Goal: Task Accomplishment & Management: Complete application form

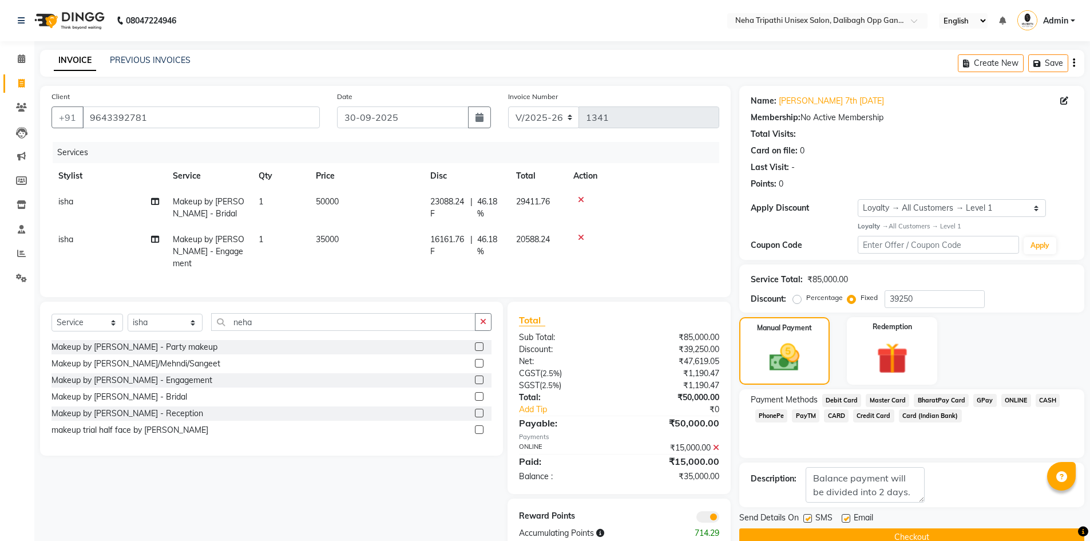
select select "6624"
select select "service"
select select "51165"
select select "1: Object"
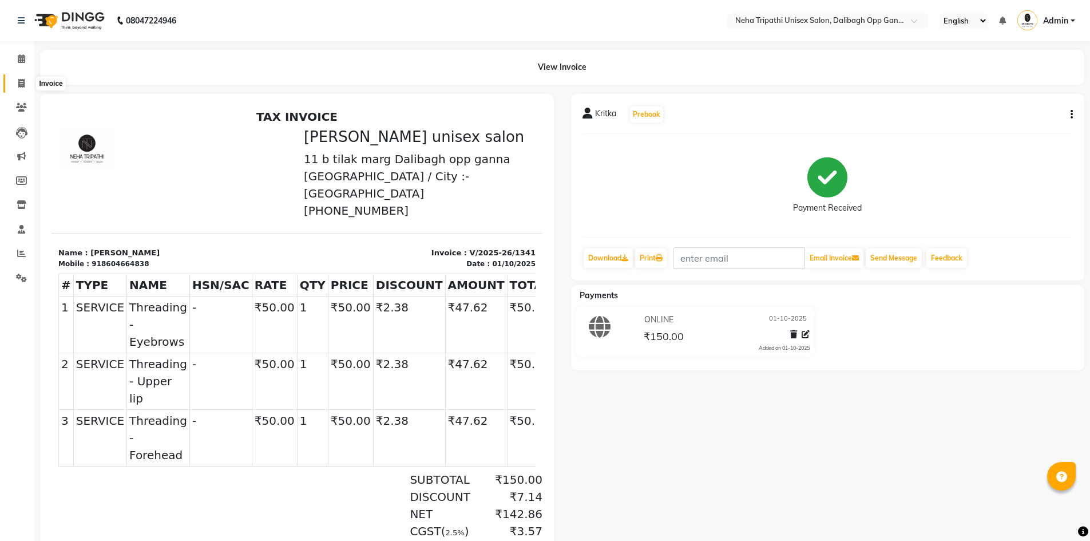
click at [22, 86] on icon at bounding box center [21, 83] width 6 height 9
select select "service"
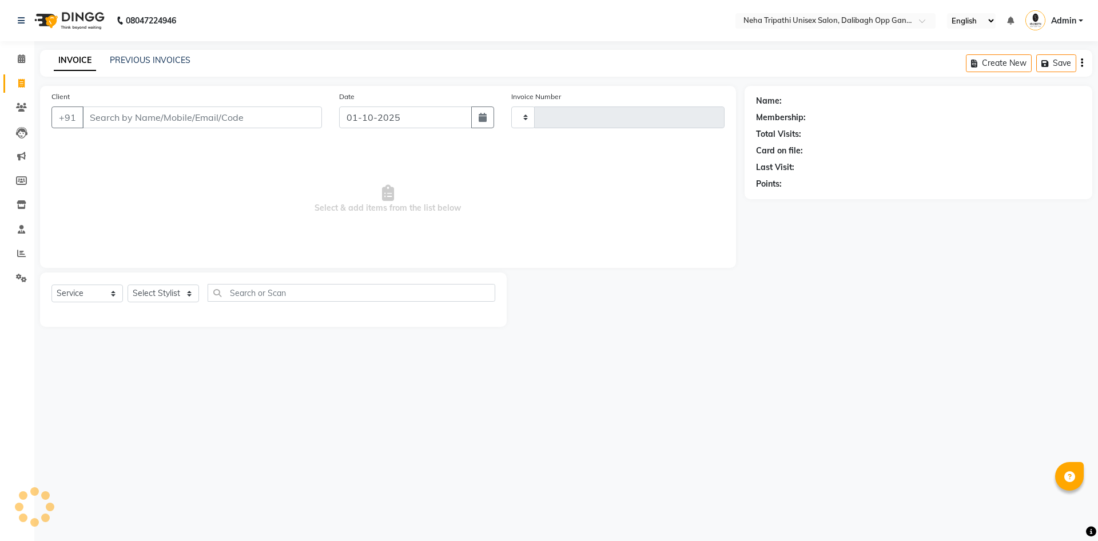
type input "1342"
select select "6624"
click at [203, 120] on input "Client" at bounding box center [202, 117] width 240 height 22
click at [767, 354] on div "08047224946 Select Location × Neha Tripathi Unisex Salon, Dalibagh Opp Ganna Sa…" at bounding box center [549, 270] width 1098 height 541
click at [15, 103] on span at bounding box center [21, 107] width 20 height 13
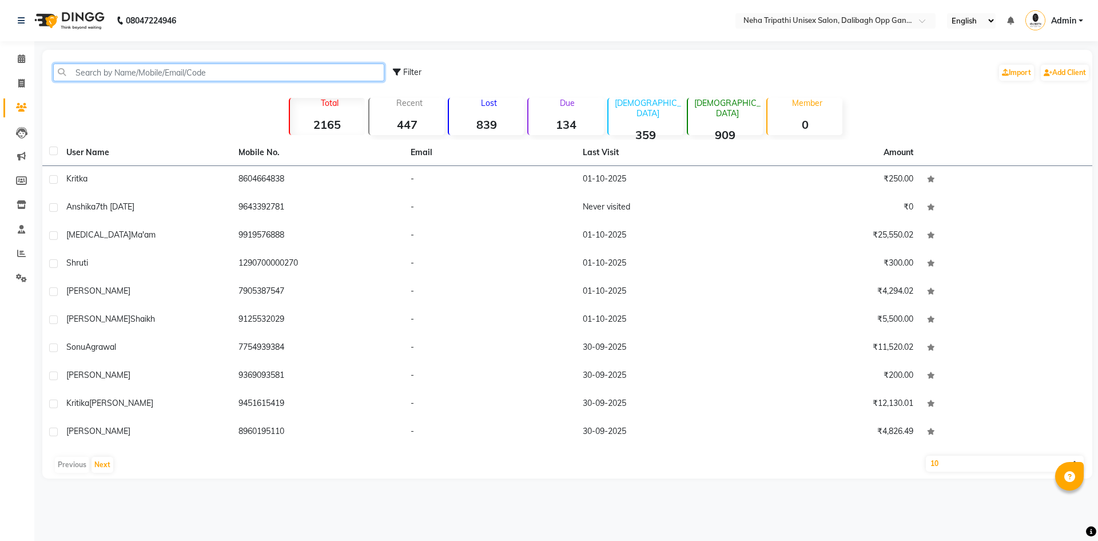
click at [202, 71] on input "text" at bounding box center [218, 72] width 331 height 18
click at [208, 86] on div "Filter Import Add Client" at bounding box center [568, 72] width 1046 height 36
click at [166, 75] on input "text" at bounding box center [218, 72] width 331 height 18
click at [175, 76] on input "text" at bounding box center [218, 72] width 331 height 18
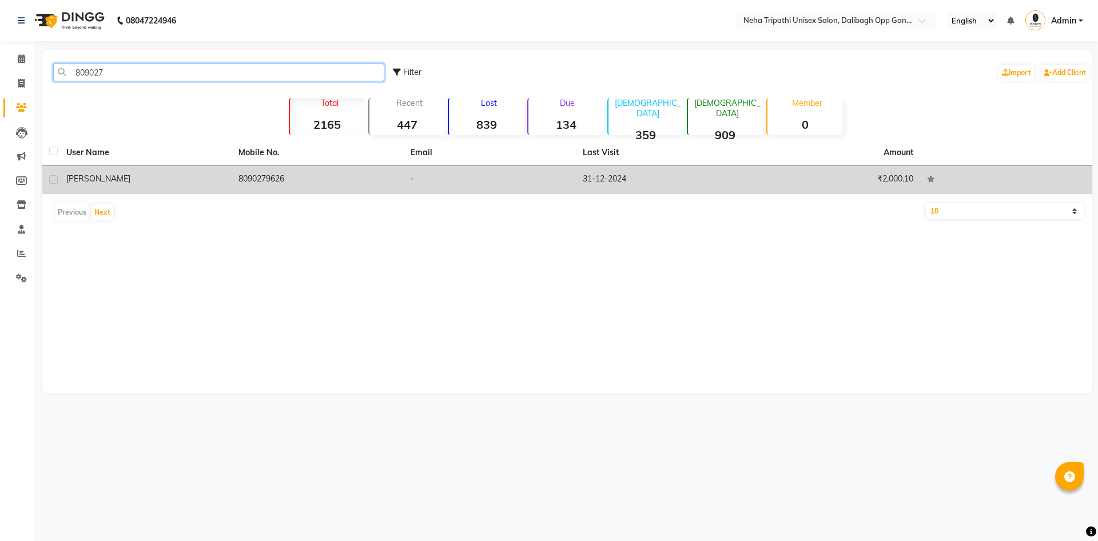
type input "809027"
click at [275, 175] on td "8090279626" at bounding box center [318, 180] width 172 height 28
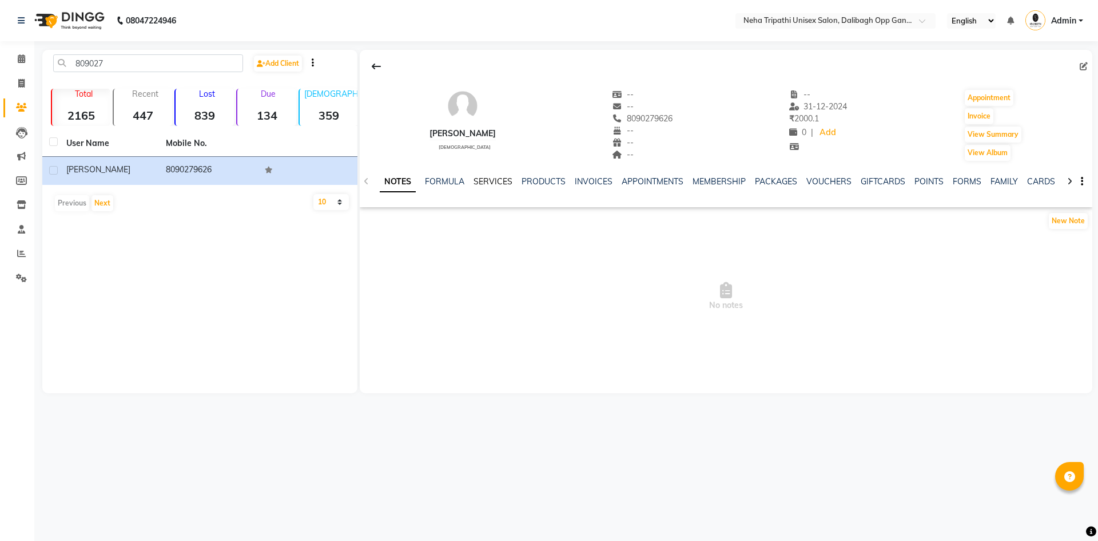
click at [490, 181] on link "SERVICES" at bounding box center [493, 181] width 39 height 10
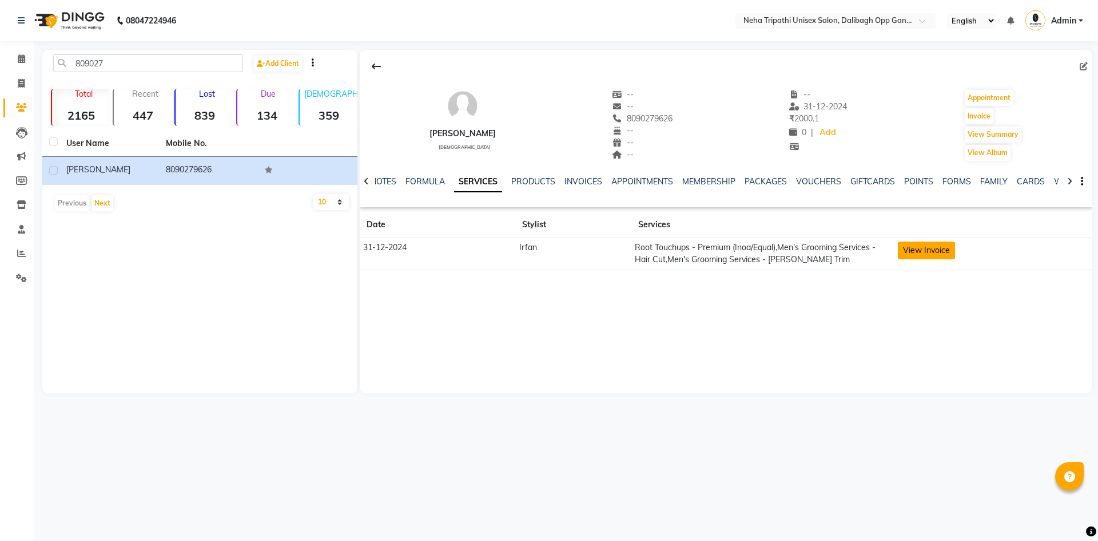
click at [934, 251] on button "View Invoice" at bounding box center [926, 250] width 57 height 18
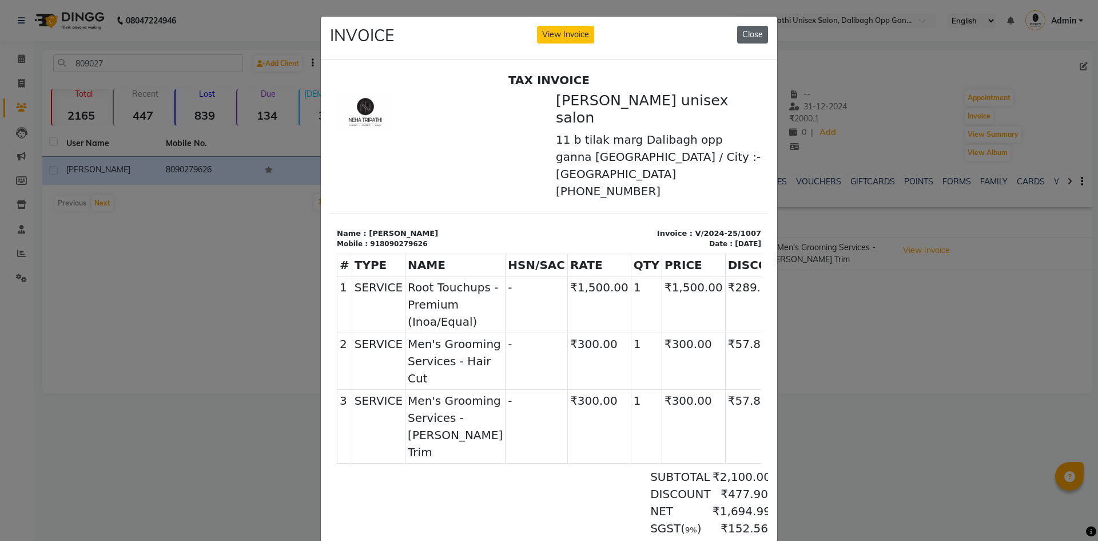
click at [748, 35] on button "Close" at bounding box center [752, 35] width 31 height 18
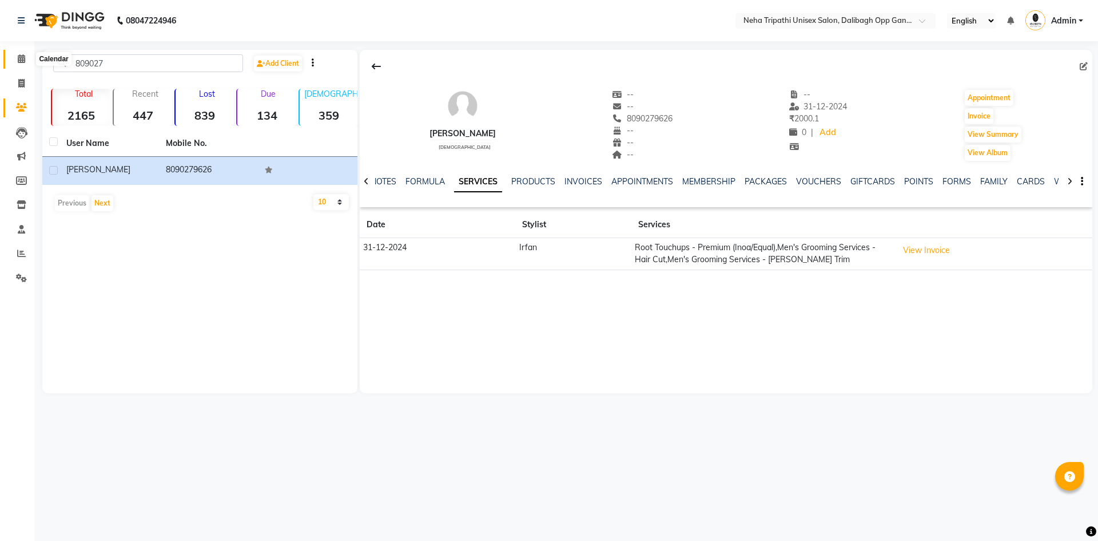
click at [25, 57] on icon at bounding box center [21, 58] width 7 height 9
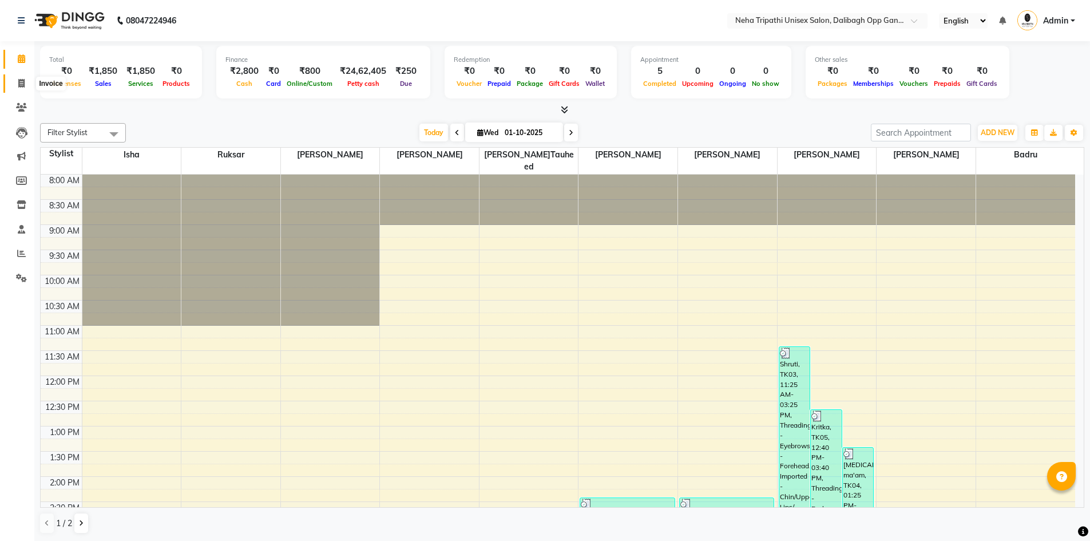
click at [20, 80] on icon at bounding box center [21, 83] width 6 height 9
select select "6624"
select select "service"
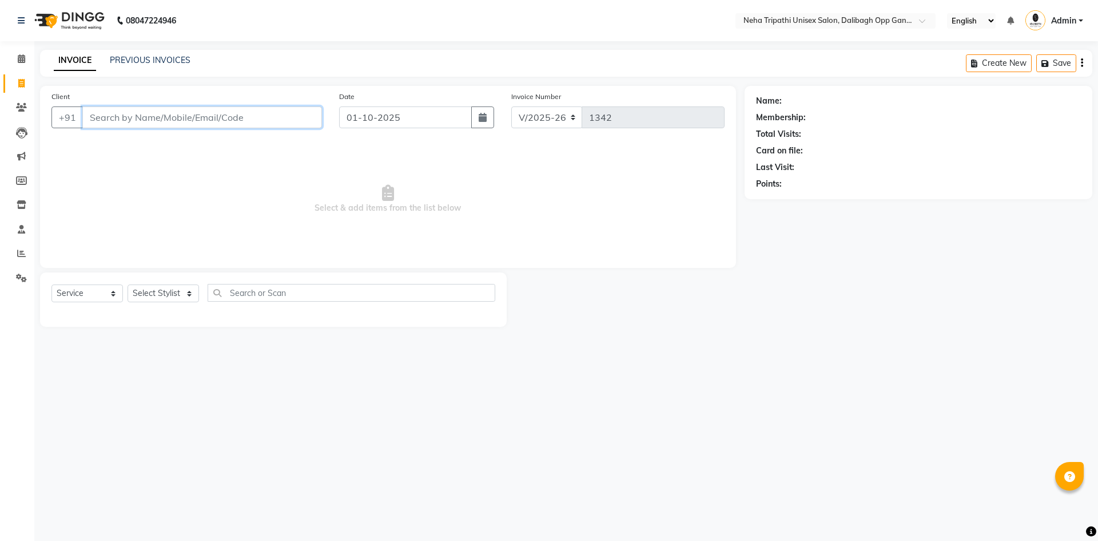
click at [117, 115] on input "Client" at bounding box center [202, 117] width 240 height 22
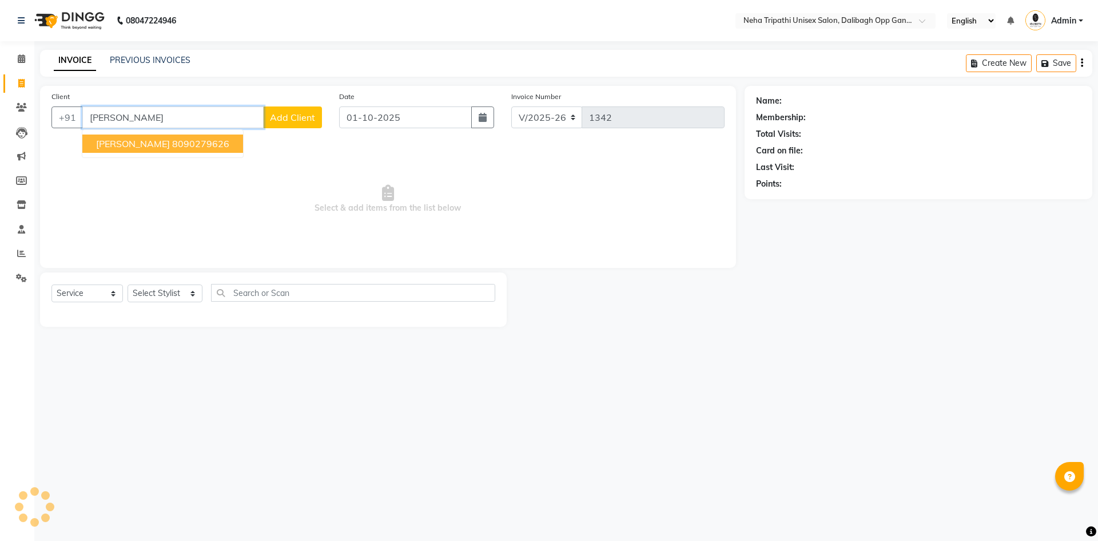
click at [165, 137] on button "[PERSON_NAME] 8090279626" at bounding box center [162, 143] width 161 height 18
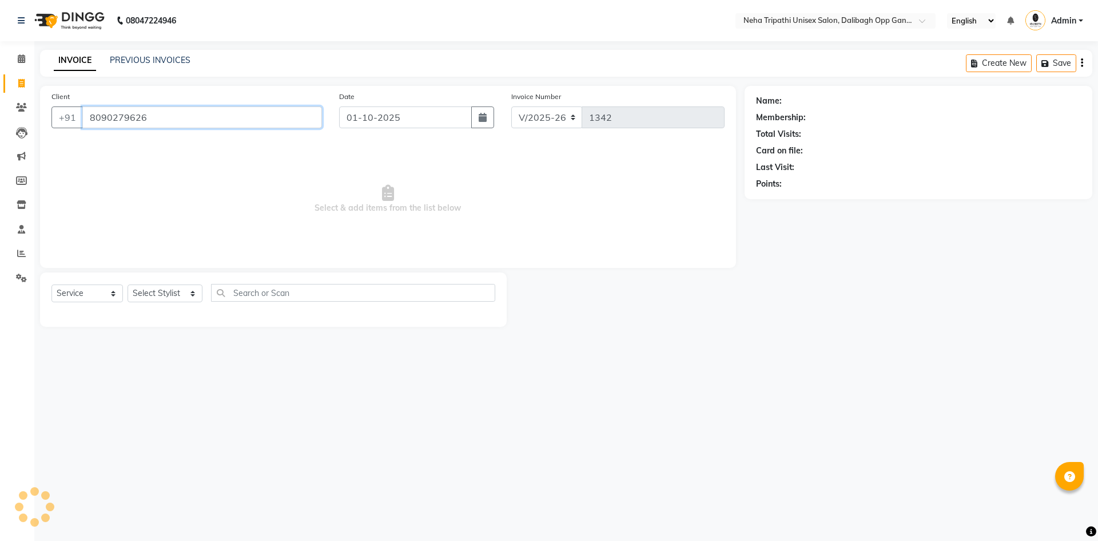
type input "8090279626"
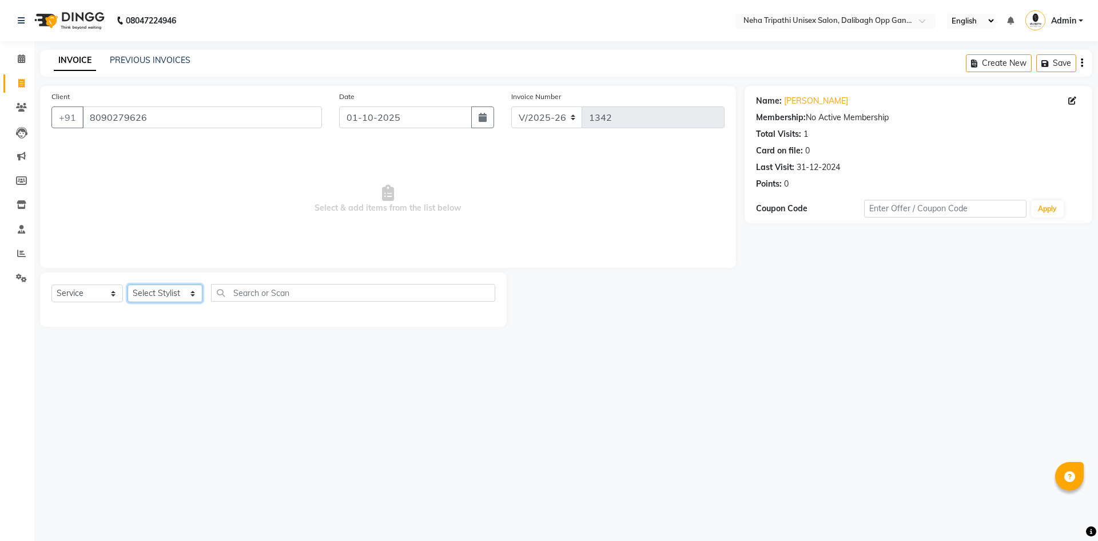
click at [183, 291] on select "Select Stylist Badru [PERSON_NAME] isha [PERSON_NAME] Mohd.[PERSON_NAME] [PERSO…" at bounding box center [165, 293] width 75 height 18
select select "93086"
click at [128, 284] on select "Select Stylist Badru [PERSON_NAME] isha [PERSON_NAME] Mohd.[PERSON_NAME] [PERSO…" at bounding box center [165, 293] width 75 height 18
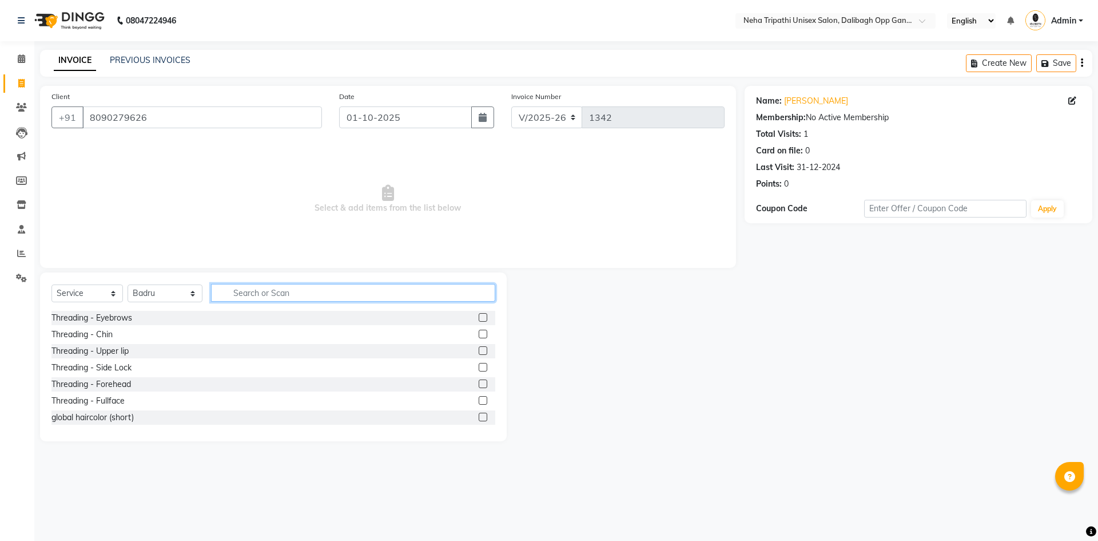
click at [245, 296] on input "text" at bounding box center [353, 293] width 284 height 18
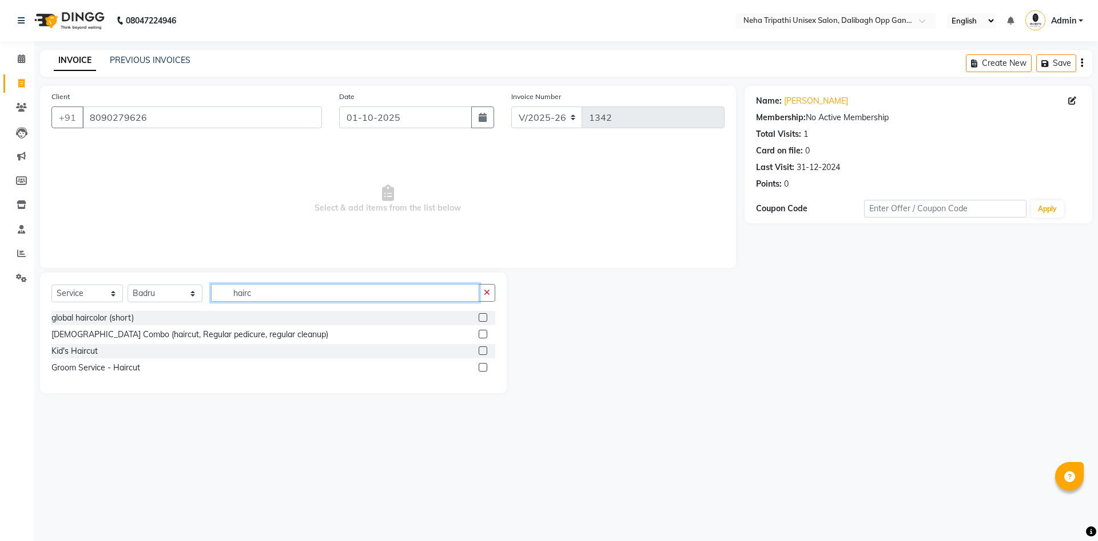
type input "hairc"
click at [484, 366] on label at bounding box center [483, 367] width 9 height 9
click at [484, 366] on input "checkbox" at bounding box center [482, 367] width 7 height 7
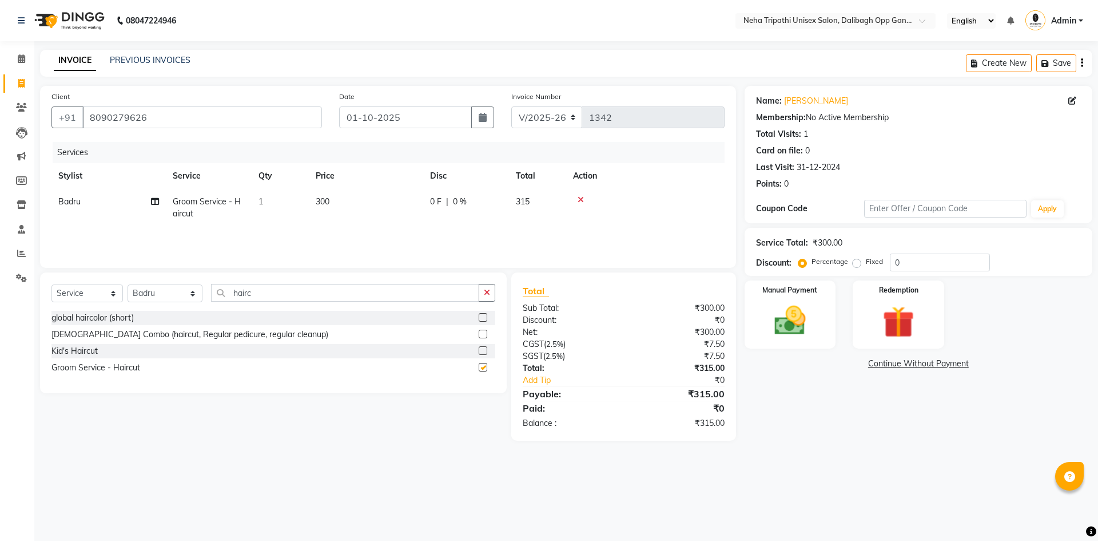
checkbox input "false"
drag, startPoint x: 251, startPoint y: 293, endPoint x: 210, endPoint y: 289, distance: 40.8
click at [211, 289] on input "hairc" at bounding box center [345, 293] width 268 height 18
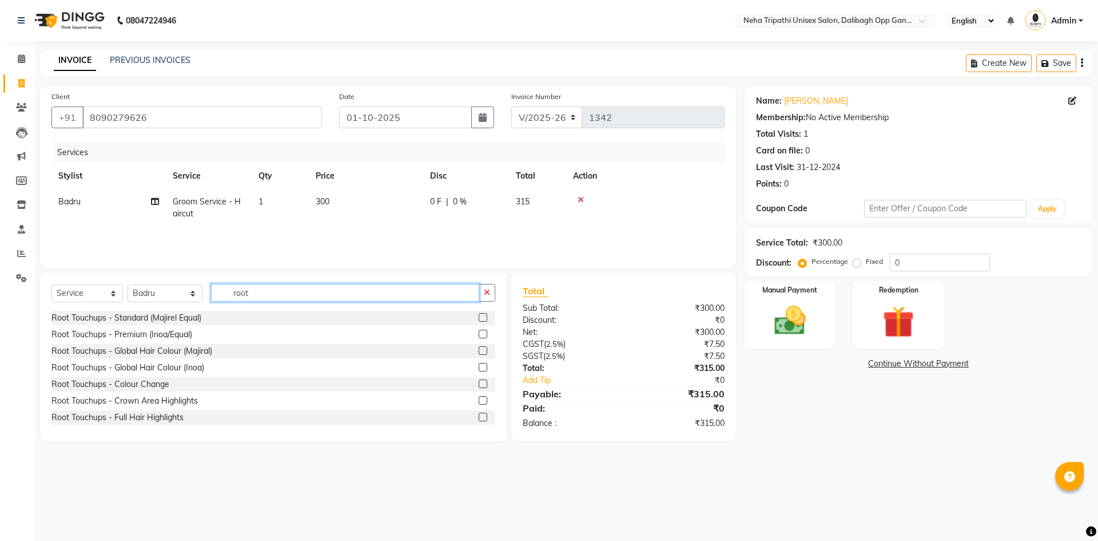
type input "root"
click at [479, 332] on label at bounding box center [483, 333] width 9 height 9
click at [479, 332] on input "checkbox" at bounding box center [482, 334] width 7 height 7
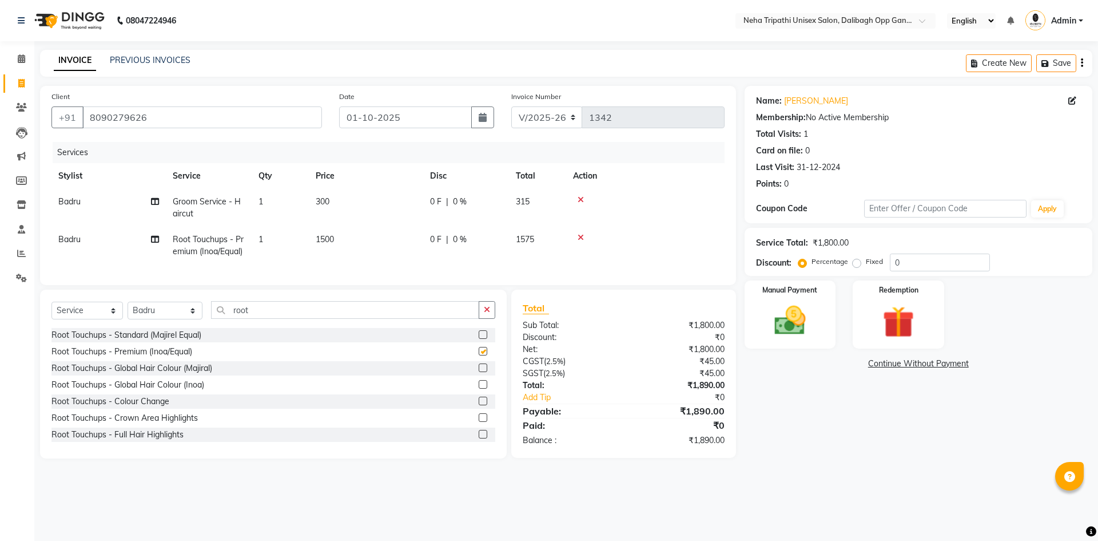
checkbox input "false"
click at [866, 264] on label "Fixed" at bounding box center [874, 261] width 17 height 10
click at [857, 264] on input "Fixed" at bounding box center [859, 261] width 8 height 8
radio input "true"
click at [916, 265] on input "0" at bounding box center [940, 262] width 100 height 18
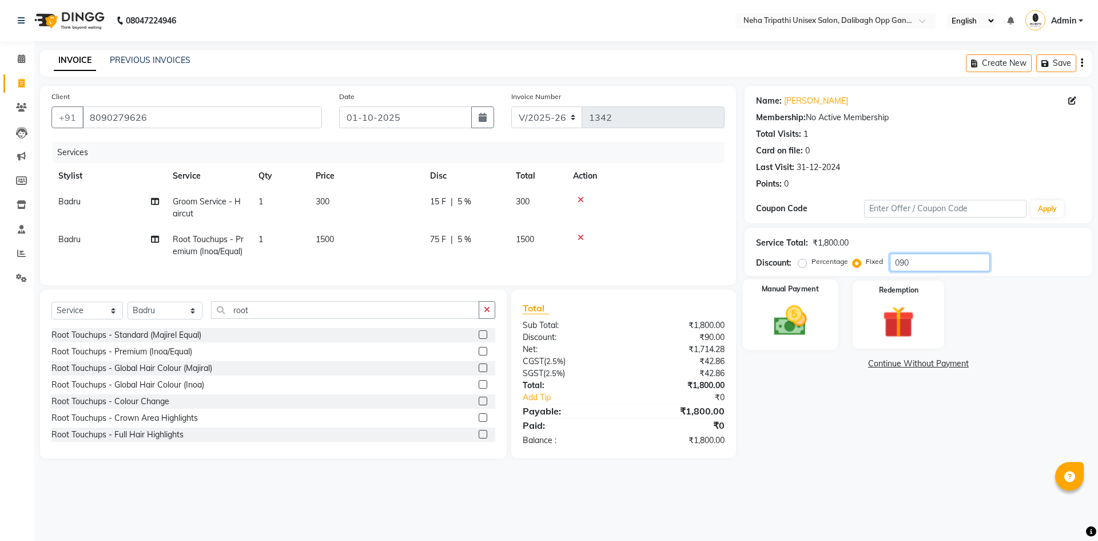
type input "090"
click at [794, 311] on img at bounding box center [790, 320] width 53 height 38
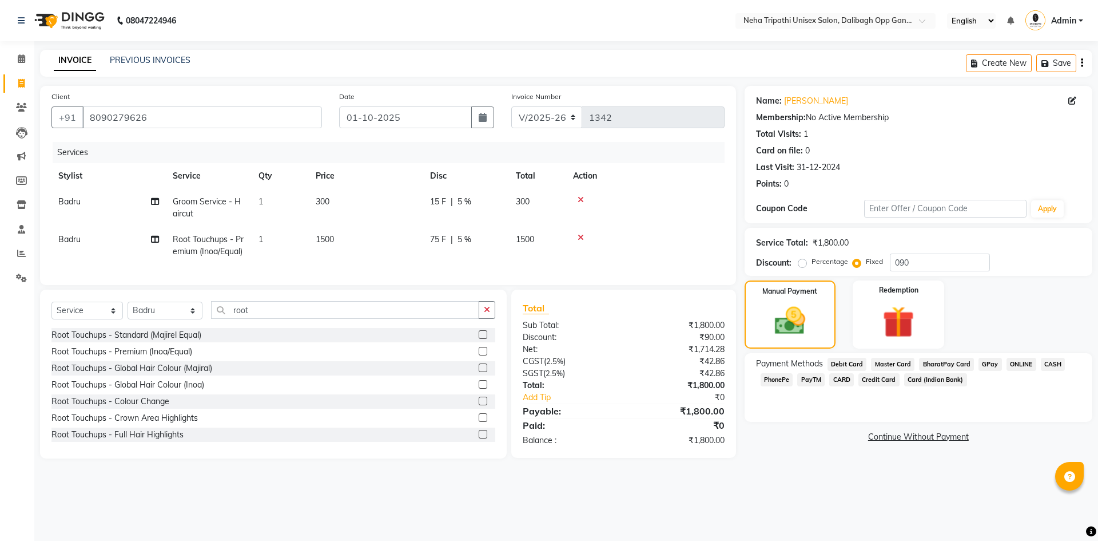
click at [988, 363] on span "GPay" at bounding box center [990, 363] width 23 height 13
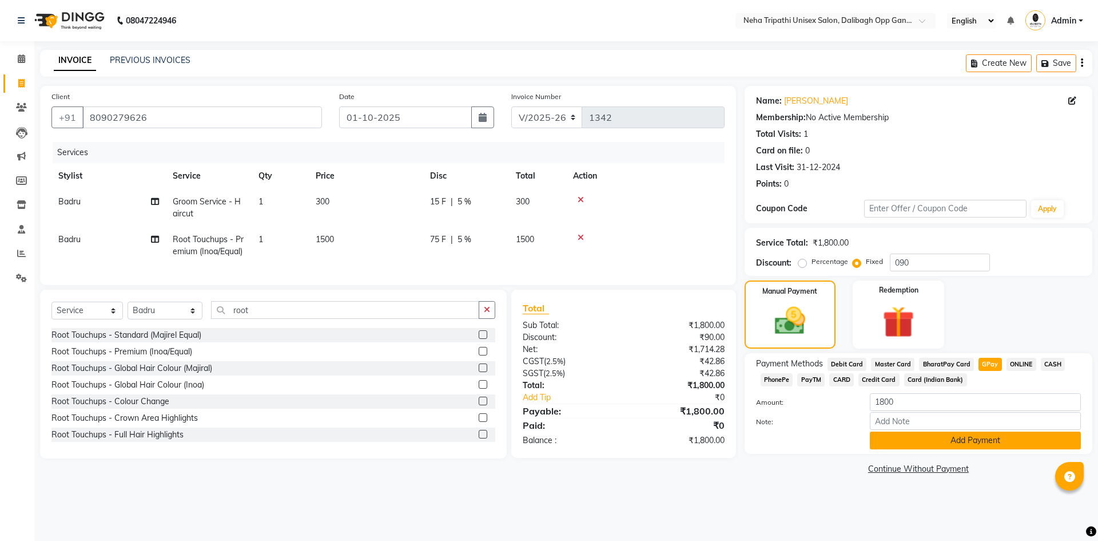
click at [965, 440] on button "Add Payment" at bounding box center [975, 440] width 211 height 18
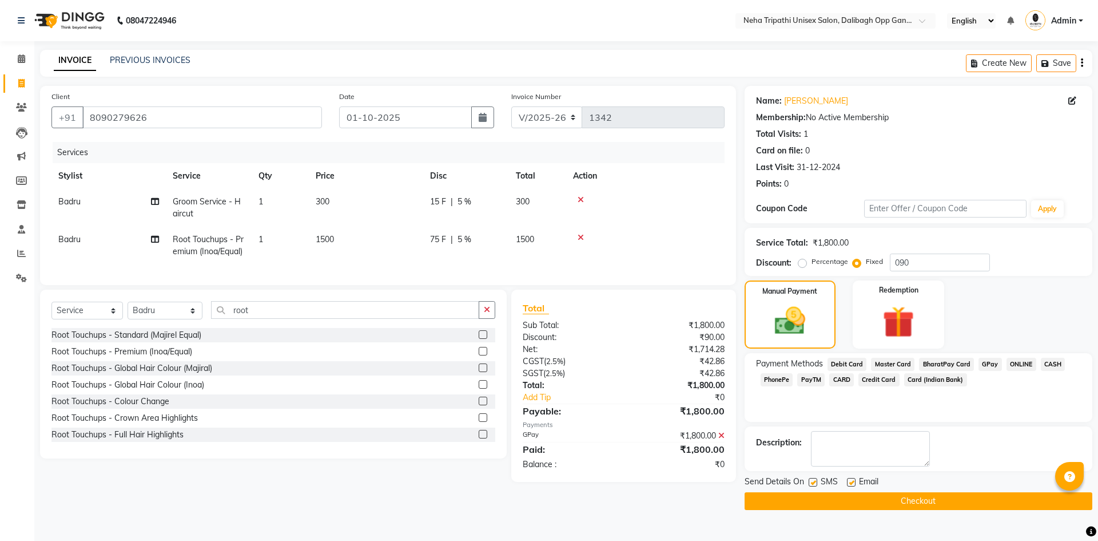
click at [932, 502] on button "Checkout" at bounding box center [919, 501] width 348 height 18
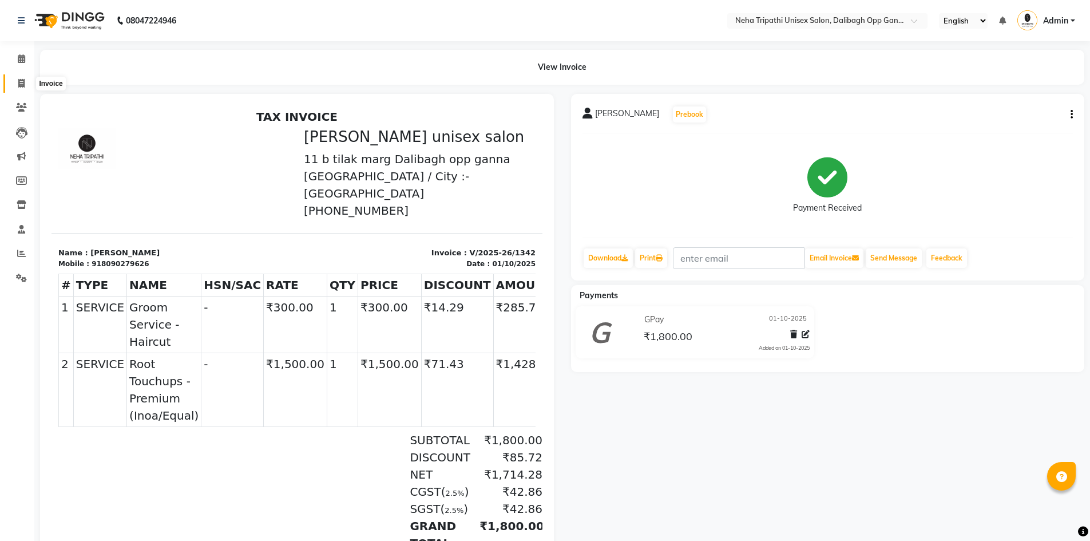
click at [18, 84] on icon at bounding box center [21, 83] width 6 height 9
select select "service"
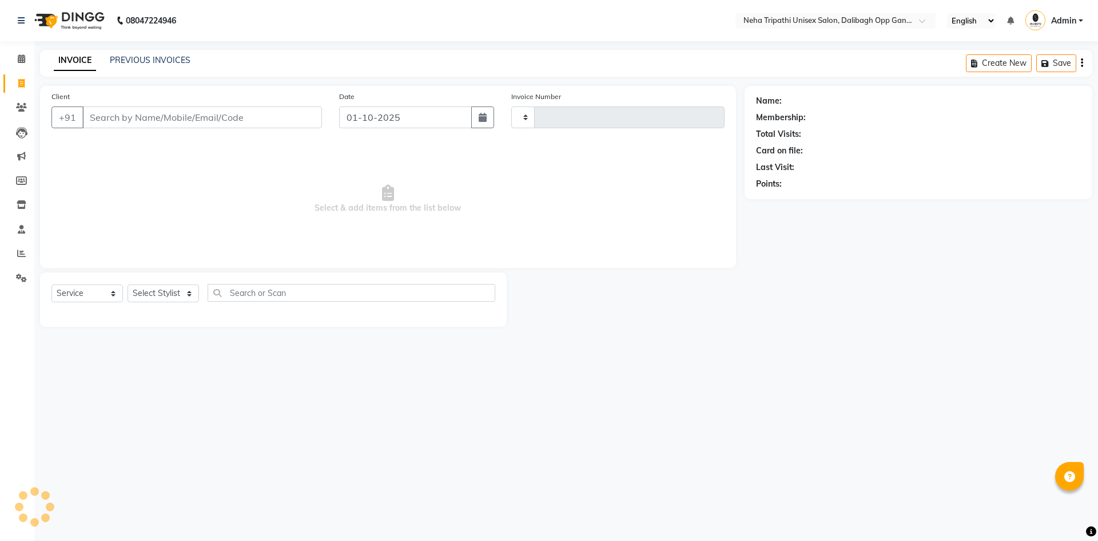
click at [152, 117] on input "Client" at bounding box center [202, 117] width 240 height 22
select select "6624"
type input "1344"
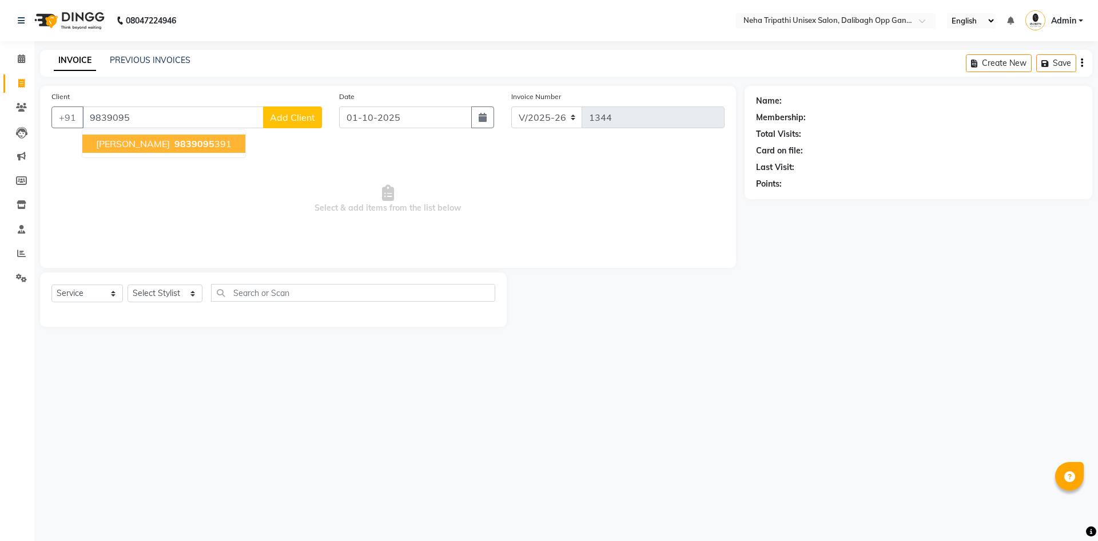
click at [130, 146] on span "[PERSON_NAME]" at bounding box center [133, 143] width 74 height 11
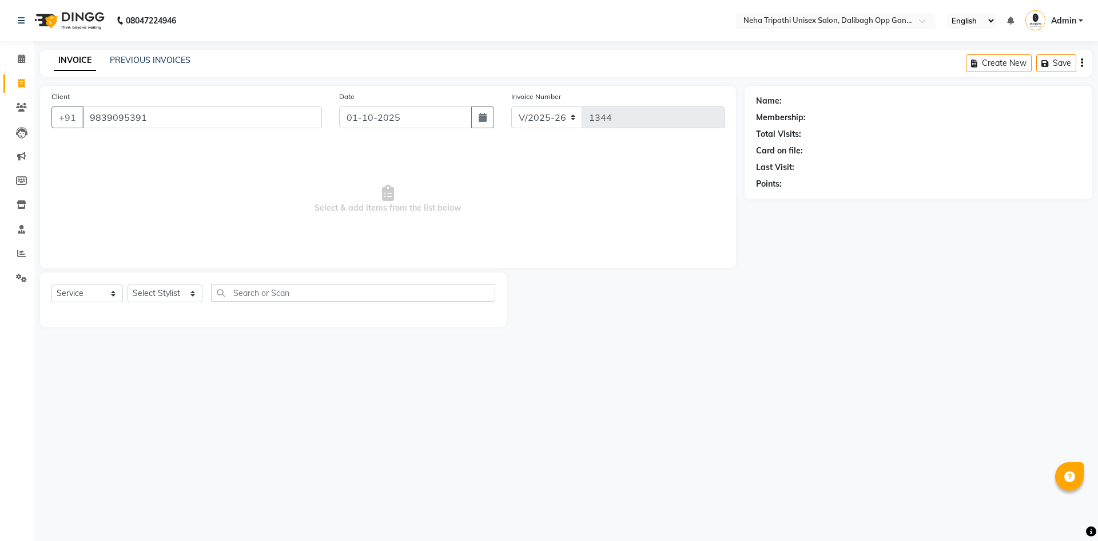
type input "9839095391"
select select "1: Object"
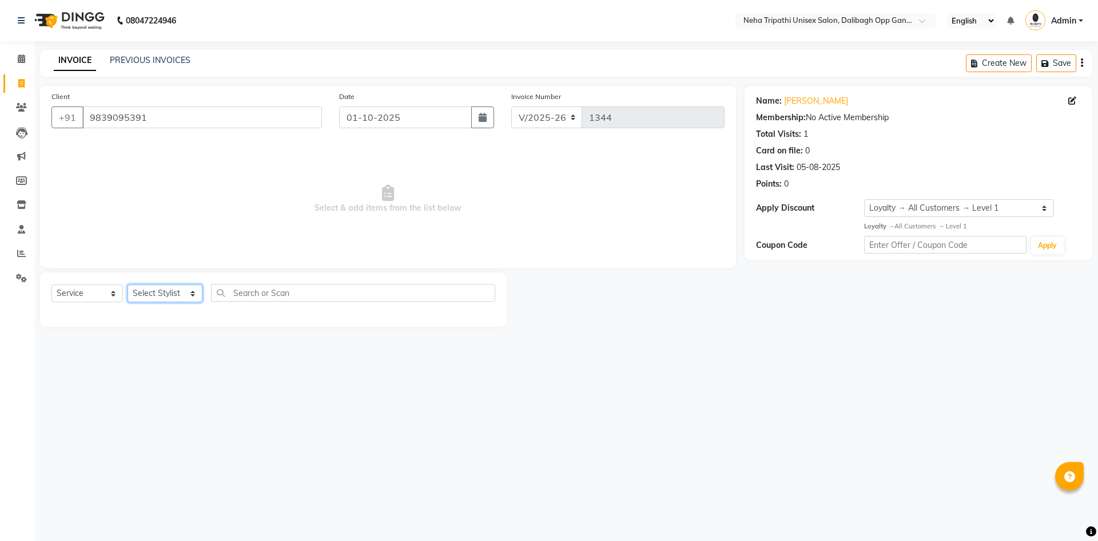
click at [180, 294] on select "Select Stylist Badru [PERSON_NAME] isha [PERSON_NAME] Mohd.[PERSON_NAME] [PERSO…" at bounding box center [165, 293] width 75 height 18
select select "80473"
click at [128, 284] on select "Select Stylist Badru [PERSON_NAME] isha [PERSON_NAME] Mohd.[PERSON_NAME] [PERSO…" at bounding box center [165, 293] width 75 height 18
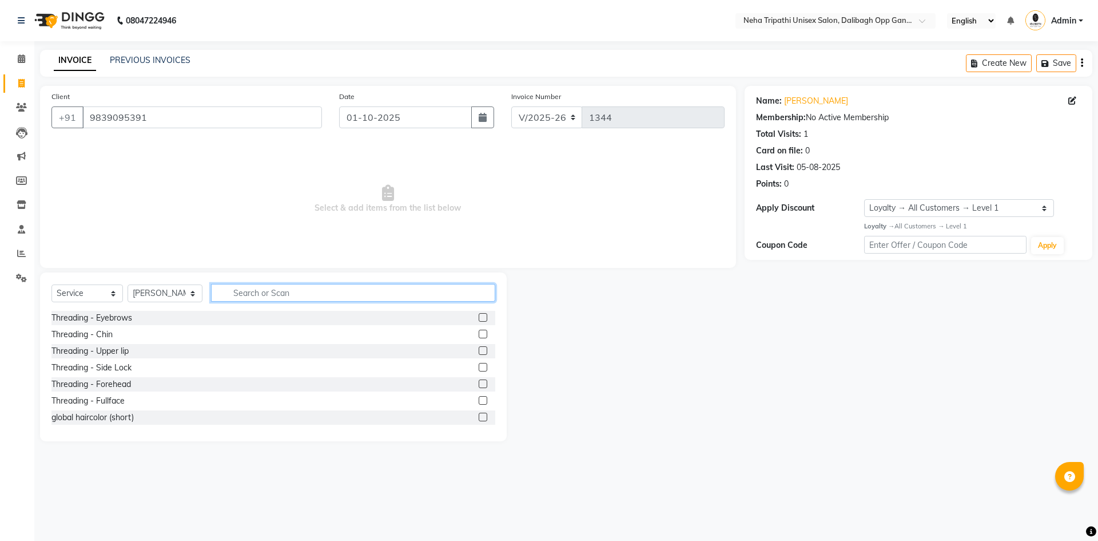
click at [332, 290] on input "text" at bounding box center [353, 293] width 284 height 18
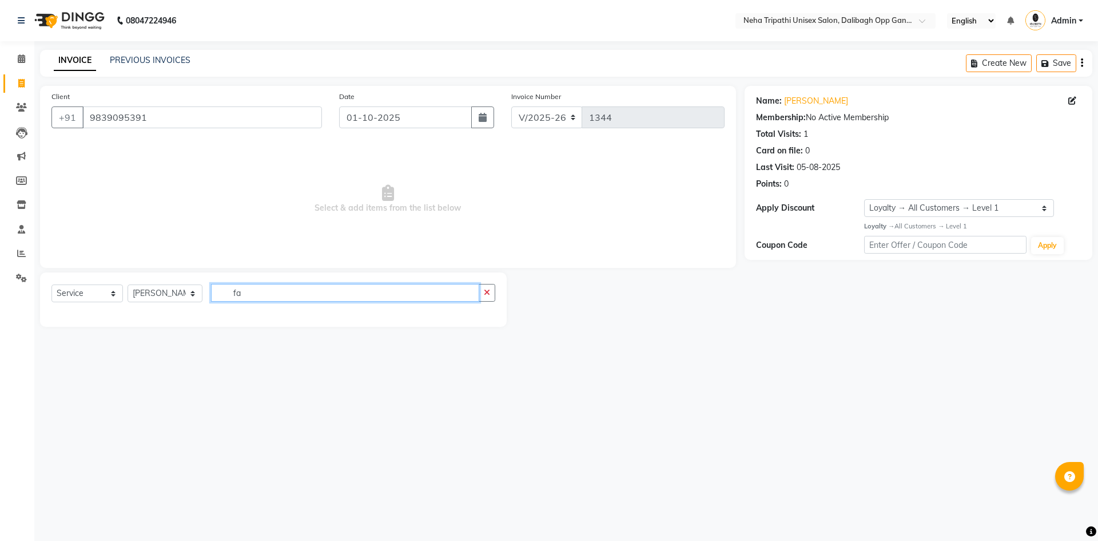
type input "f"
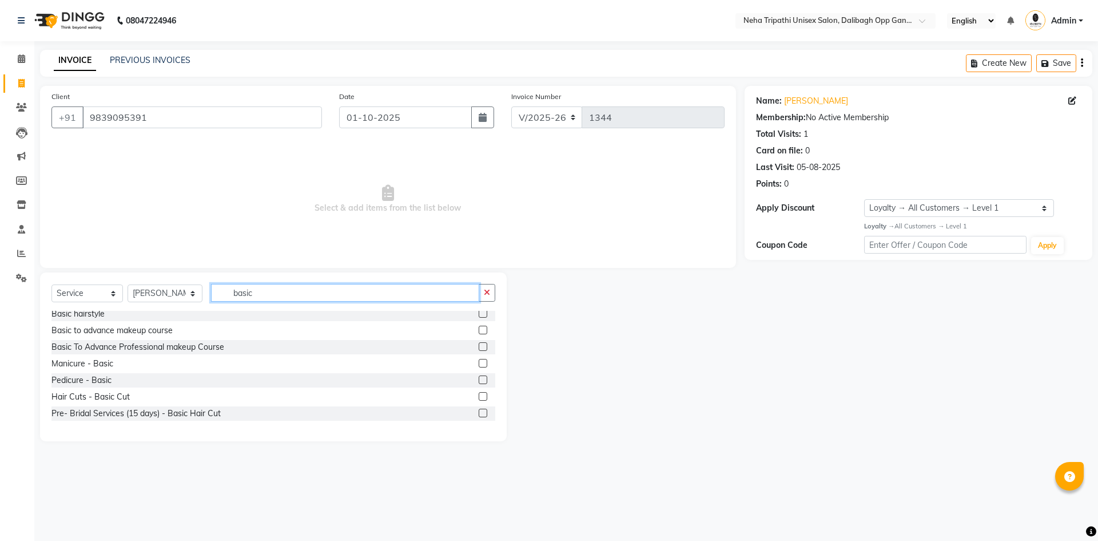
scroll to position [51, 0]
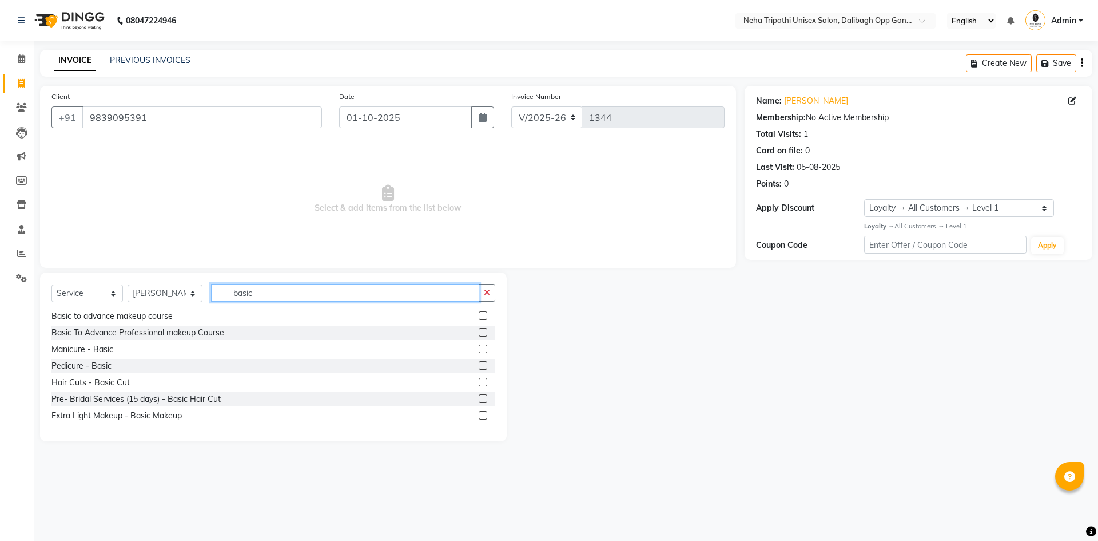
click at [314, 284] on input "basic" at bounding box center [345, 293] width 268 height 18
type input "b"
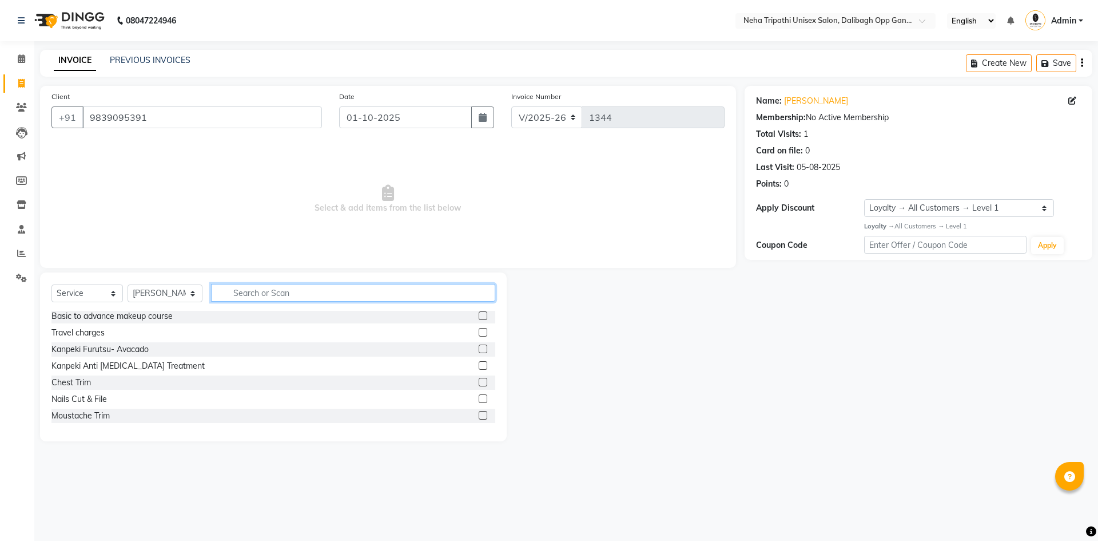
type input "f"
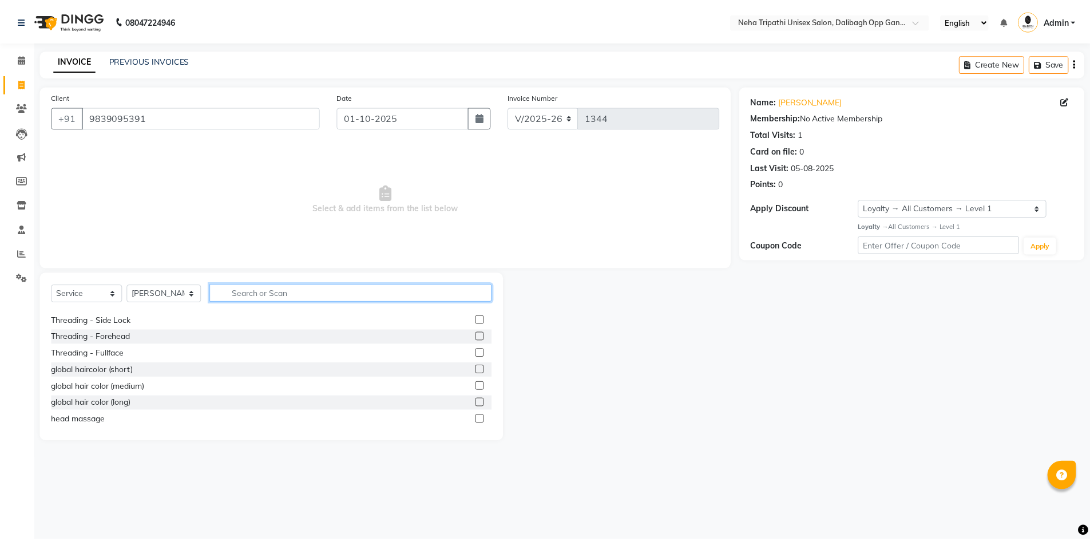
scroll to position [0, 0]
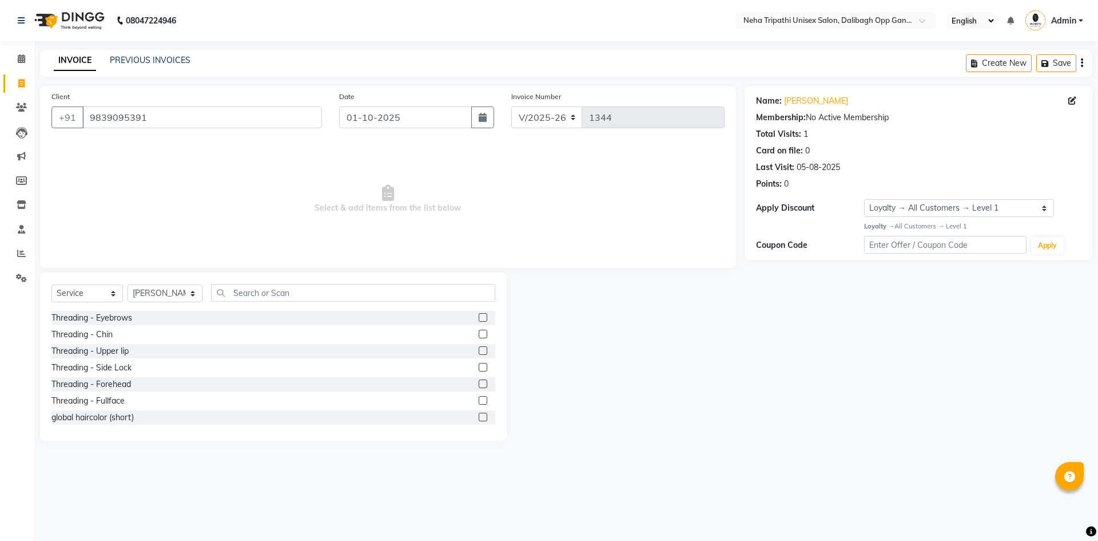
click at [479, 317] on label at bounding box center [483, 317] width 9 height 9
click at [479, 317] on input "checkbox" at bounding box center [482, 317] width 7 height 7
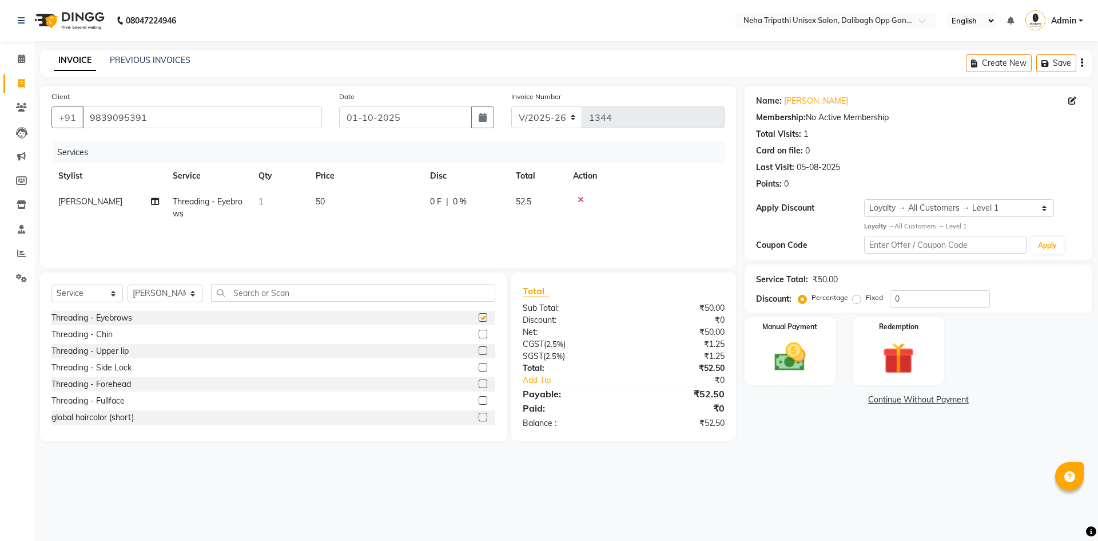
checkbox input "false"
click at [479, 351] on label at bounding box center [483, 350] width 9 height 9
click at [479, 351] on input "checkbox" at bounding box center [482, 350] width 7 height 7
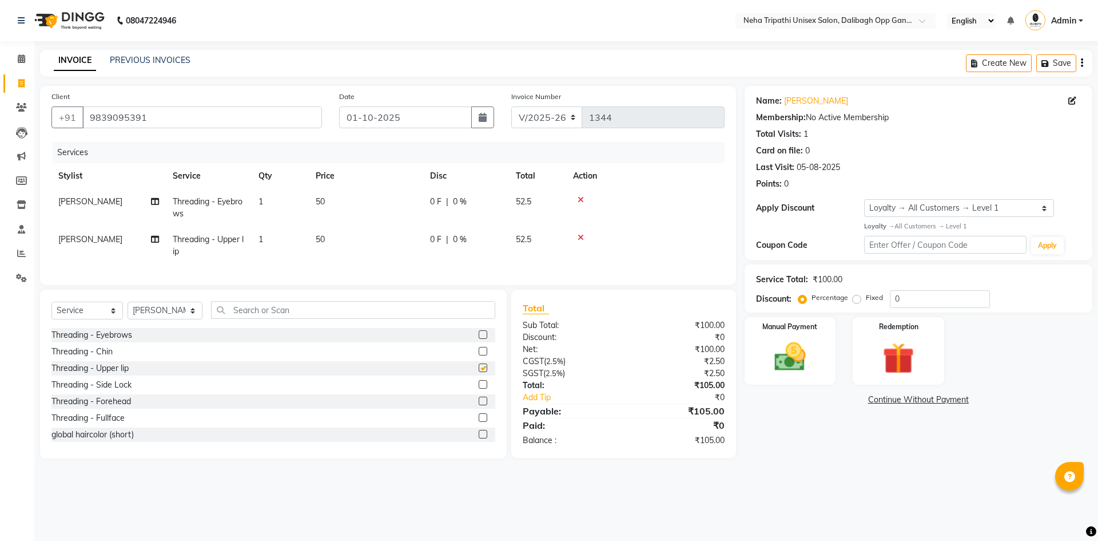
checkbox input "false"
click at [387, 319] on input "text" at bounding box center [353, 310] width 284 height 18
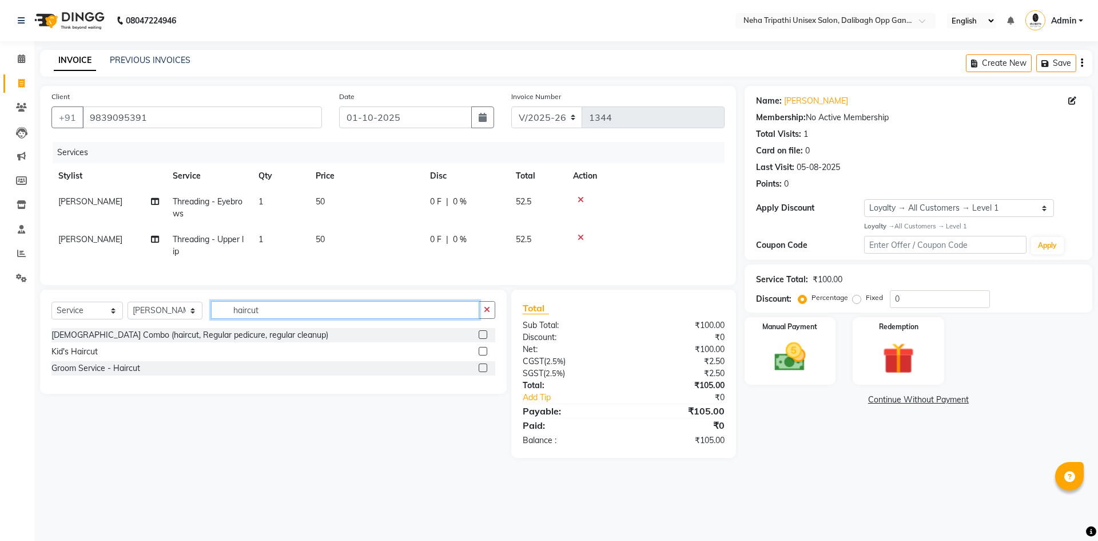
type input "haircut"
click at [485, 372] on label at bounding box center [483, 367] width 9 height 9
click at [485, 372] on input "checkbox" at bounding box center [482, 367] width 7 height 7
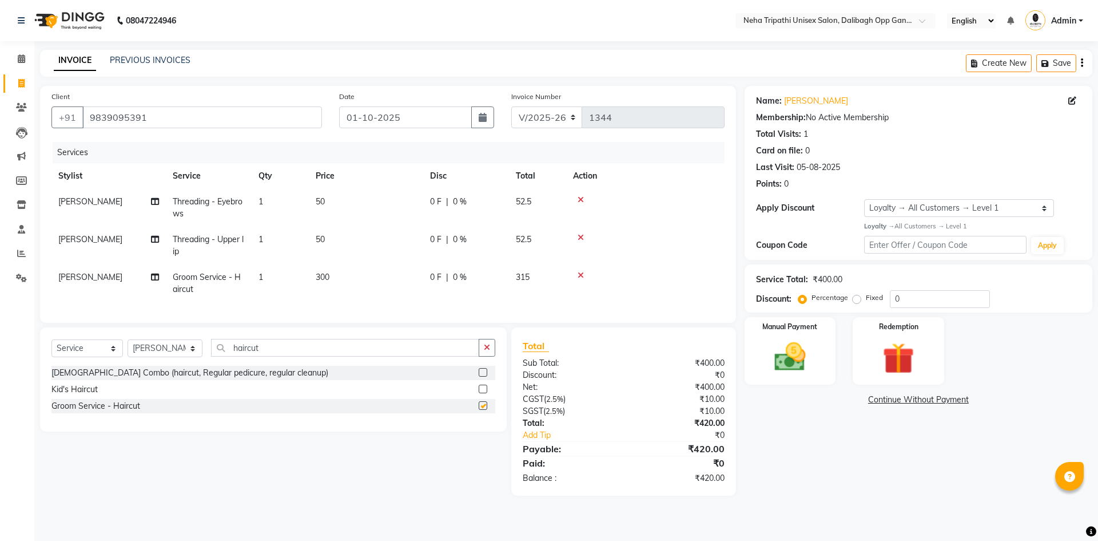
checkbox input "false"
click at [454, 356] on input "haircut" at bounding box center [345, 348] width 268 height 18
type input "h"
type input "beard"
click at [484, 410] on label at bounding box center [483, 405] width 9 height 9
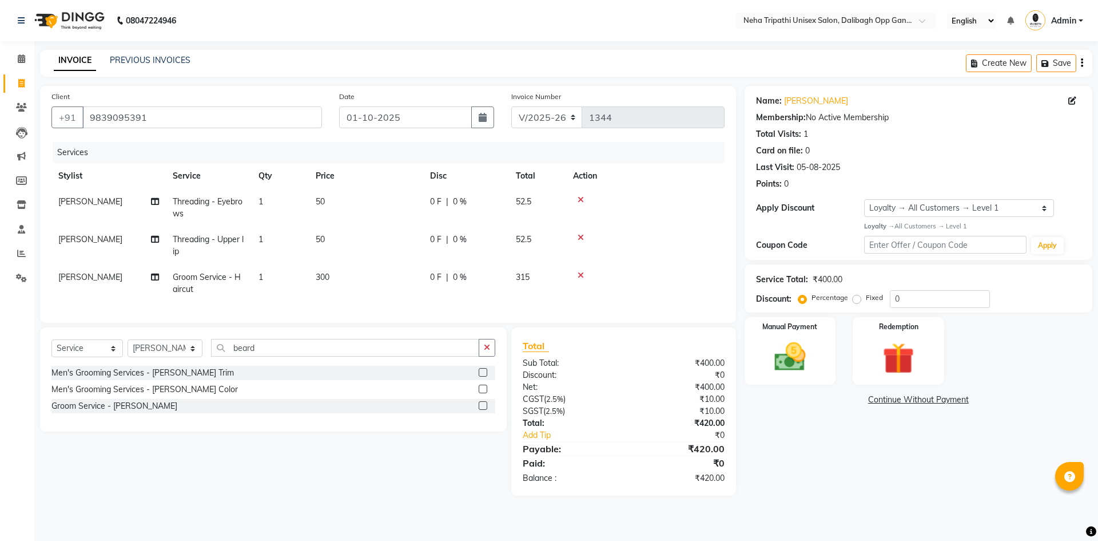
click at [484, 410] on input "checkbox" at bounding box center [482, 405] width 7 height 7
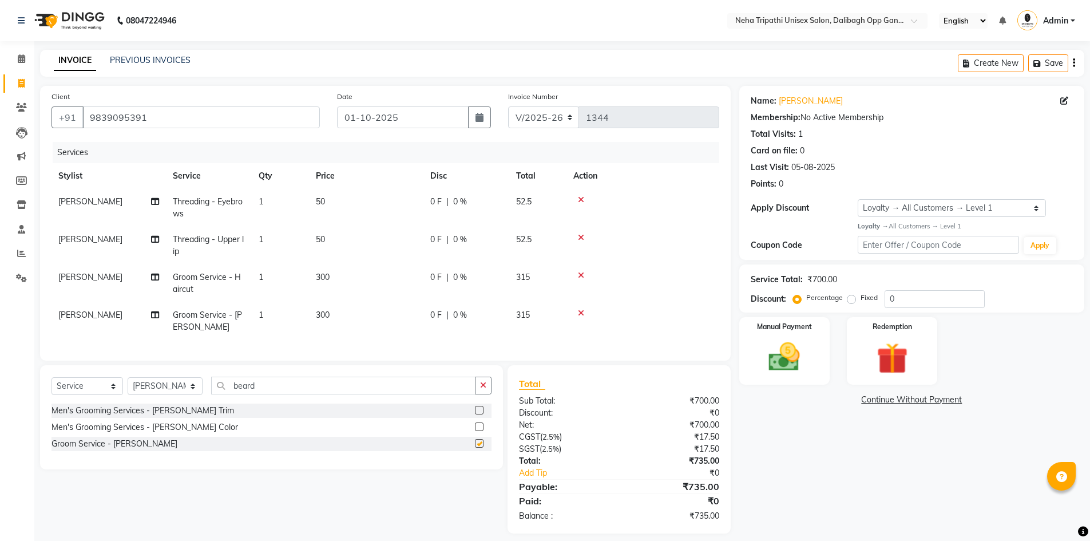
checkbox input "false"
click at [323, 273] on span "300" at bounding box center [323, 277] width 14 height 10
select select "80473"
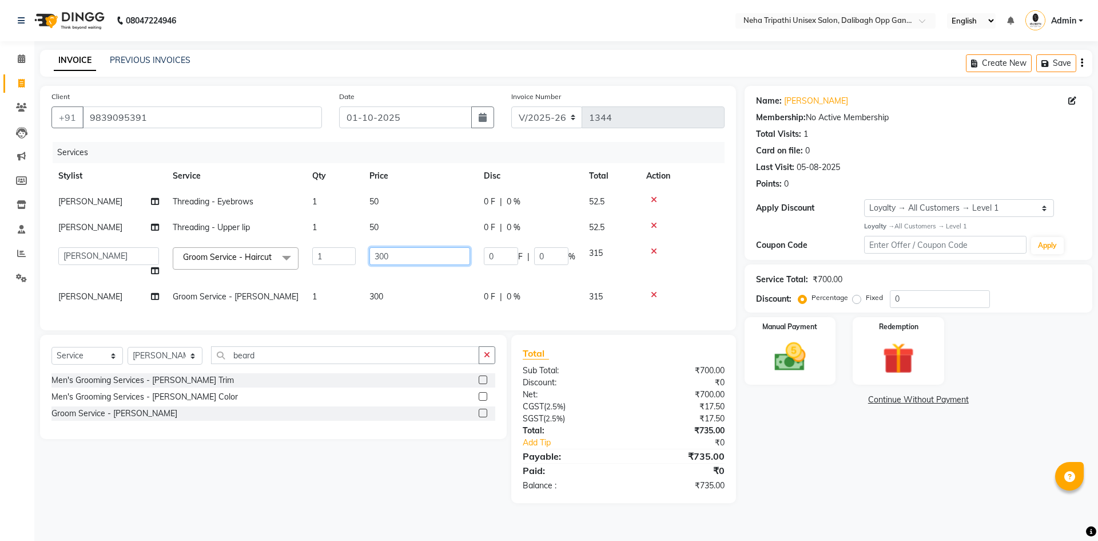
click at [382, 257] on input "300" at bounding box center [420, 256] width 101 height 18
click at [383, 256] on input "300" at bounding box center [420, 256] width 101 height 18
type input "350"
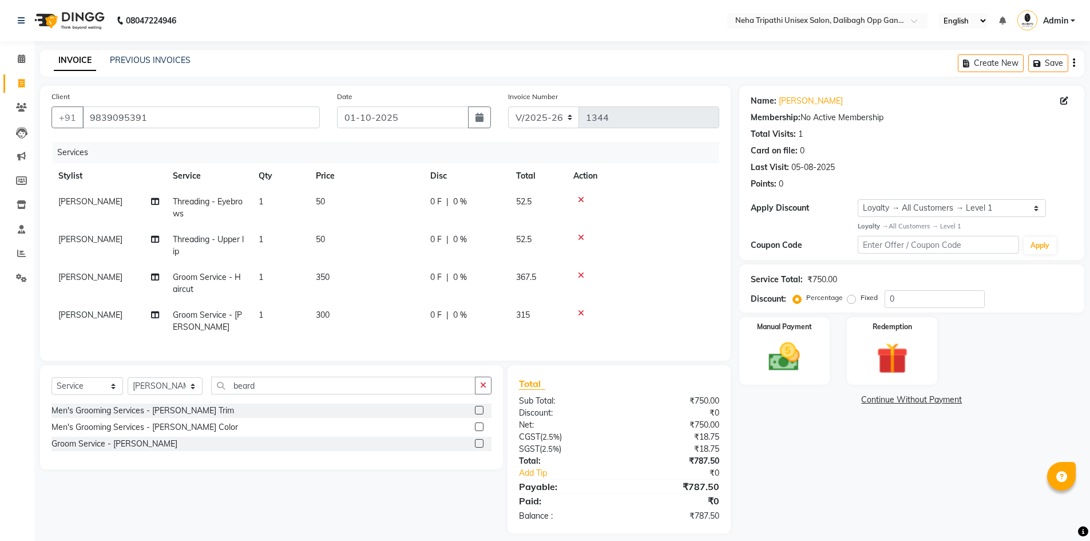
click at [380, 300] on tbody "[PERSON_NAME] Threading - Eyebrows 1 50 0 F | 0 % 52.5 [PERSON_NAME] Threading …" at bounding box center [385, 264] width 668 height 151
click at [324, 314] on span "300" at bounding box center [323, 314] width 14 height 10
select select "80473"
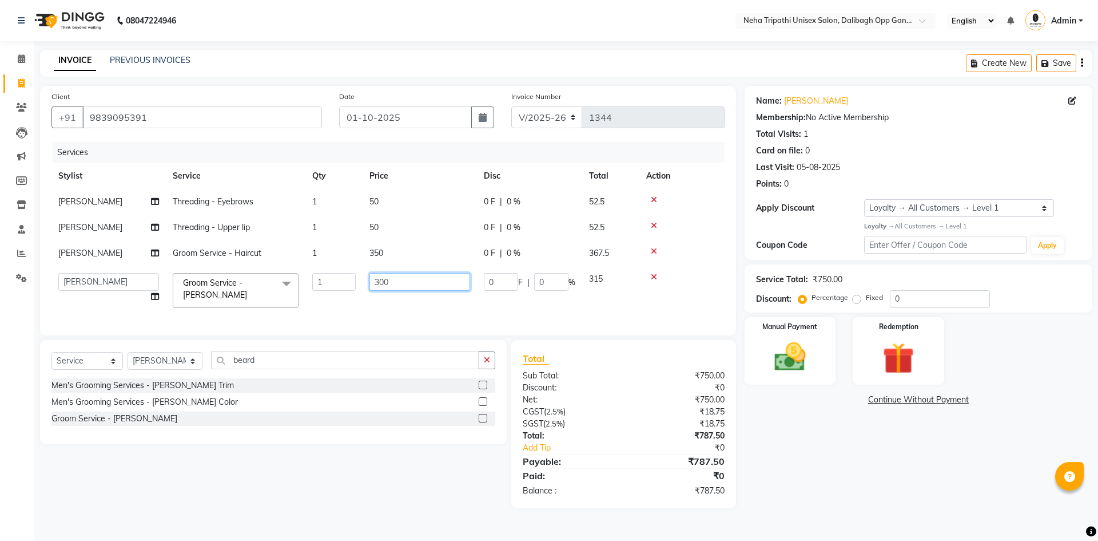
click at [384, 283] on input "300" at bounding box center [420, 282] width 101 height 18
type input "350"
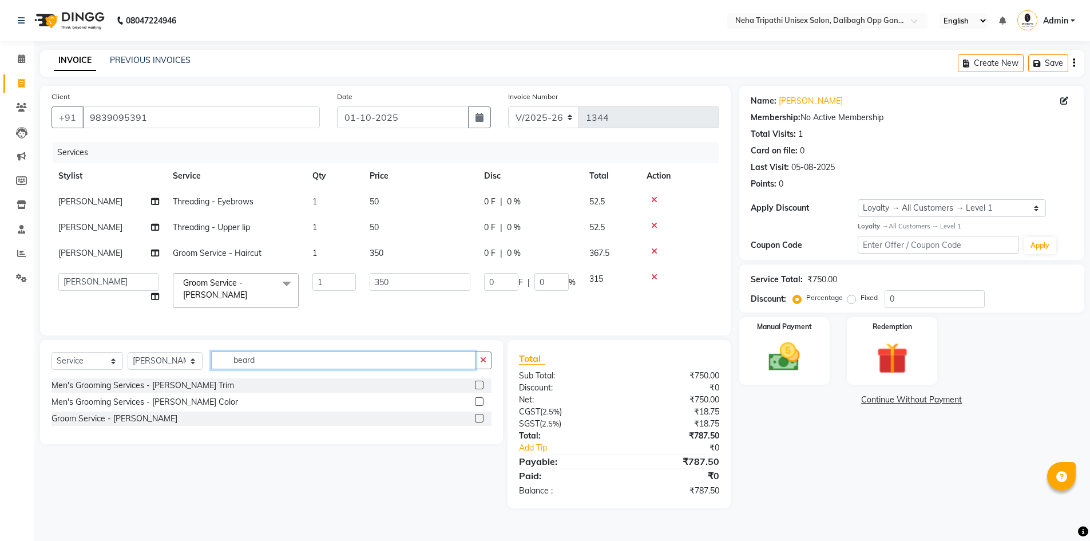
click at [259, 368] on div "Client [PHONE_NUMBER] Date [DATE] Invoice Number V/2025 V/[PHONE_NUMBER] Servic…" at bounding box center [385, 297] width 708 height 422
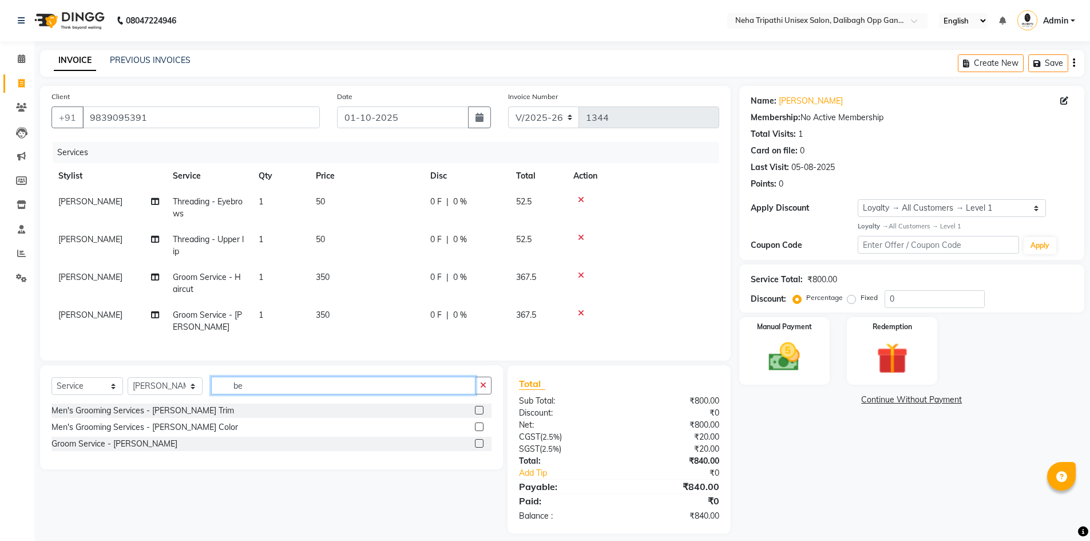
type input "b"
type input "hydra vi"
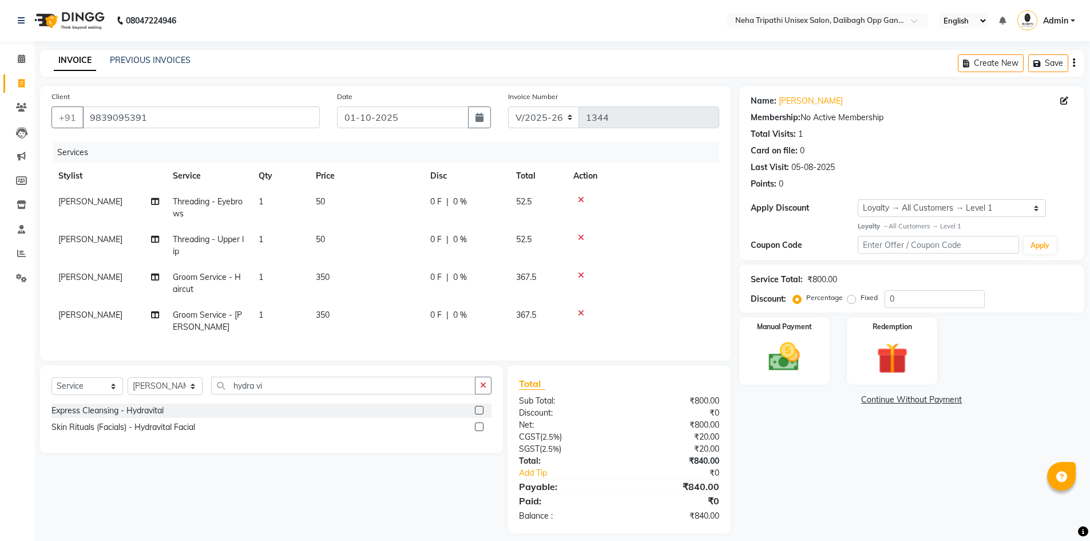
click at [478, 431] on label at bounding box center [479, 426] width 9 height 9
click at [478, 431] on input "checkbox" at bounding box center [478, 426] width 7 height 7
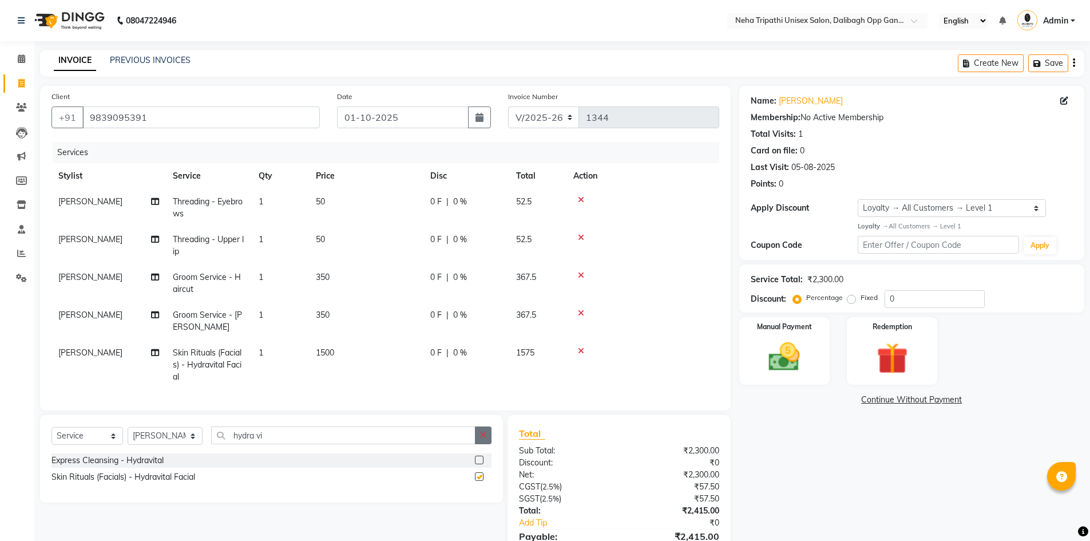
checkbox input "false"
click at [479, 442] on button "button" at bounding box center [483, 435] width 17 height 18
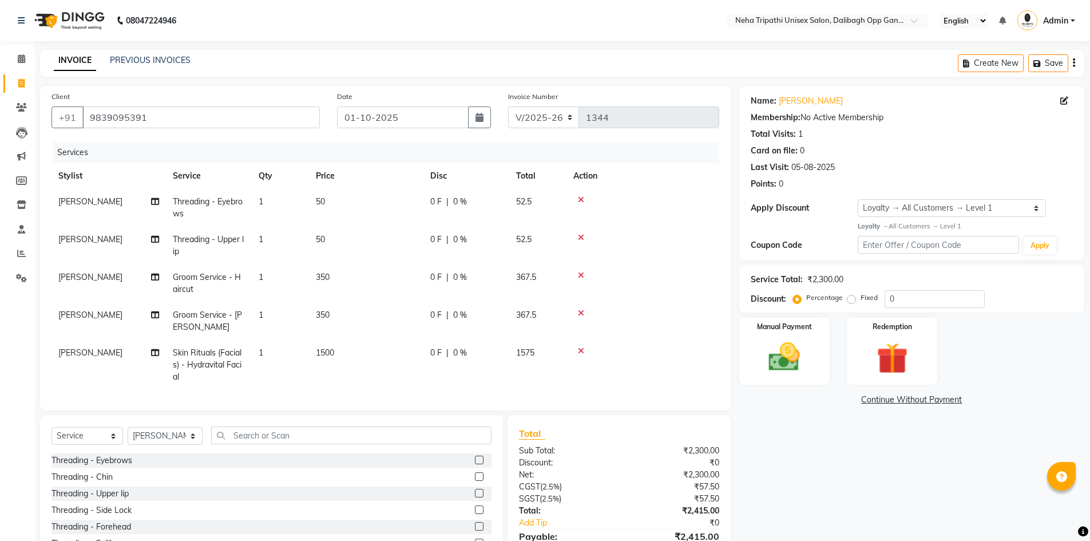
click at [325, 353] on span "1500" at bounding box center [325, 352] width 18 height 10
select select "80473"
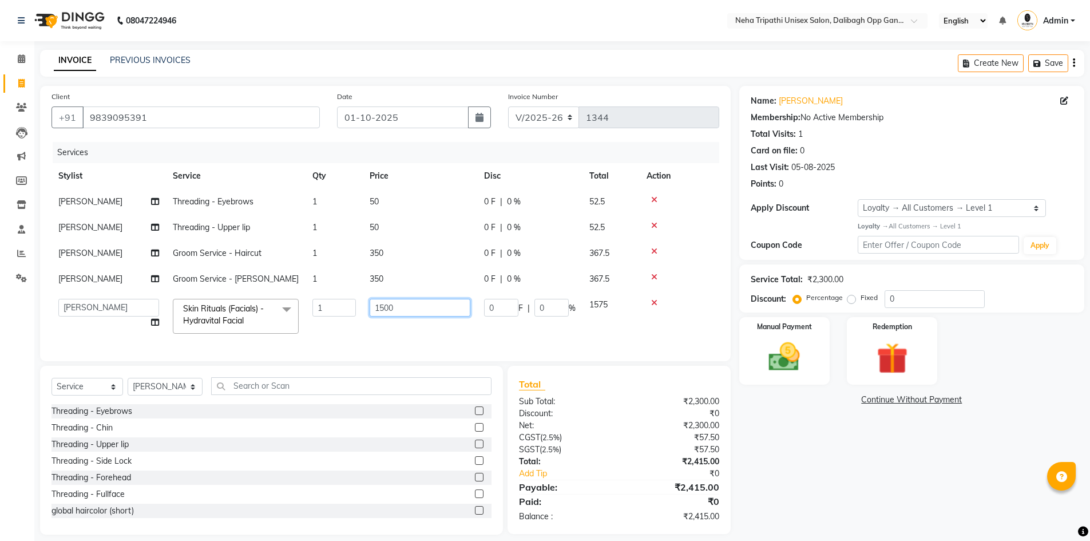
click at [384, 307] on input "1500" at bounding box center [420, 308] width 101 height 18
type input "2000"
click at [860, 299] on label "Fixed" at bounding box center [868, 297] width 17 height 10
click at [851, 299] on input "Fixed" at bounding box center [853, 297] width 8 height 8
radio input "true"
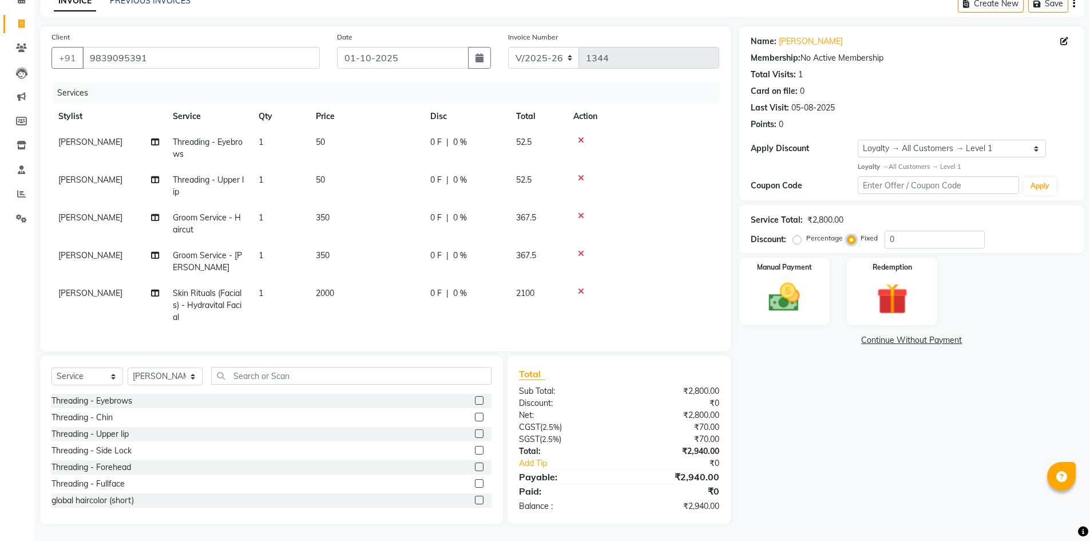
scroll to position [69, 0]
drag, startPoint x: 761, startPoint y: 265, endPoint x: 768, endPoint y: 268, distance: 7.4
click at [765, 267] on div "Manual Payment" at bounding box center [784, 290] width 94 height 70
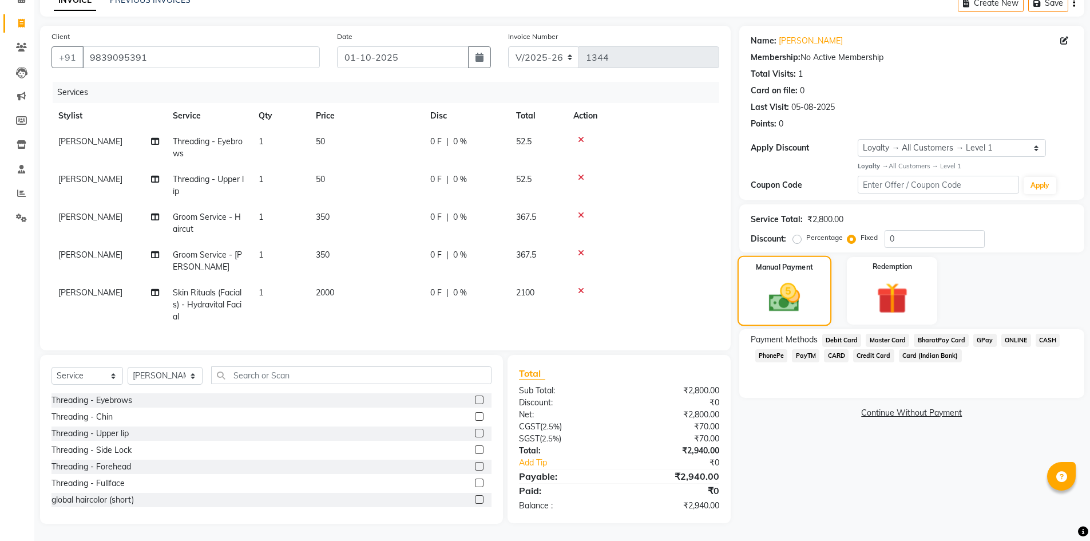
click at [811, 303] on div "Manual Payment" at bounding box center [784, 290] width 94 height 70
click at [837, 349] on span "CARD" at bounding box center [836, 355] width 25 height 13
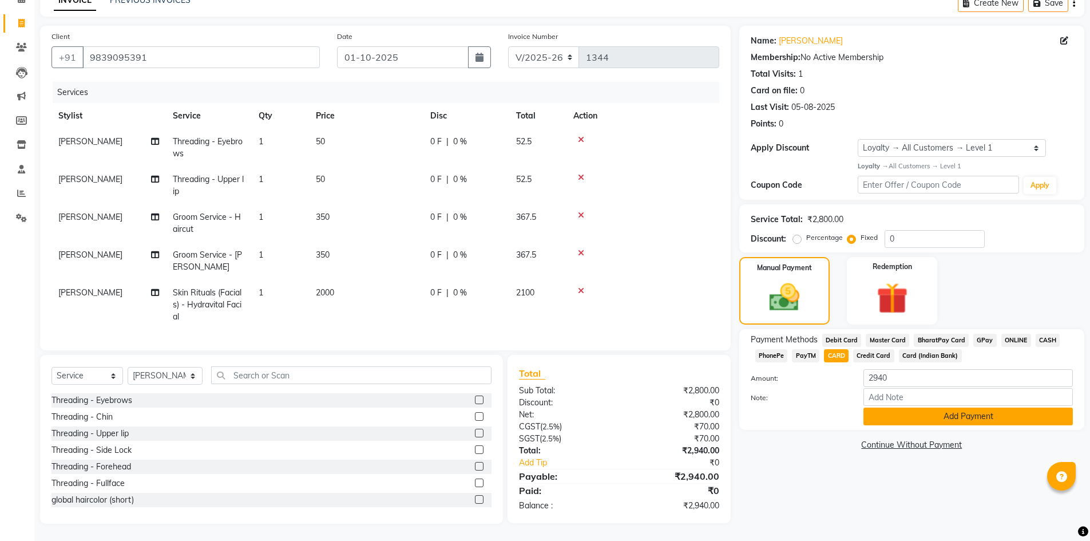
click at [931, 411] on button "Add Payment" at bounding box center [967, 416] width 209 height 18
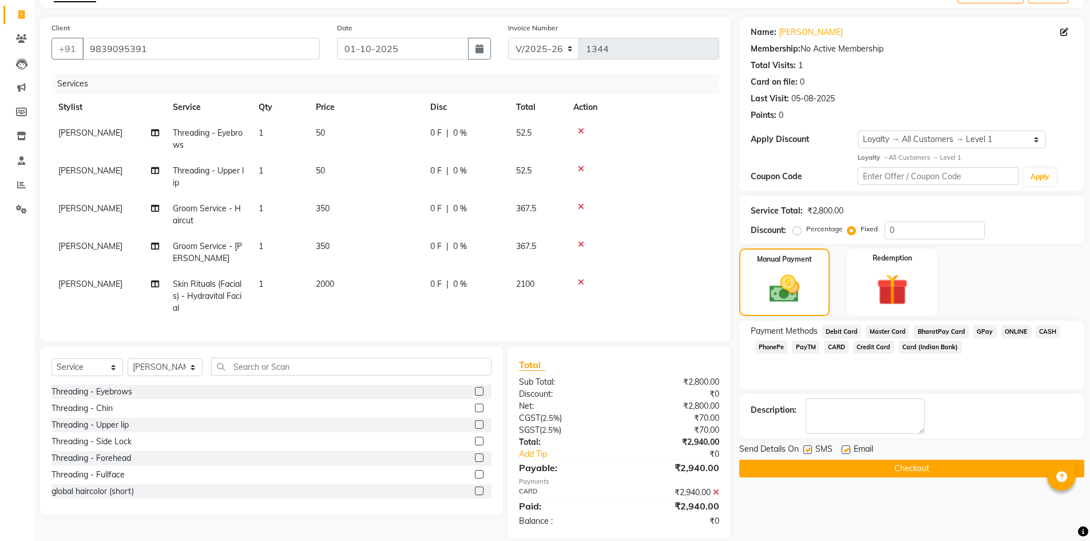
click at [836, 463] on button "Checkout" at bounding box center [911, 468] width 345 height 18
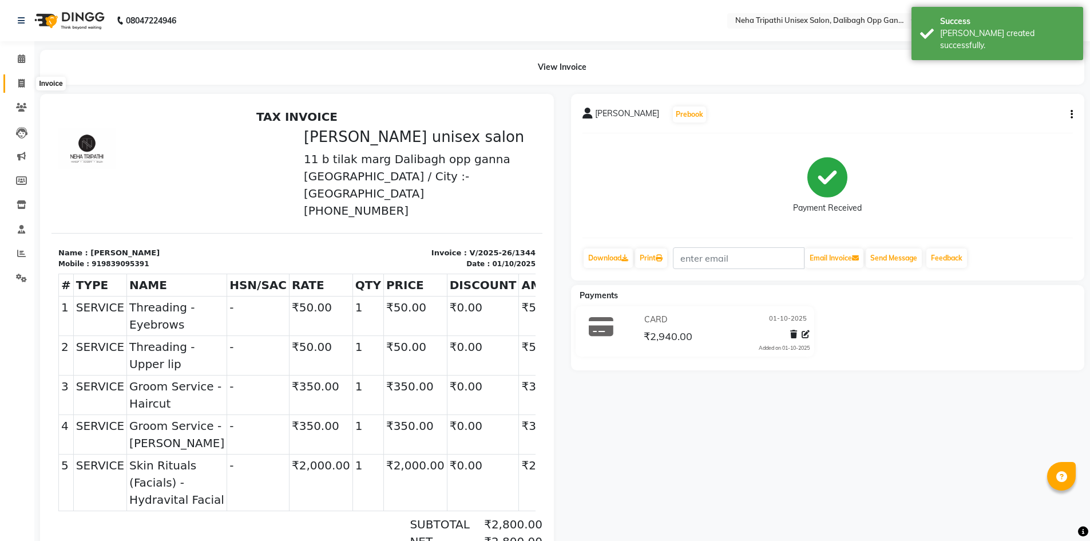
click at [25, 81] on span at bounding box center [21, 83] width 20 height 13
select select "service"
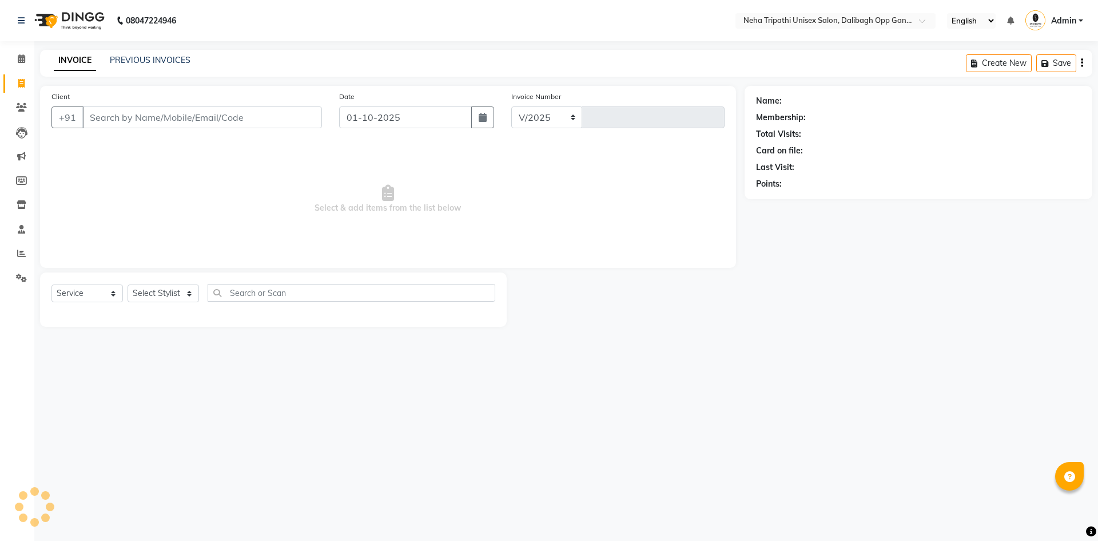
select select "6624"
type input "1345"
click at [127, 54] on div "INVOICE PREVIOUS INVOICES Create New Save" at bounding box center [566, 63] width 1052 height 27
click at [140, 64] on link "PREVIOUS INVOICES" at bounding box center [150, 60] width 81 height 10
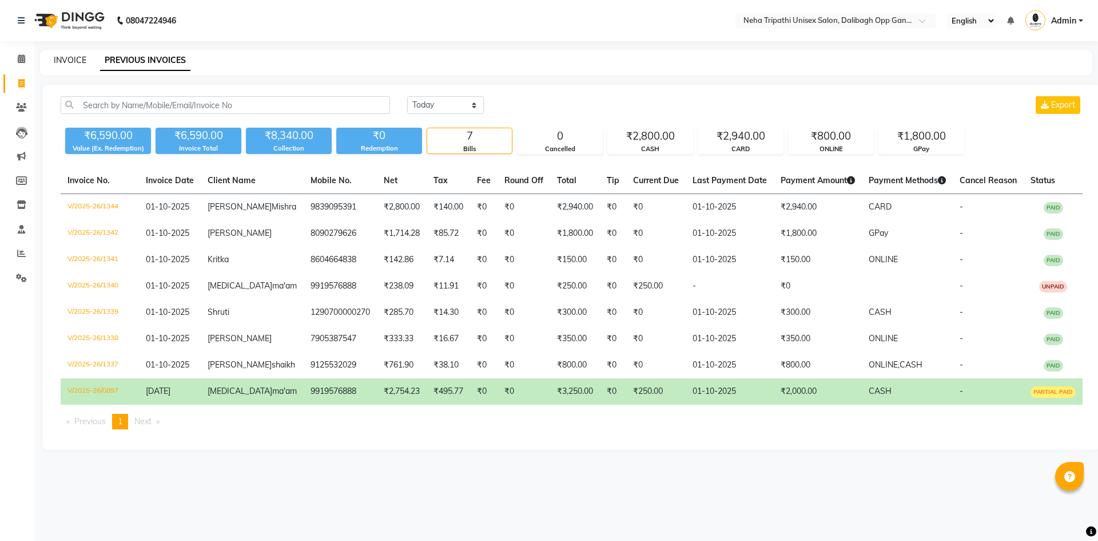
click at [65, 64] on link "INVOICE" at bounding box center [70, 60] width 33 height 10
select select "service"
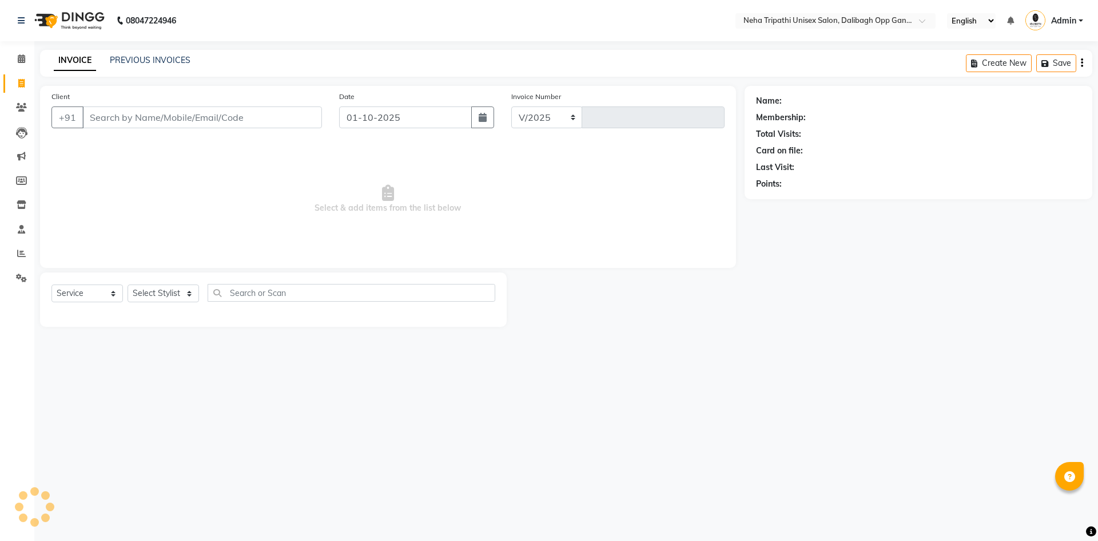
select select "6624"
type input "1345"
drag, startPoint x: 24, startPoint y: 106, endPoint x: 43, endPoint y: 101, distance: 20.0
click at [24, 106] on icon at bounding box center [21, 107] width 11 height 9
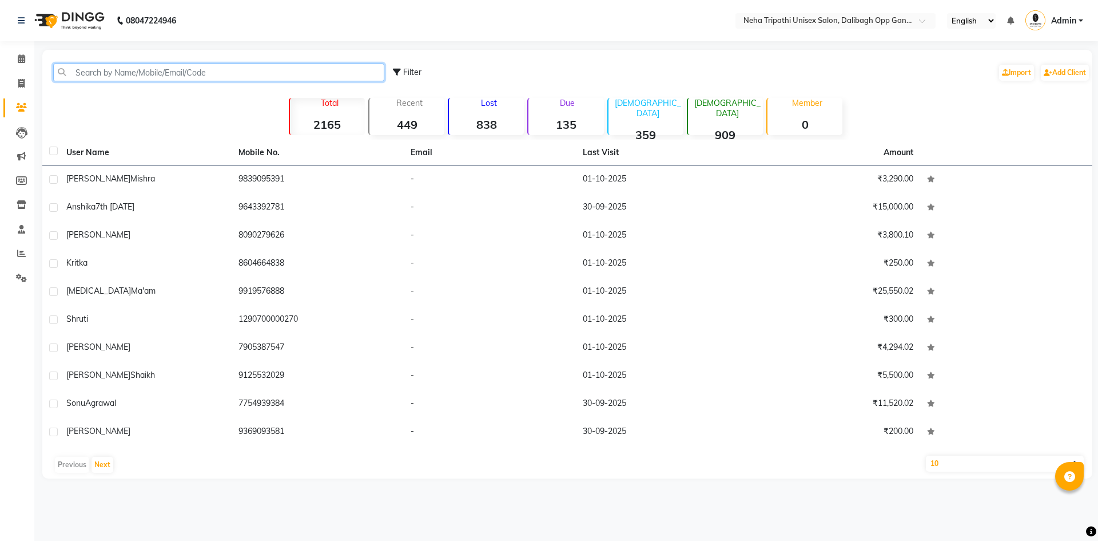
click at [169, 76] on input "text" at bounding box center [218, 72] width 331 height 18
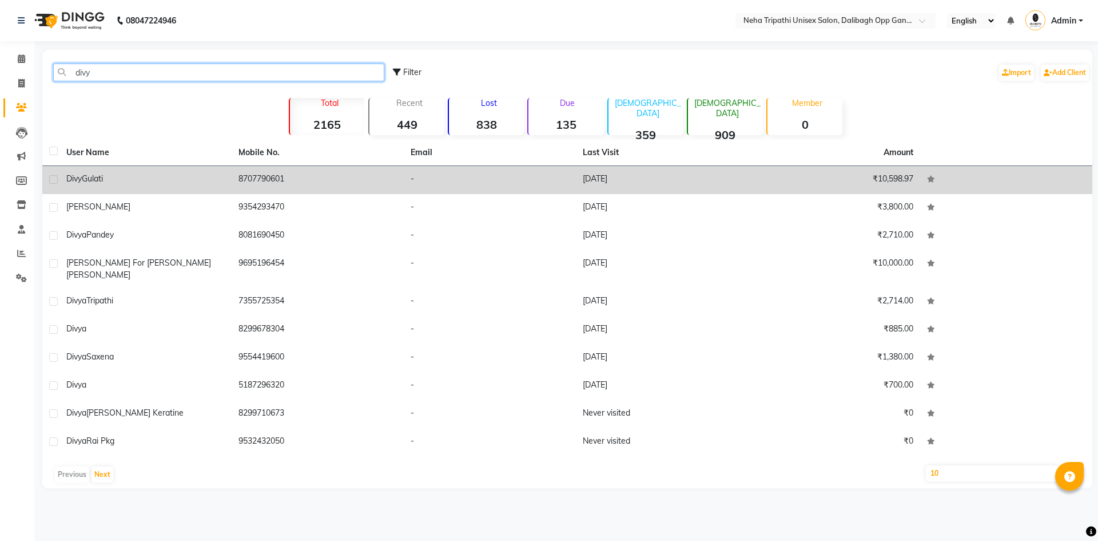
type input "divy"
click at [244, 170] on td "8707790601" at bounding box center [318, 180] width 172 height 28
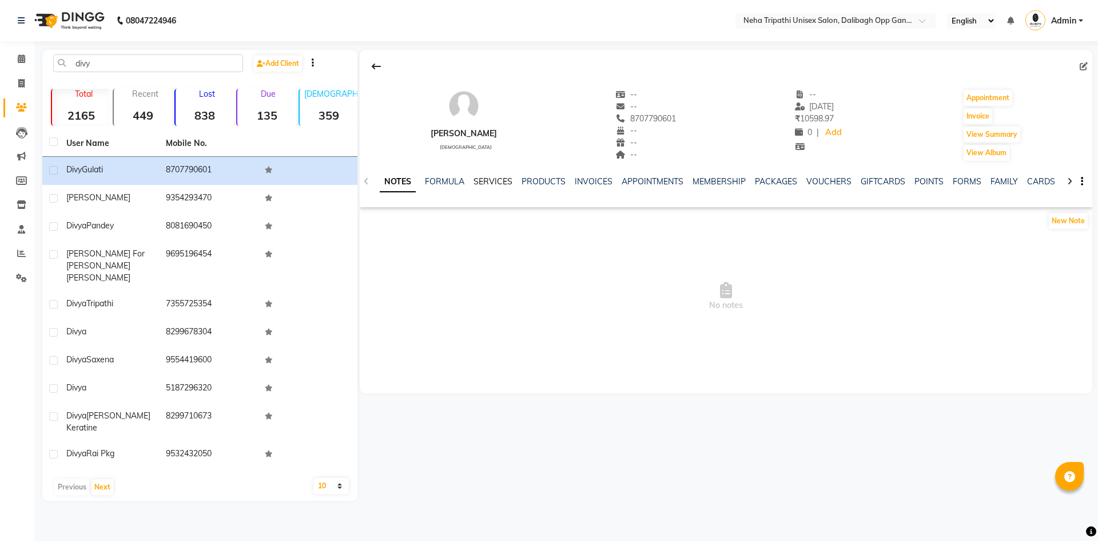
click at [491, 178] on link "SERVICES" at bounding box center [493, 181] width 39 height 10
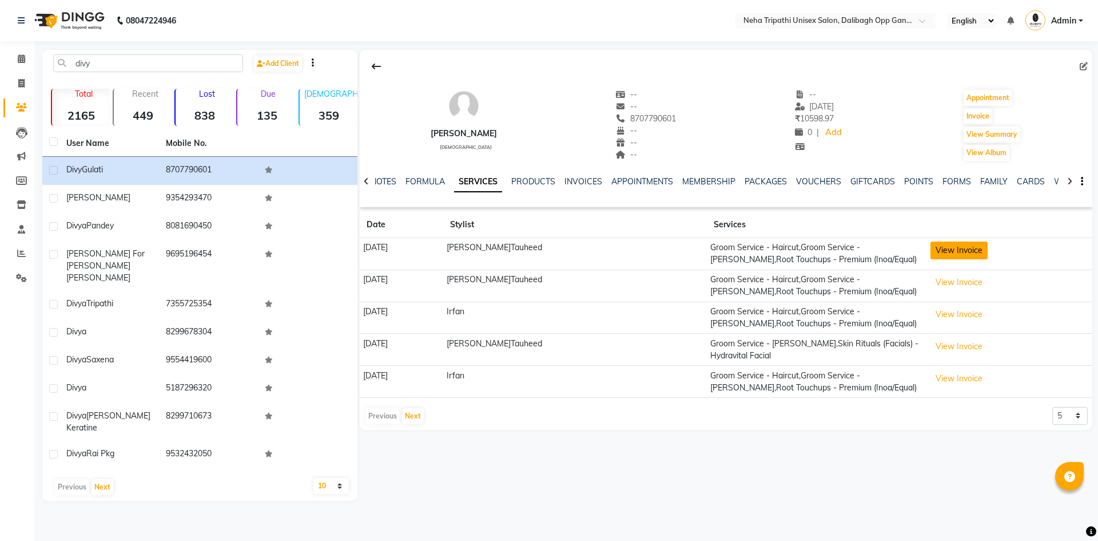
click at [958, 246] on button "View Invoice" at bounding box center [959, 250] width 57 height 18
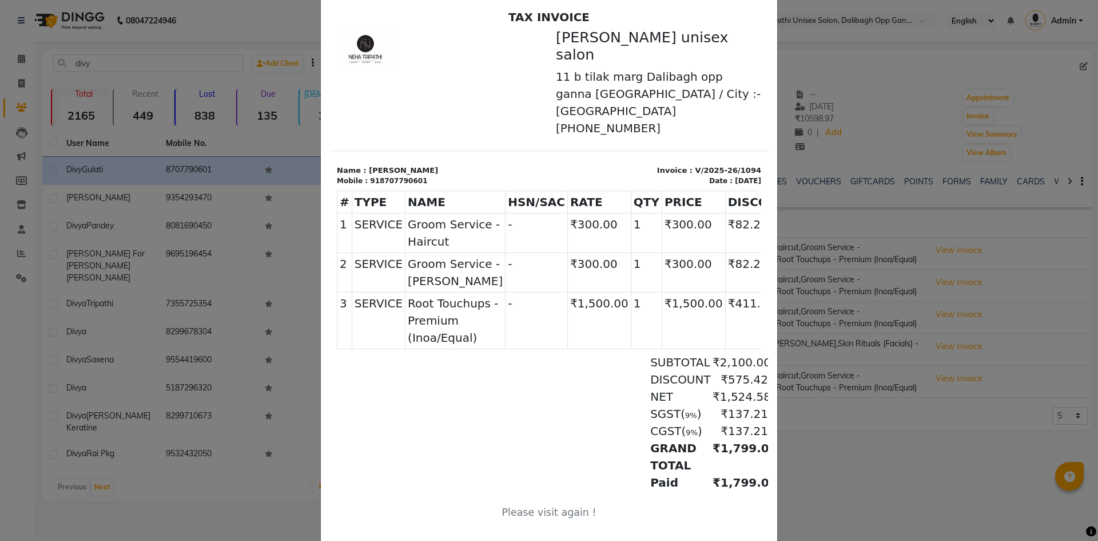
scroll to position [118, 0]
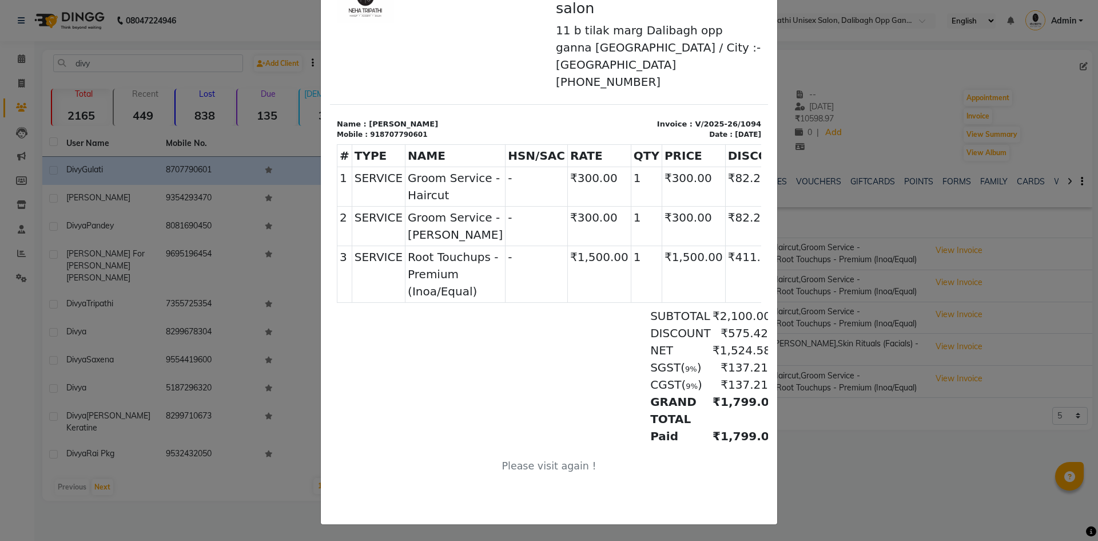
click at [923, 452] on ngb-modal-window "INVOICE View Invoice Close" at bounding box center [549, 270] width 1098 height 541
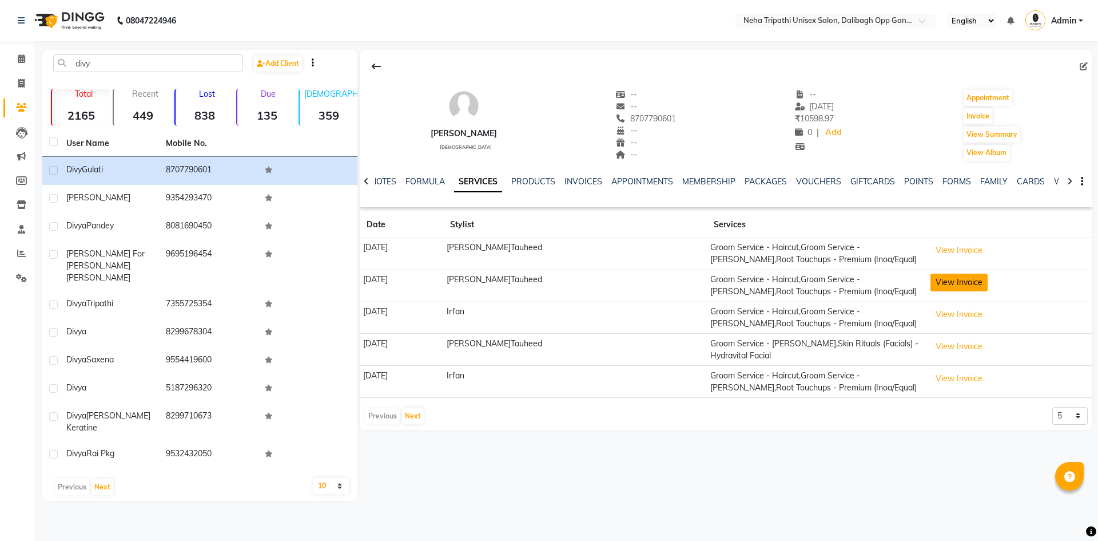
click at [953, 285] on button "View Invoice" at bounding box center [959, 282] width 57 height 18
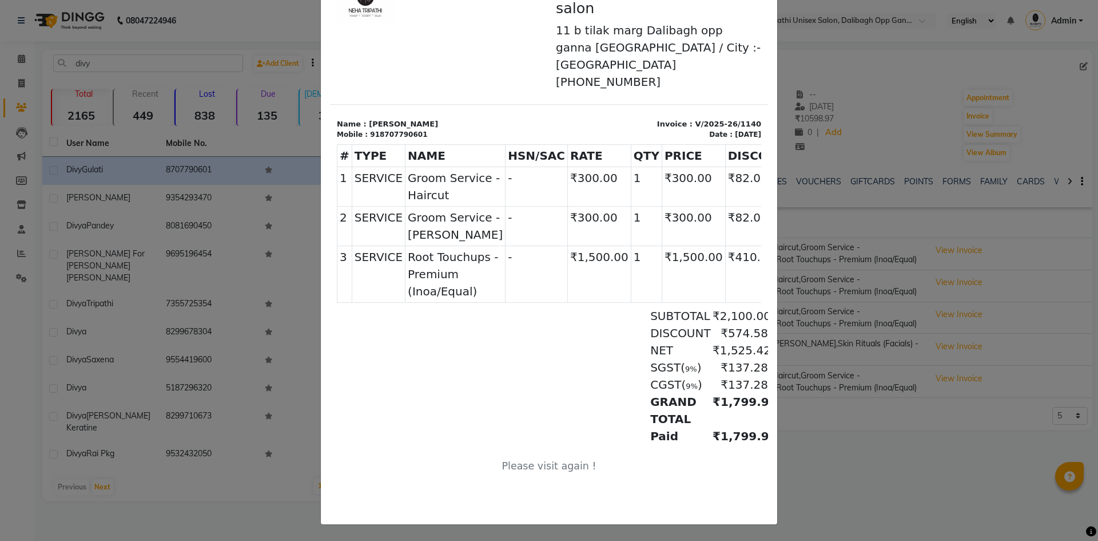
scroll to position [0, 0]
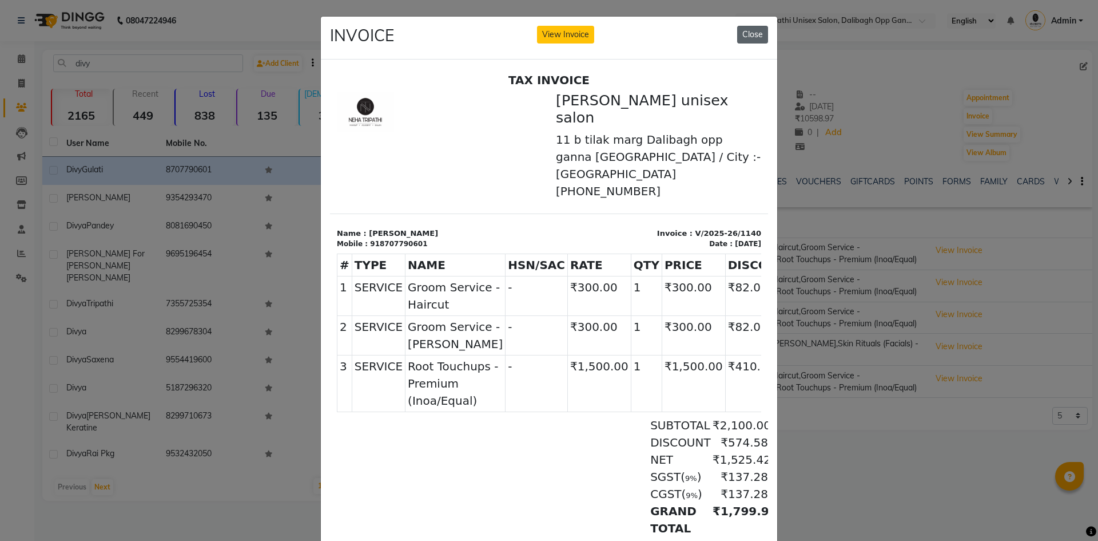
click at [748, 34] on button "Close" at bounding box center [752, 35] width 31 height 18
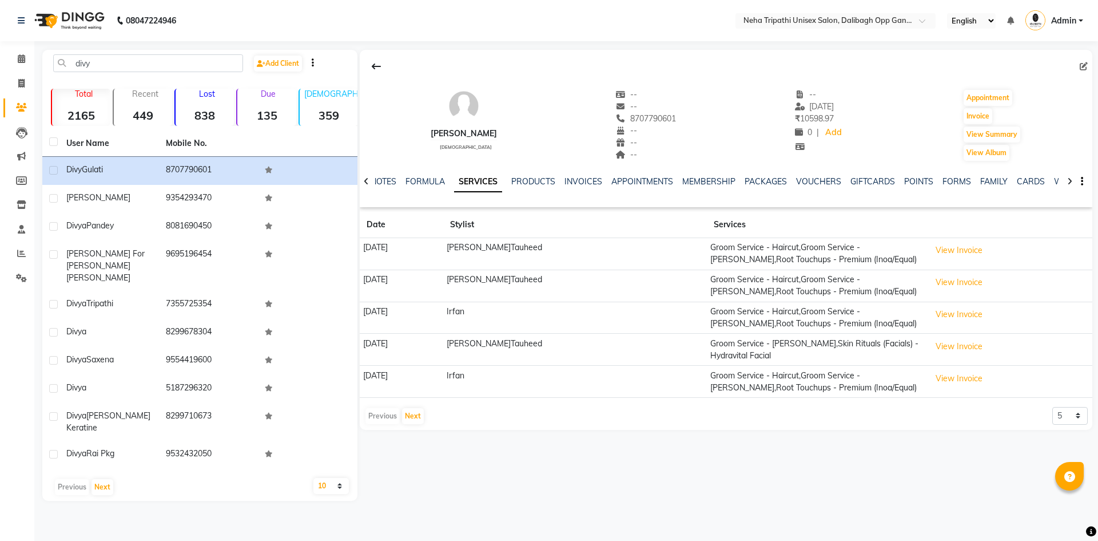
drag, startPoint x: 748, startPoint y: 34, endPoint x: 938, endPoint y: 454, distance: 461.0
click at [938, 454] on div "[PERSON_NAME] [DEMOGRAPHIC_DATA] -- -- 8707790601 -- -- -- -- [DATE] ₹ 10598.97…" at bounding box center [724, 275] width 735 height 451
click at [958, 251] on button "View Invoice" at bounding box center [959, 250] width 57 height 18
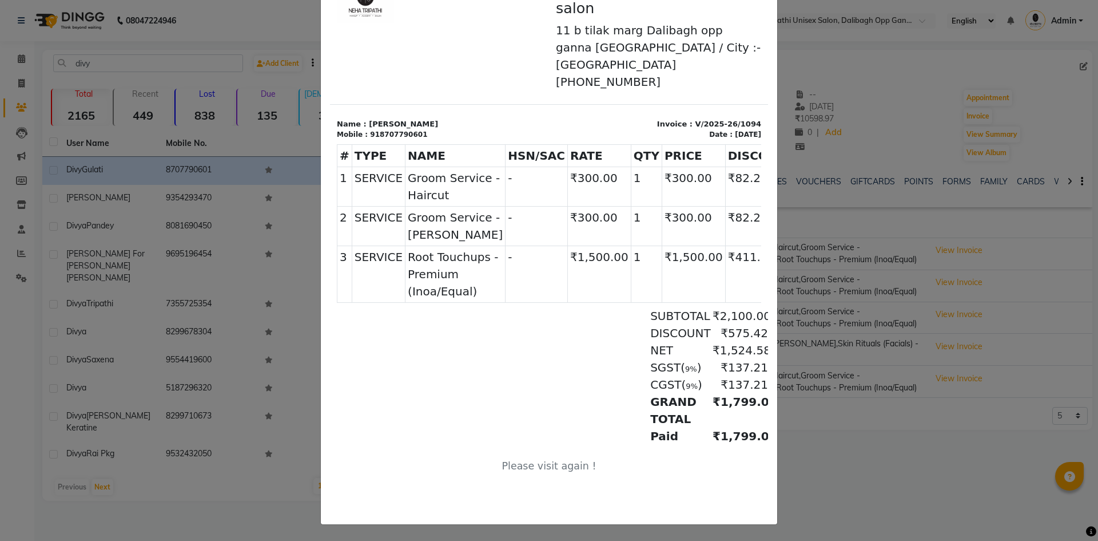
scroll to position [5, 0]
drag, startPoint x: 365, startPoint y: 114, endPoint x: 412, endPoint y: 116, distance: 47.0
click at [412, 129] on div "918707790601" at bounding box center [398, 134] width 57 height 10
copy div "918707790601"
click at [1043, 189] on ngb-modal-window "INVOICE View Invoice Close" at bounding box center [549, 270] width 1098 height 541
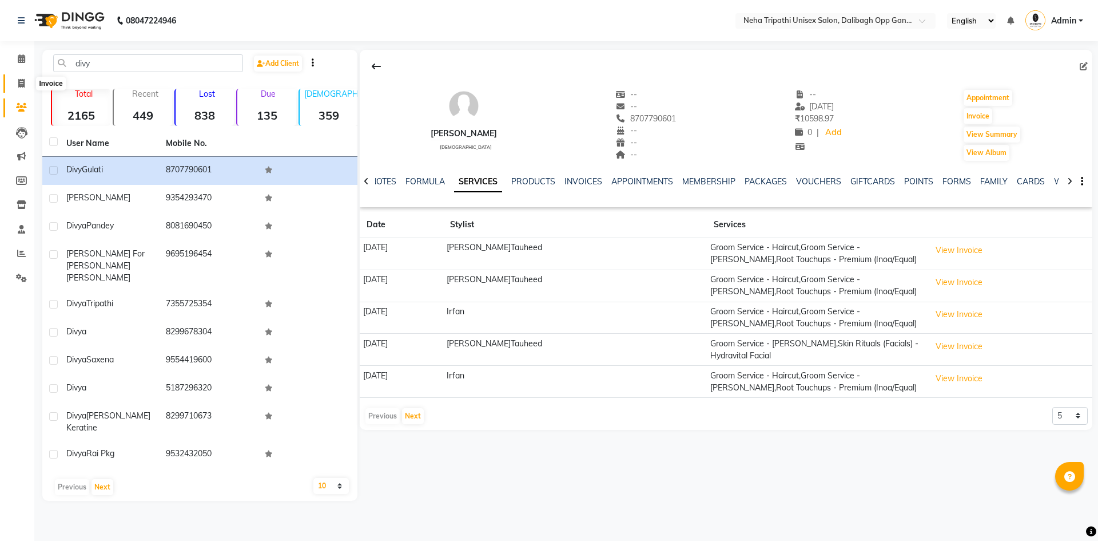
click at [17, 86] on span at bounding box center [21, 83] width 20 height 13
select select "6624"
select select "service"
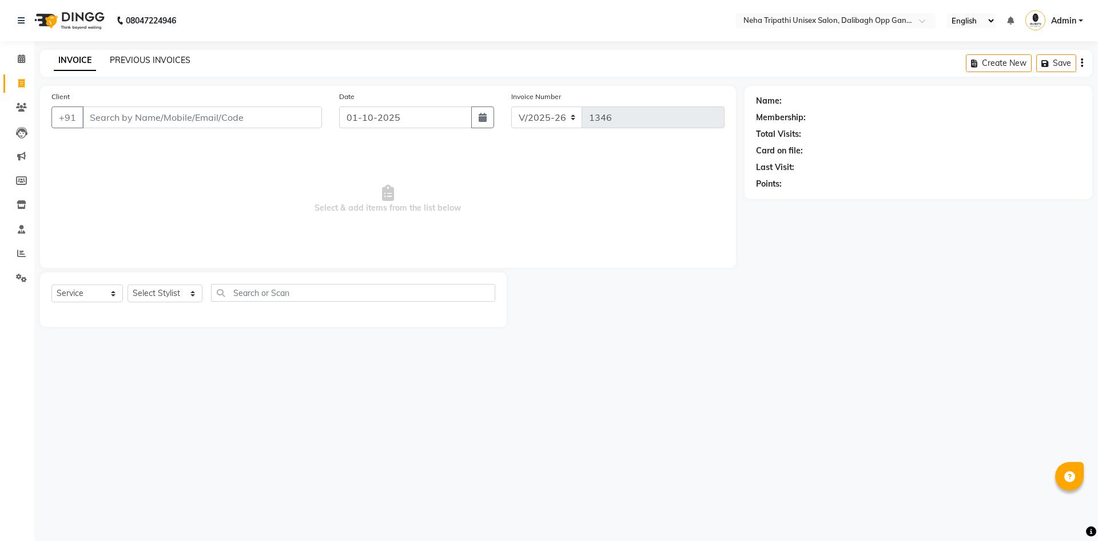
click at [160, 61] on link "PREVIOUS INVOICES" at bounding box center [150, 60] width 81 height 10
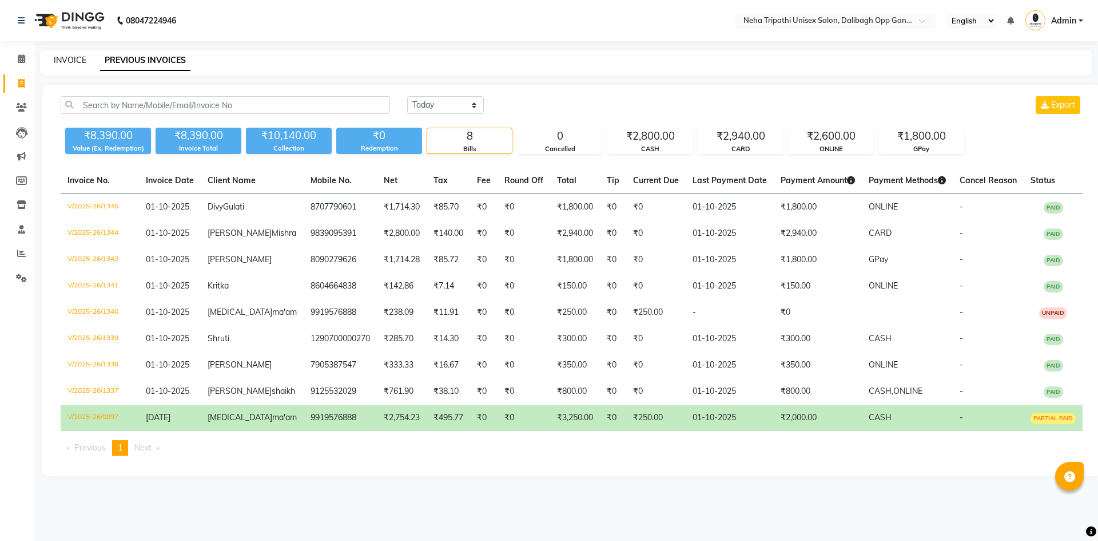
click at [71, 57] on link "INVOICE" at bounding box center [70, 60] width 33 height 10
select select "service"
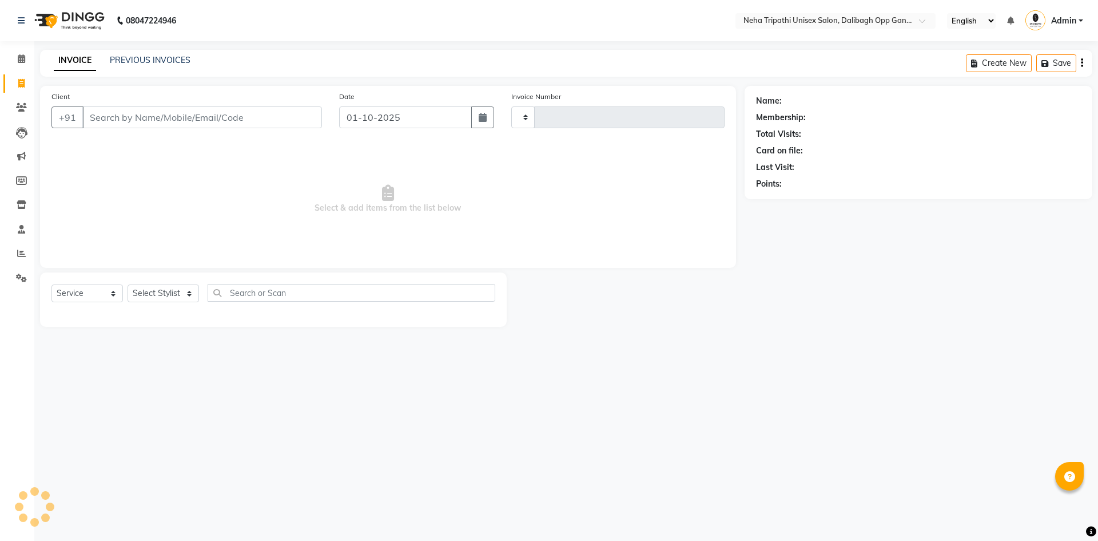
type input "1346"
select select "6624"
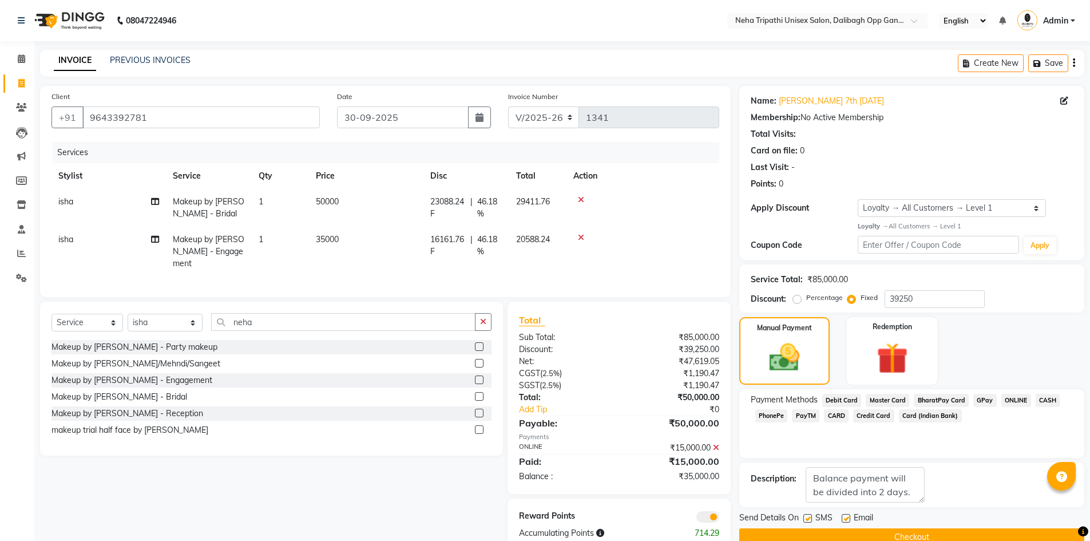
select select "6624"
select select "service"
select select "51165"
select select "1: Object"
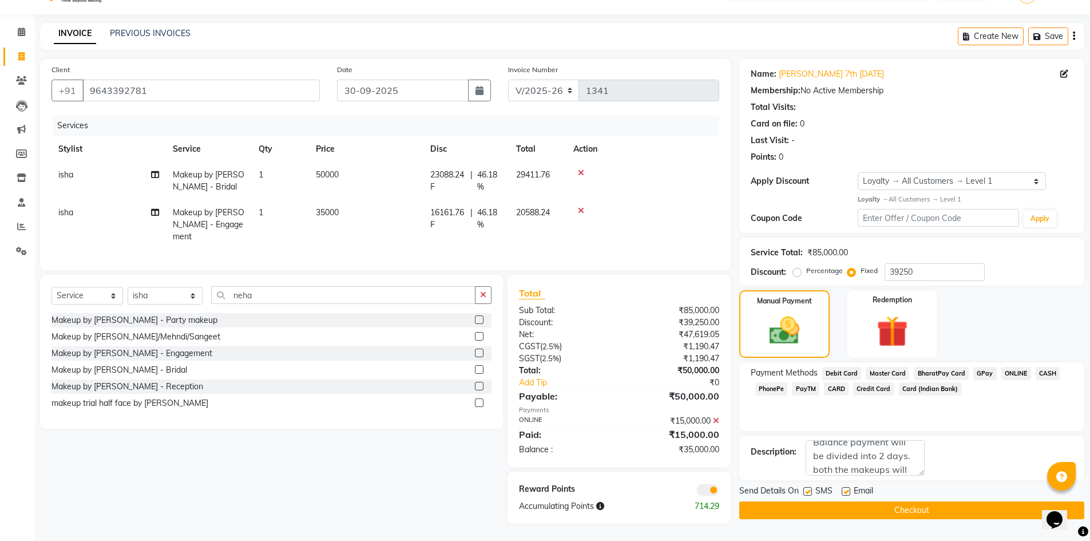
scroll to position [23, 0]
type textarea "Balance payment will be divided into 2 days. both the makeups will be at venue …"
click at [902, 506] on button "Checkout" at bounding box center [911, 510] width 345 height 18
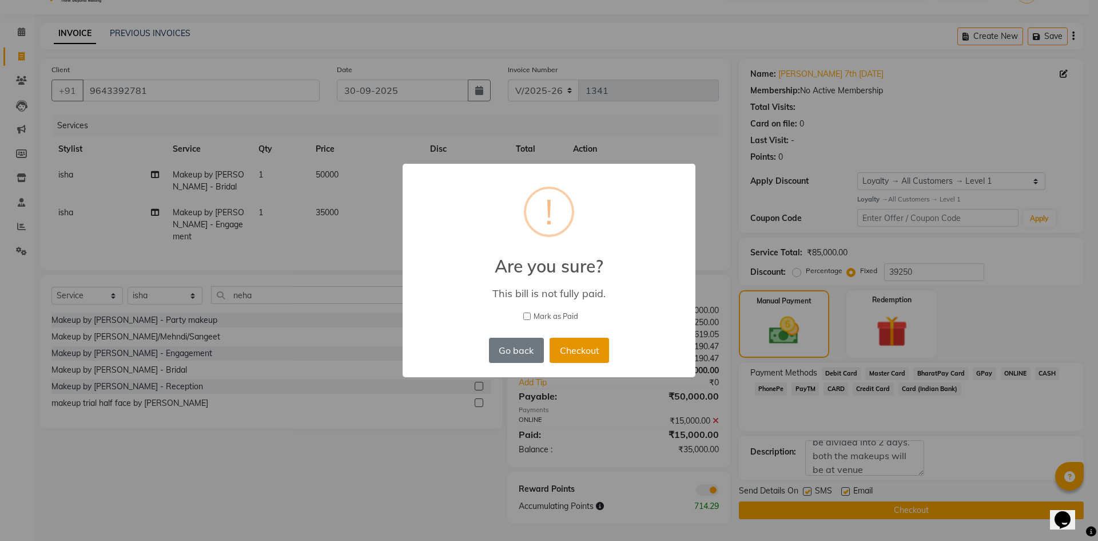
click at [573, 355] on button "Checkout" at bounding box center [579, 349] width 59 height 25
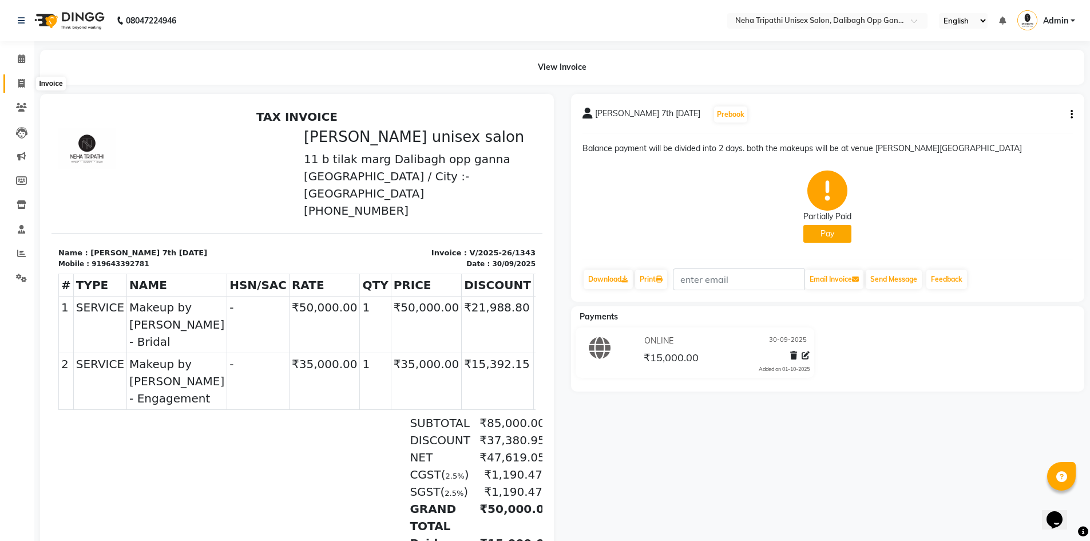
click at [17, 89] on span at bounding box center [21, 83] width 20 height 13
select select "service"
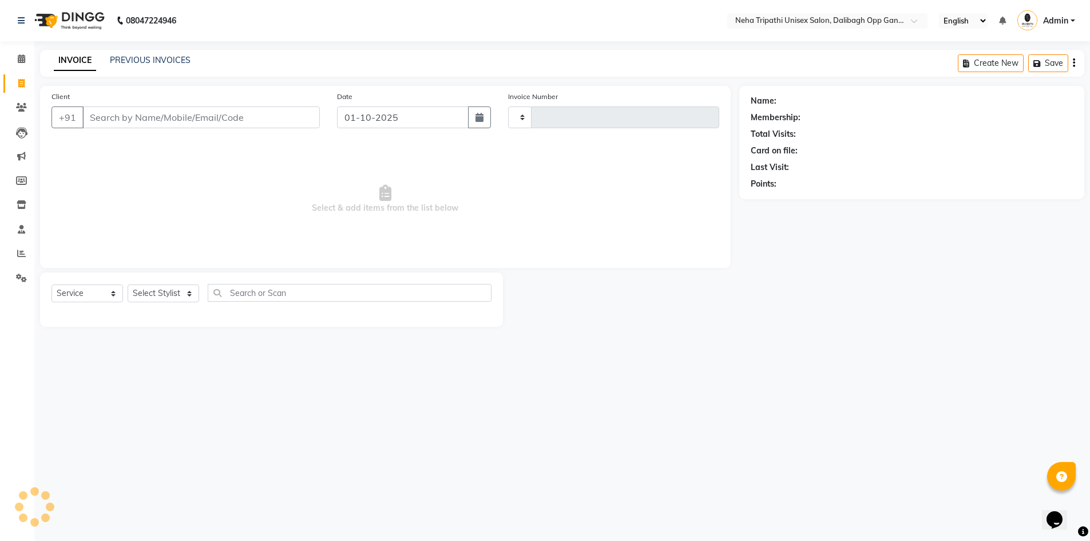
type input "1345"
select select "6624"
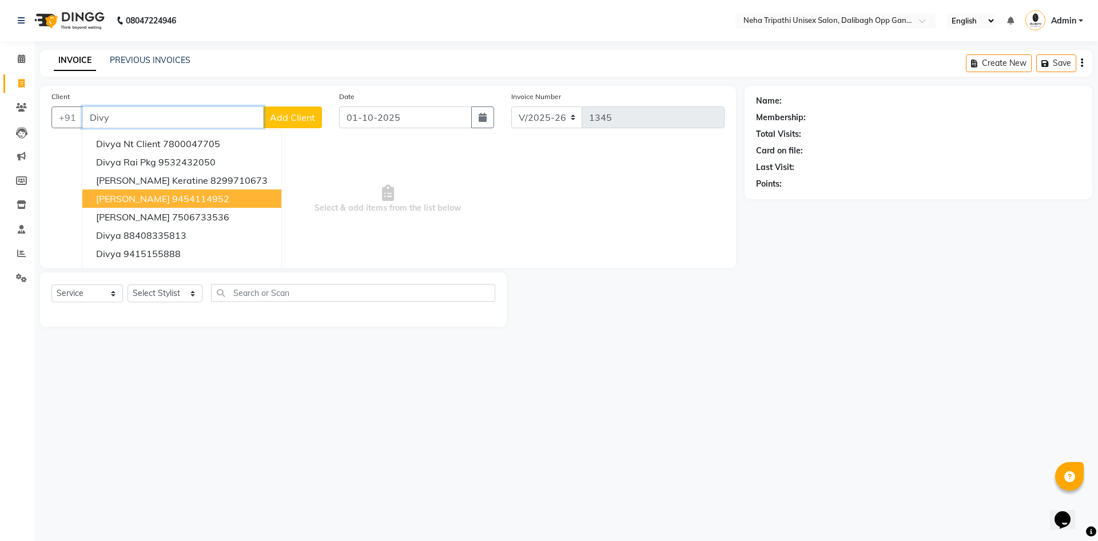
click at [140, 119] on input "Divy" at bounding box center [172, 117] width 181 height 22
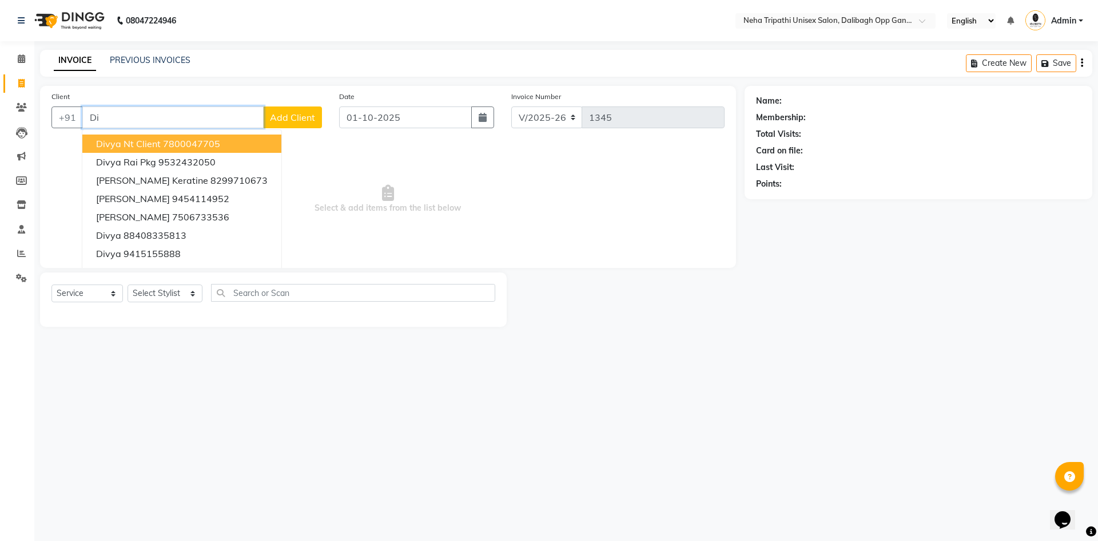
type input "D"
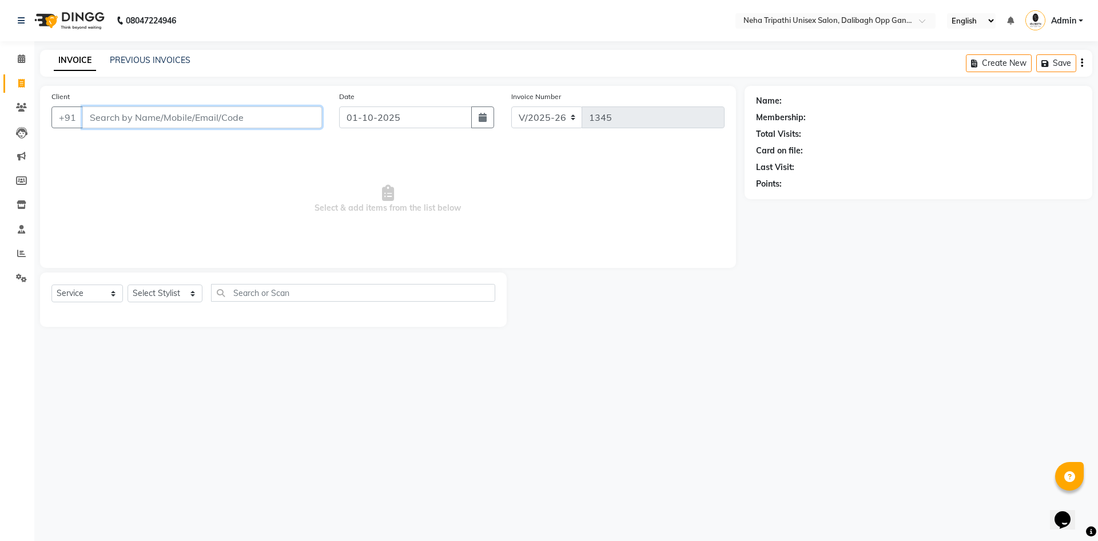
paste input "918707790601"
type input "918707790601"
select select "1: Object"
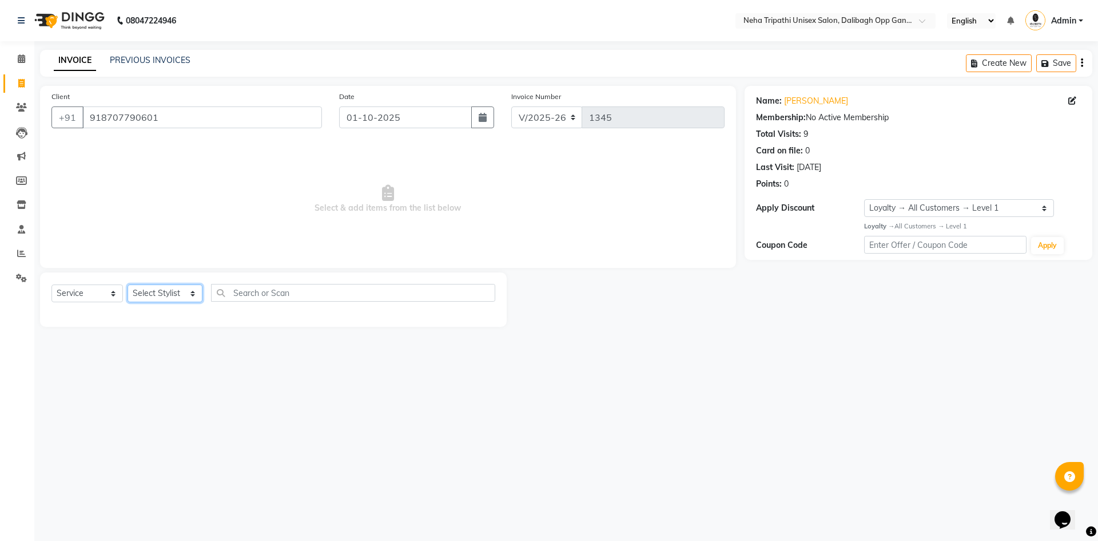
click at [189, 290] on select "Select Stylist Badru [PERSON_NAME] isha [PERSON_NAME] Mohd.[PERSON_NAME] [PERSO…" at bounding box center [165, 293] width 75 height 18
click at [181, 293] on select "Select Stylist Badru [PERSON_NAME] isha [PERSON_NAME] Mohd.[PERSON_NAME] [PERSO…" at bounding box center [165, 293] width 75 height 18
select select "80271"
click at [128, 284] on select "Select Stylist Badru [PERSON_NAME] isha [PERSON_NAME] Mohd.[PERSON_NAME] [PERSO…" at bounding box center [165, 293] width 75 height 18
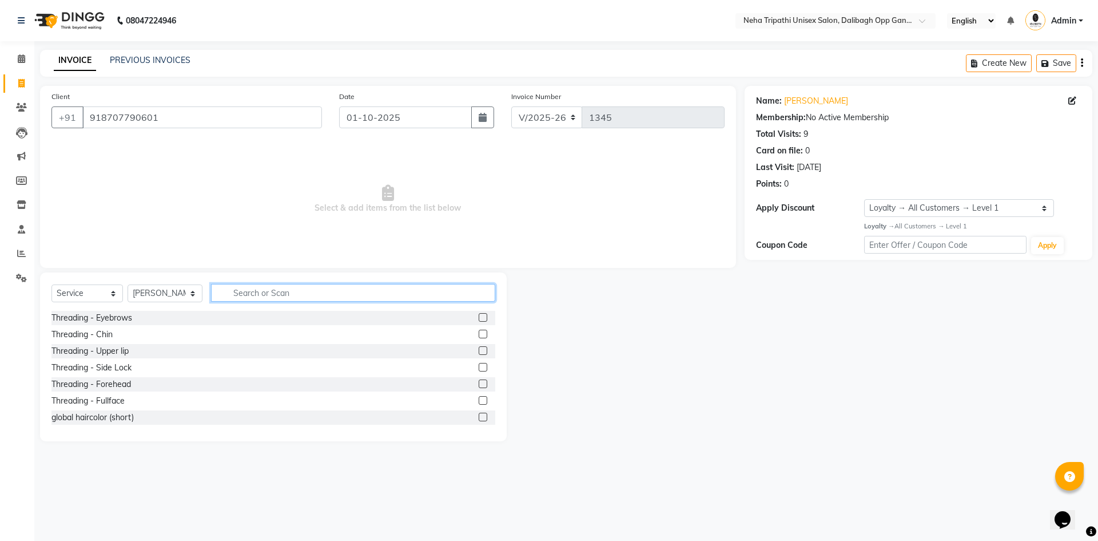
click at [352, 292] on input "text" at bounding box center [353, 293] width 284 height 18
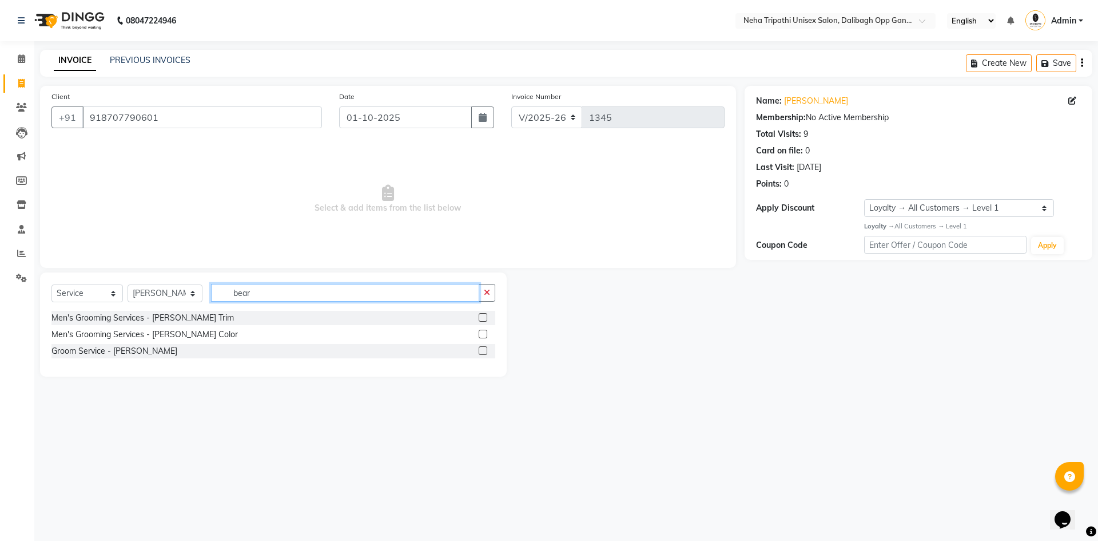
type input "bear"
click at [483, 347] on label at bounding box center [483, 350] width 9 height 9
click at [483, 347] on input "checkbox" at bounding box center [482, 350] width 7 height 7
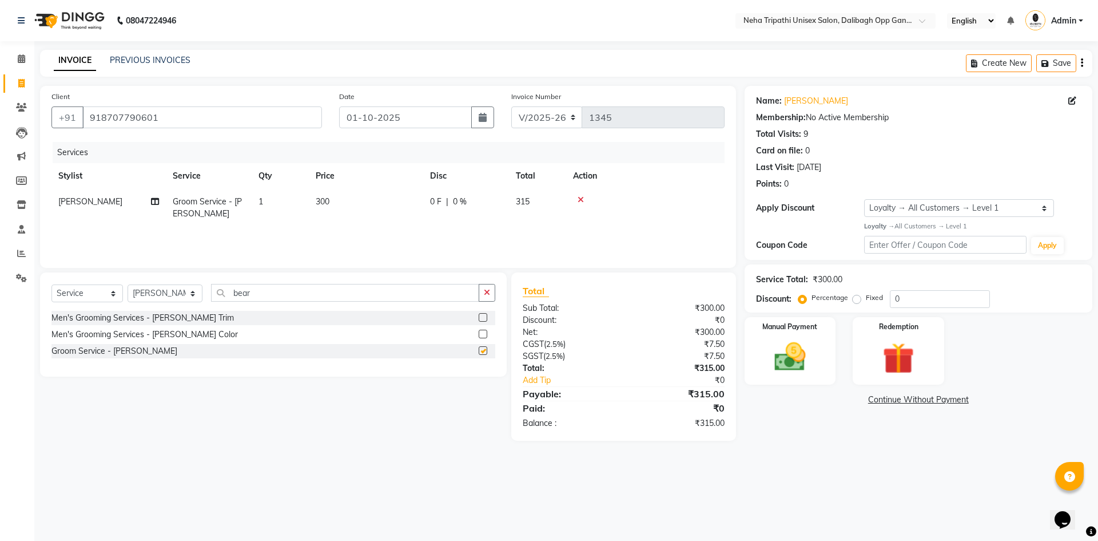
checkbox input "false"
click at [418, 299] on input "bear" at bounding box center [345, 293] width 268 height 18
type input "b"
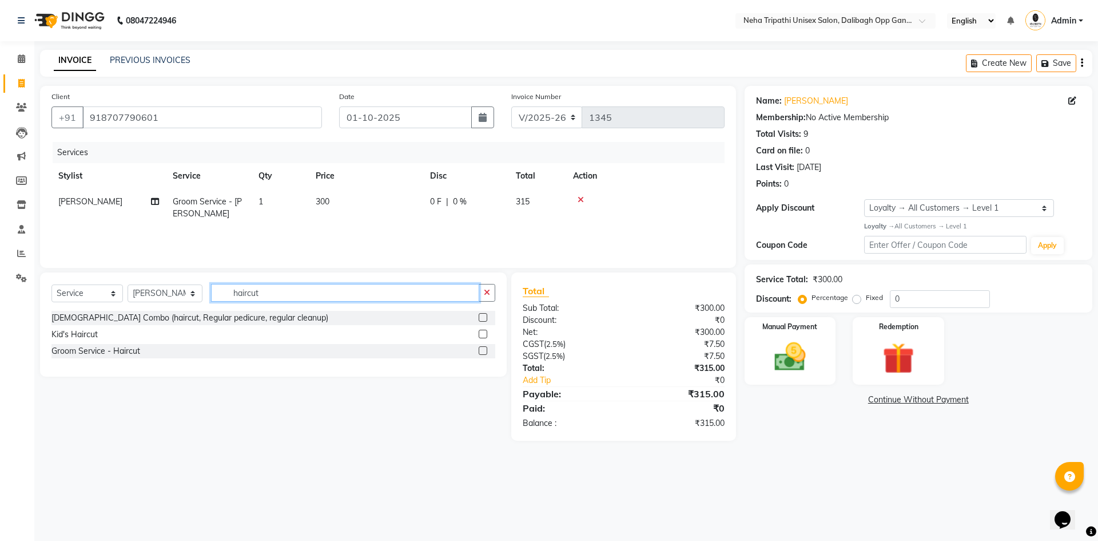
type input "haircut"
click at [483, 349] on label at bounding box center [483, 350] width 9 height 9
click at [483, 349] on input "checkbox" at bounding box center [482, 350] width 7 height 7
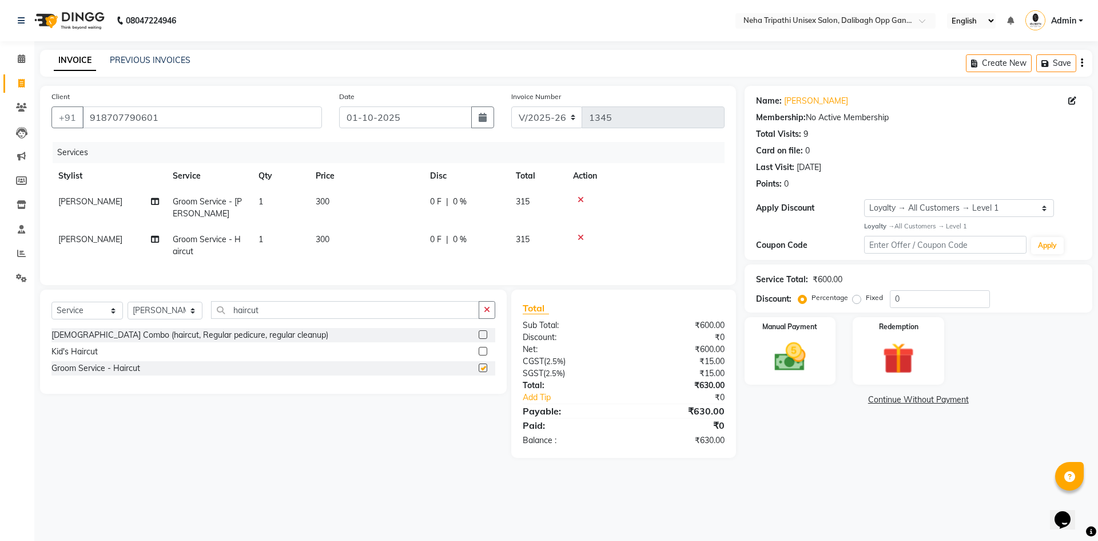
checkbox input "false"
click at [487, 313] on icon "button" at bounding box center [487, 309] width 6 height 8
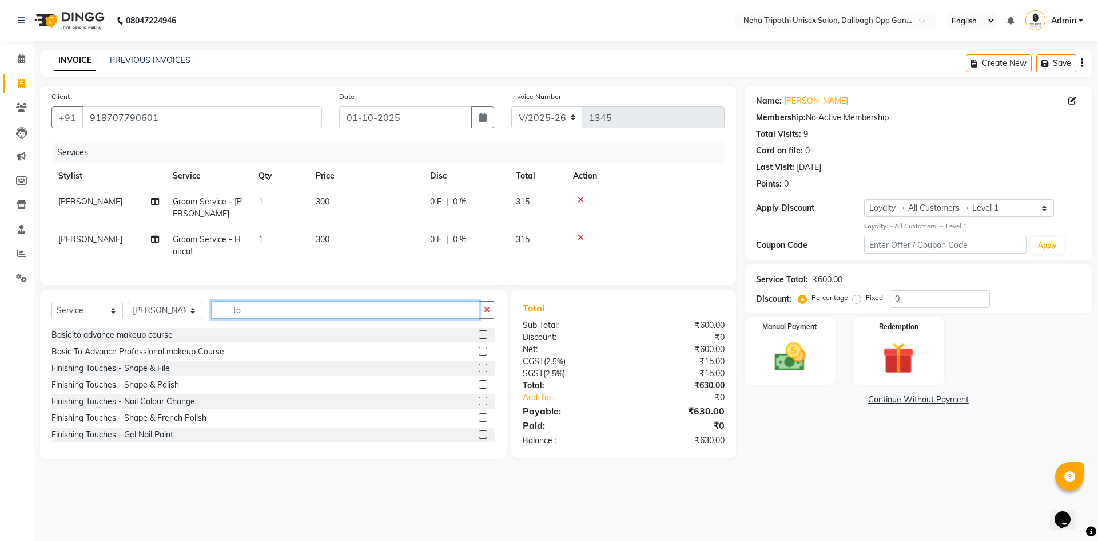
type input "t"
type input "root"
click at [479, 355] on label at bounding box center [483, 351] width 9 height 9
click at [479, 355] on input "checkbox" at bounding box center [482, 351] width 7 height 7
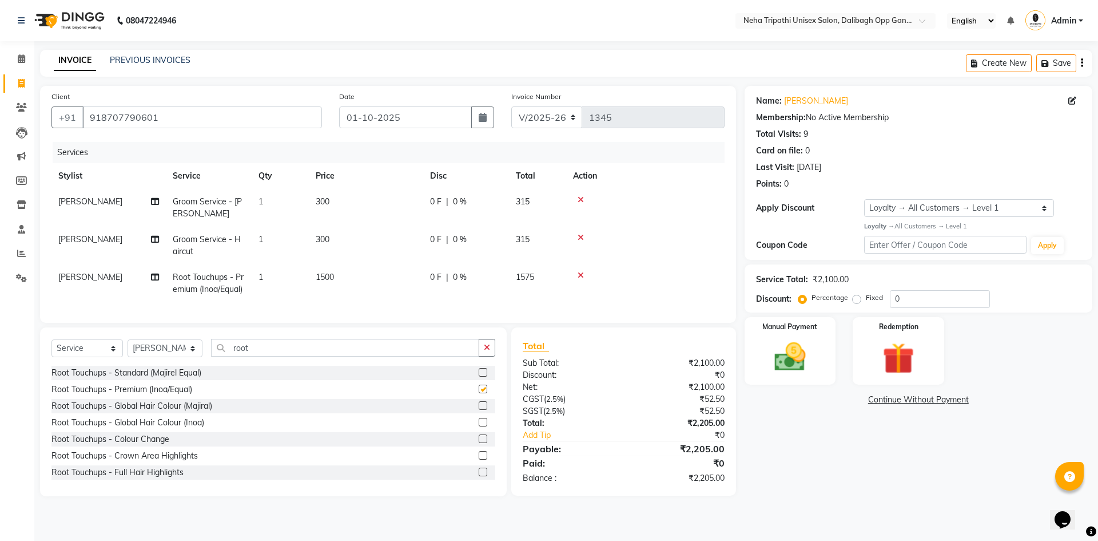
checkbox input "false"
click at [866, 298] on label "Fixed" at bounding box center [874, 297] width 17 height 10
click at [860, 298] on input "Fixed" at bounding box center [859, 297] width 8 height 8
radio input "true"
click at [909, 302] on input "0" at bounding box center [940, 299] width 100 height 18
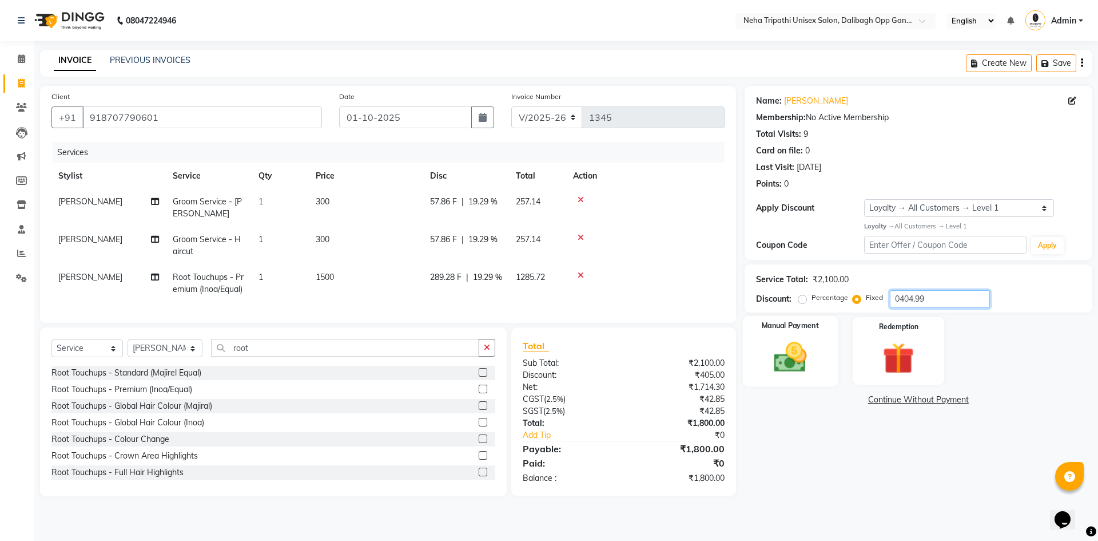
type input "0404.99"
click at [791, 363] on img at bounding box center [790, 357] width 53 height 38
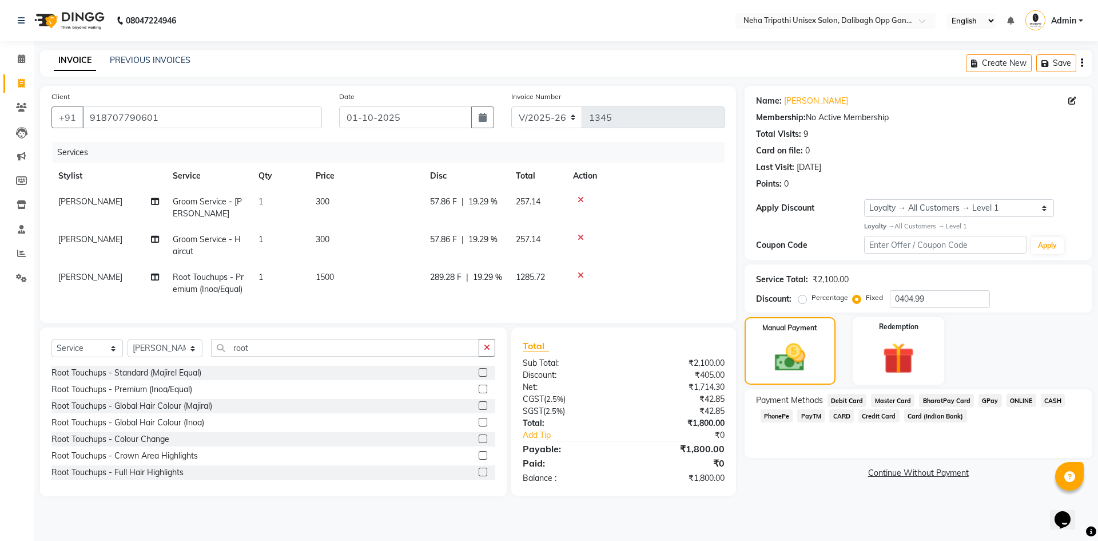
click at [1026, 403] on span "ONLINE" at bounding box center [1022, 400] width 30 height 13
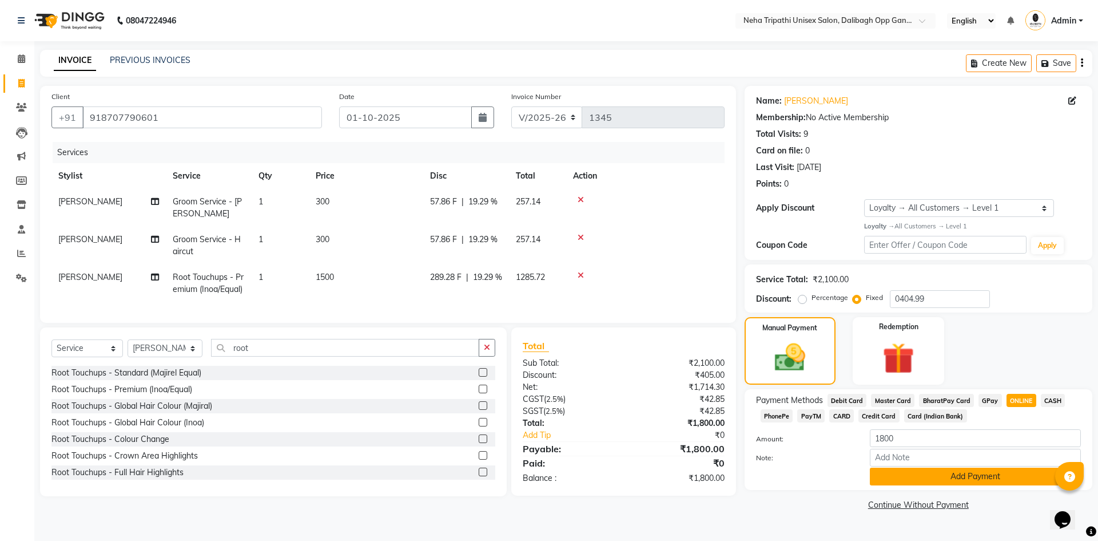
click at [979, 479] on button "Add Payment" at bounding box center [975, 476] width 211 height 18
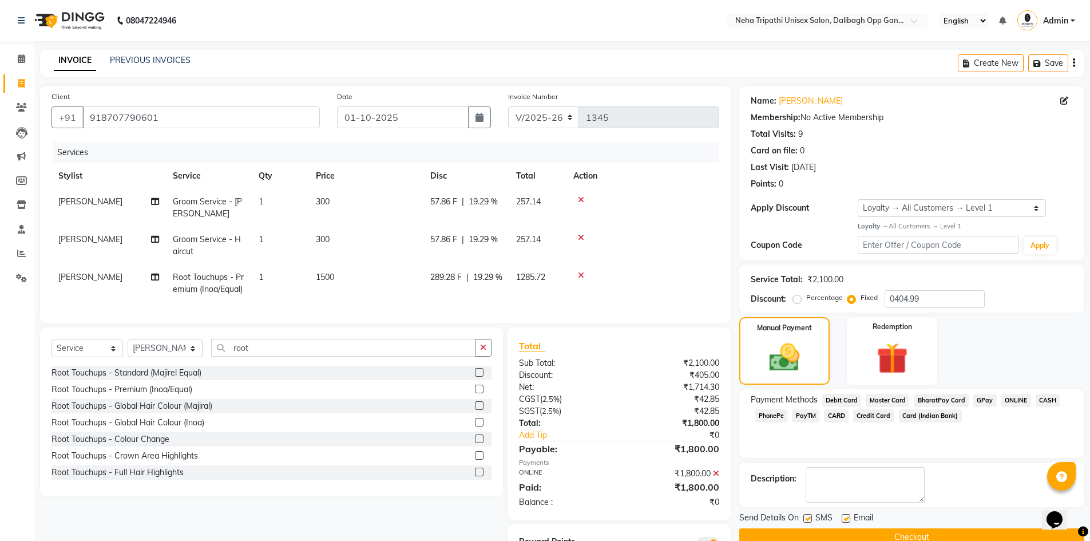
click at [948, 536] on button "Checkout" at bounding box center [911, 537] width 345 height 18
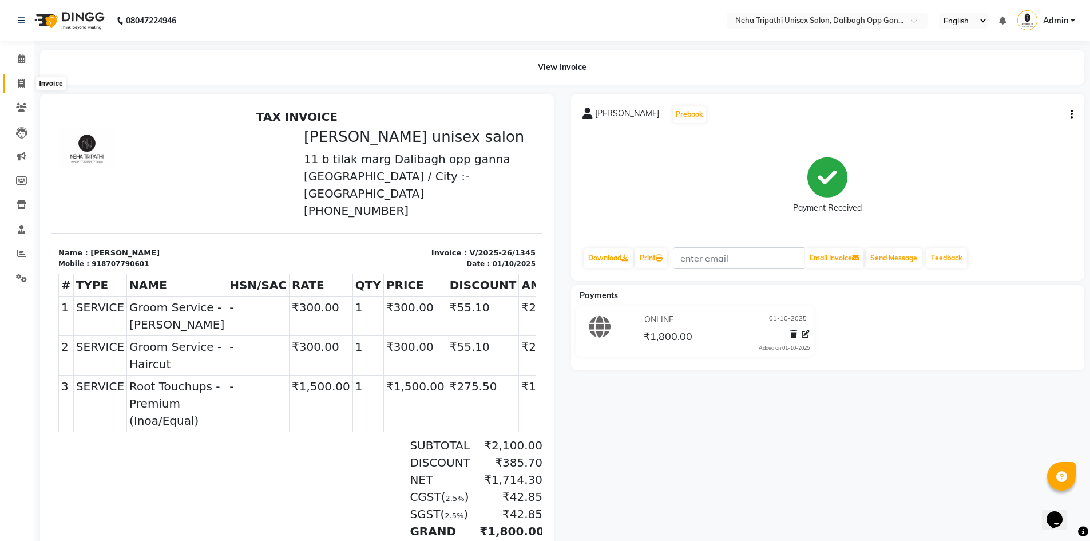
click at [23, 82] on icon at bounding box center [21, 83] width 6 height 9
select select "6624"
select select "service"
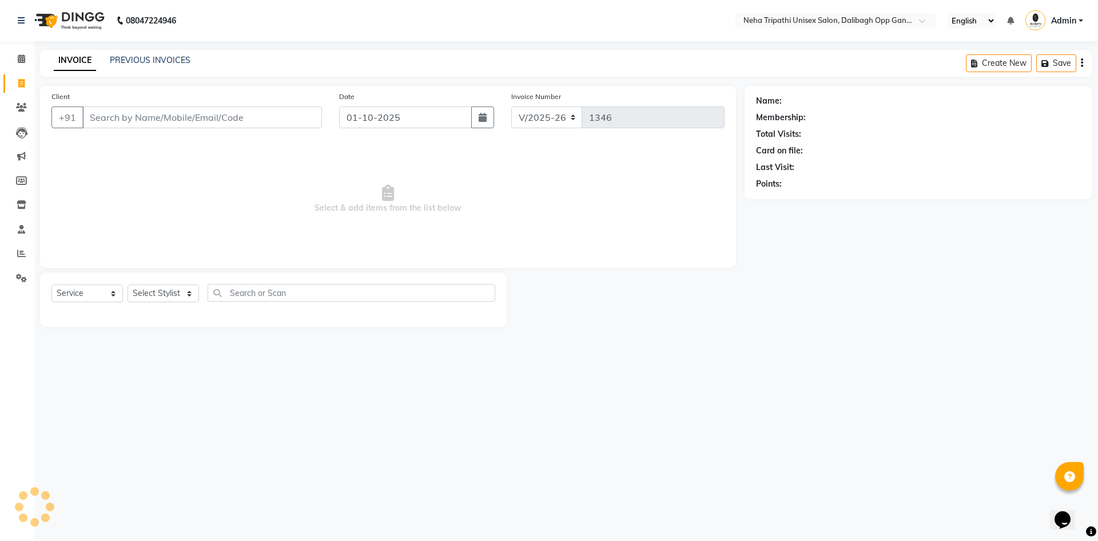
click at [136, 118] on input "Client" at bounding box center [202, 117] width 240 height 22
type input "8174972222"
click at [286, 113] on span "Add Client" at bounding box center [292, 117] width 45 height 11
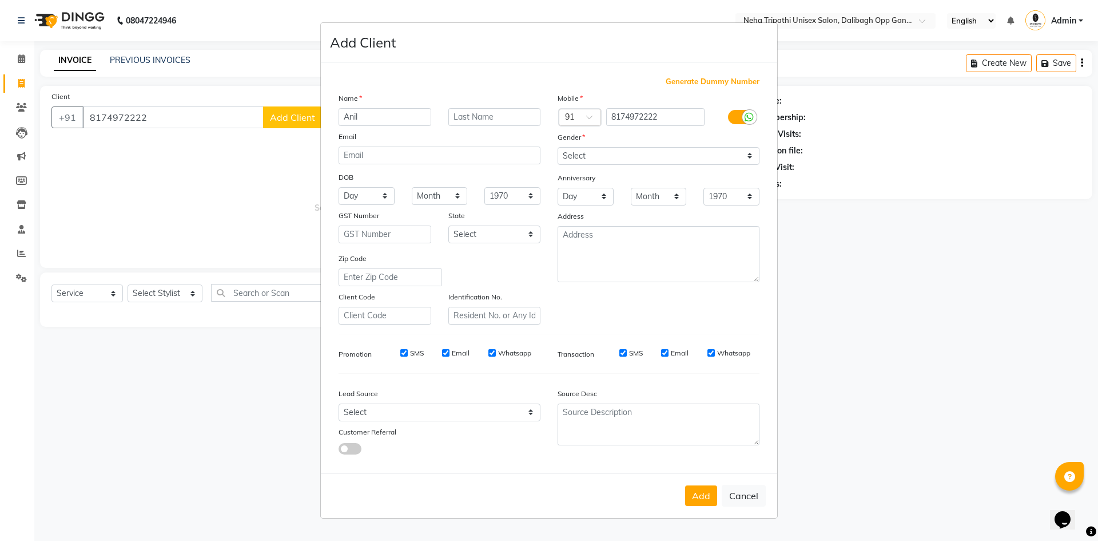
type input "Anil"
click at [463, 119] on input "text" at bounding box center [494, 117] width 93 height 18
type input "Kumar"
click at [639, 158] on select "Select Male Female Other Prefer Not To Say" at bounding box center [659, 156] width 202 height 18
select select "[DEMOGRAPHIC_DATA]"
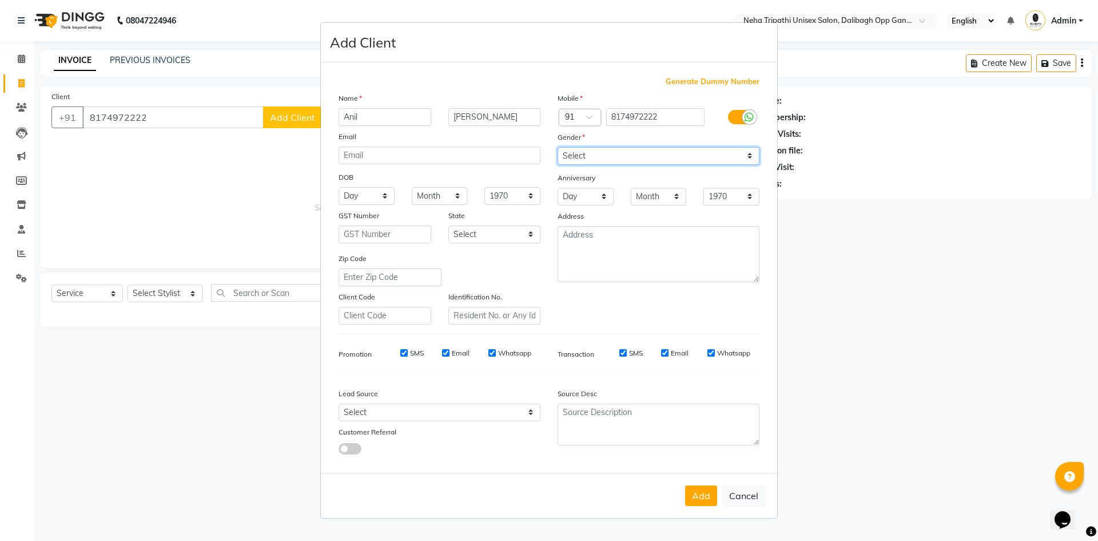
click at [558, 147] on select "Select Male Female Other Prefer Not To Say" at bounding box center [659, 156] width 202 height 18
click at [705, 497] on button "Add" at bounding box center [701, 495] width 32 height 21
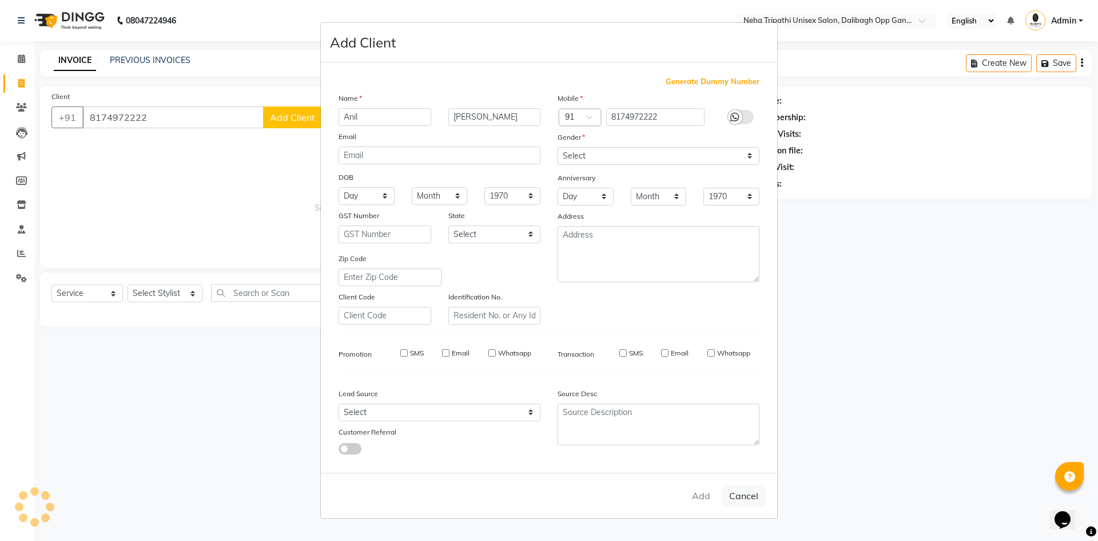
select select
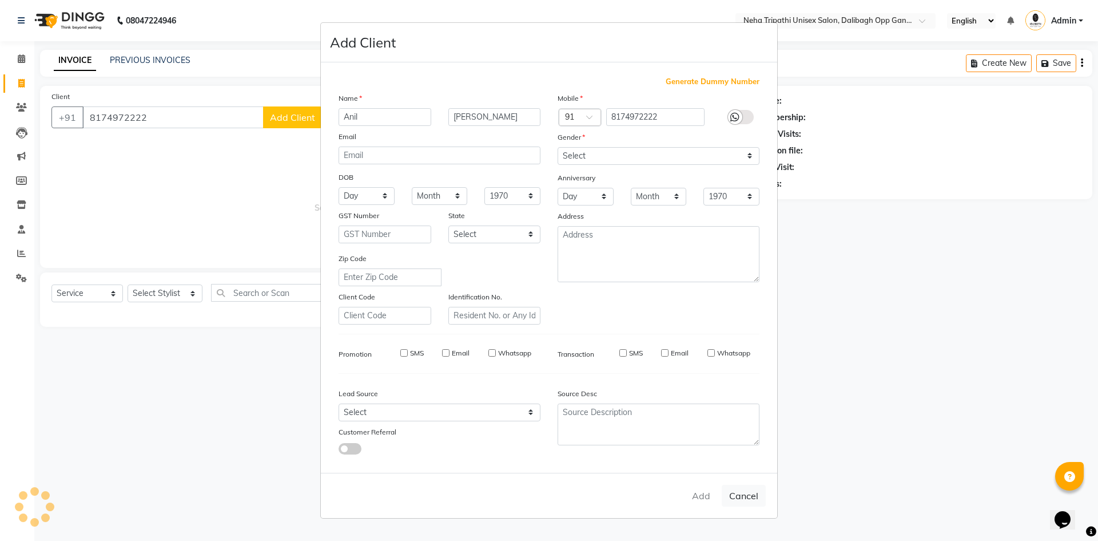
select select
checkbox input "false"
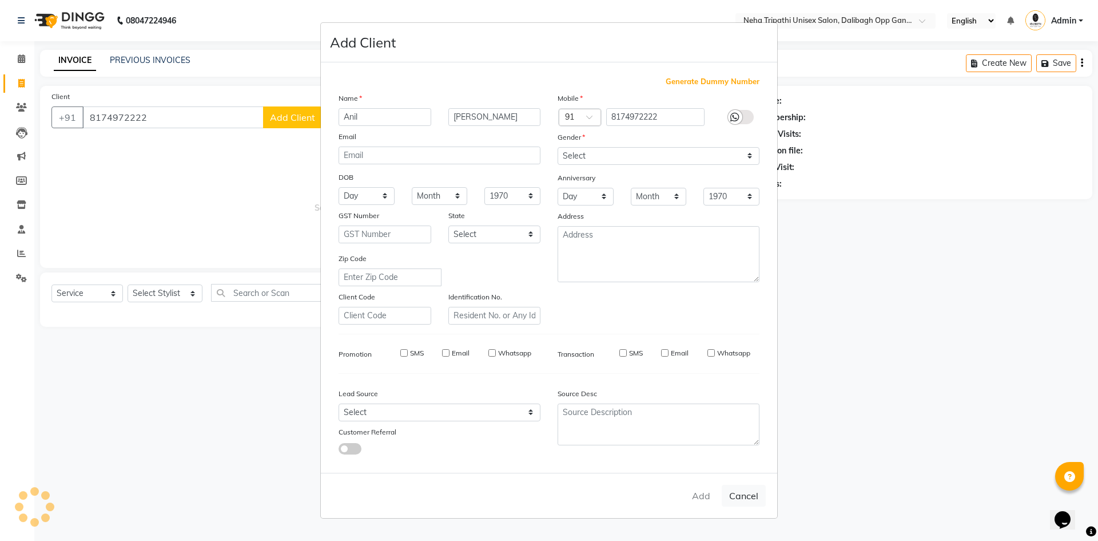
checkbox input "false"
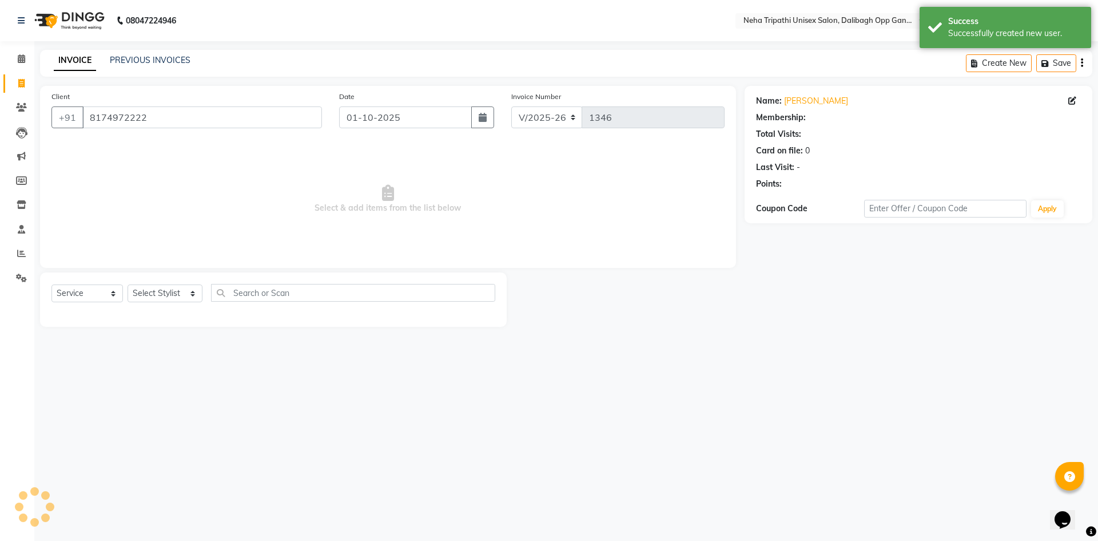
select select "1: Object"
click at [177, 289] on select "Select Stylist Badru [PERSON_NAME] isha [PERSON_NAME] Mohd.[PERSON_NAME] [PERSO…" at bounding box center [165, 293] width 75 height 18
select select "93086"
click at [128, 284] on select "Select Stylist Badru [PERSON_NAME] isha [PERSON_NAME] Mohd.[PERSON_NAME] [PERSO…" at bounding box center [165, 293] width 75 height 18
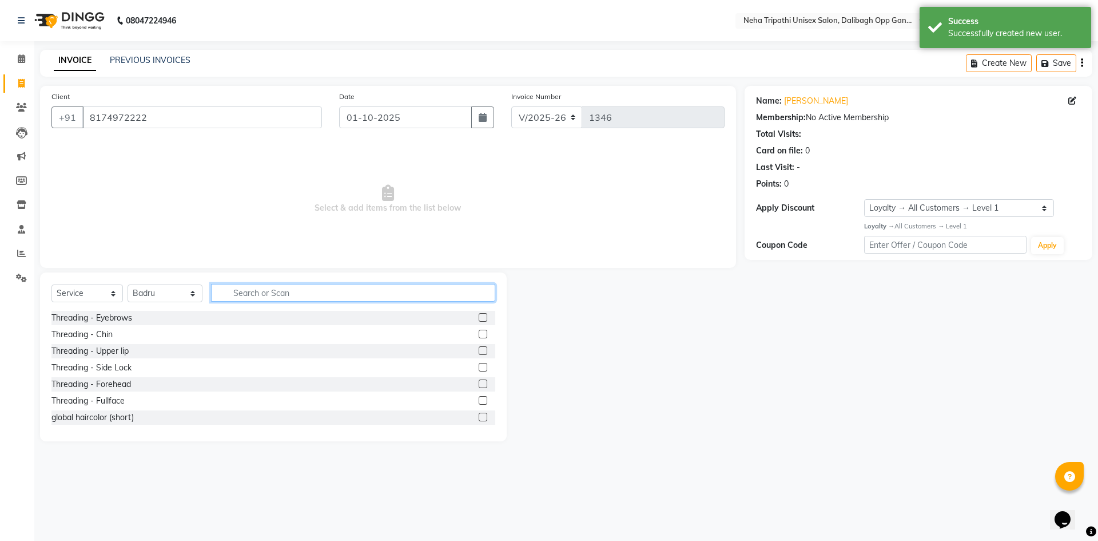
click at [288, 291] on input "text" at bounding box center [353, 293] width 284 height 18
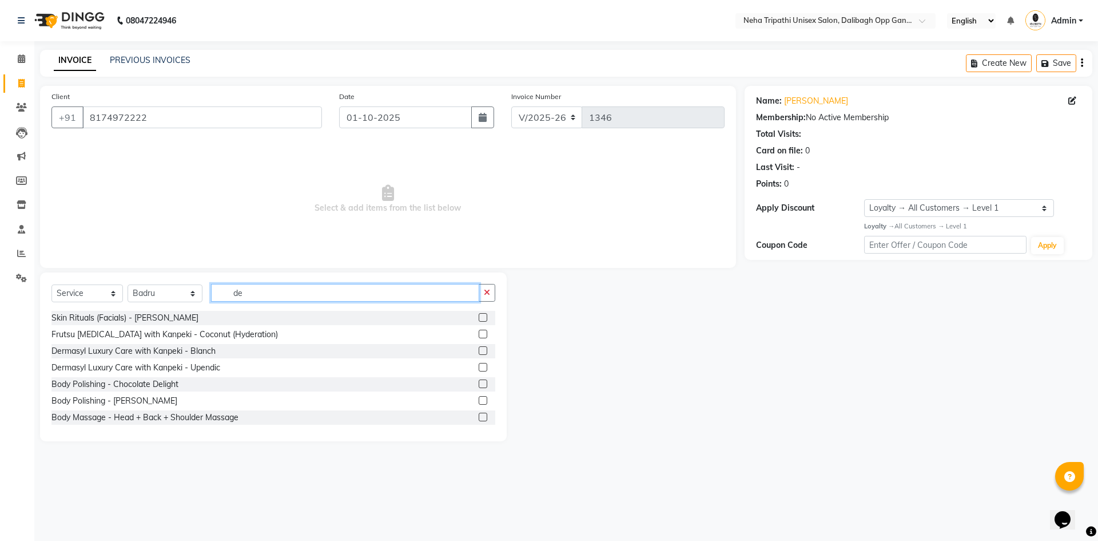
scroll to position [649, 0]
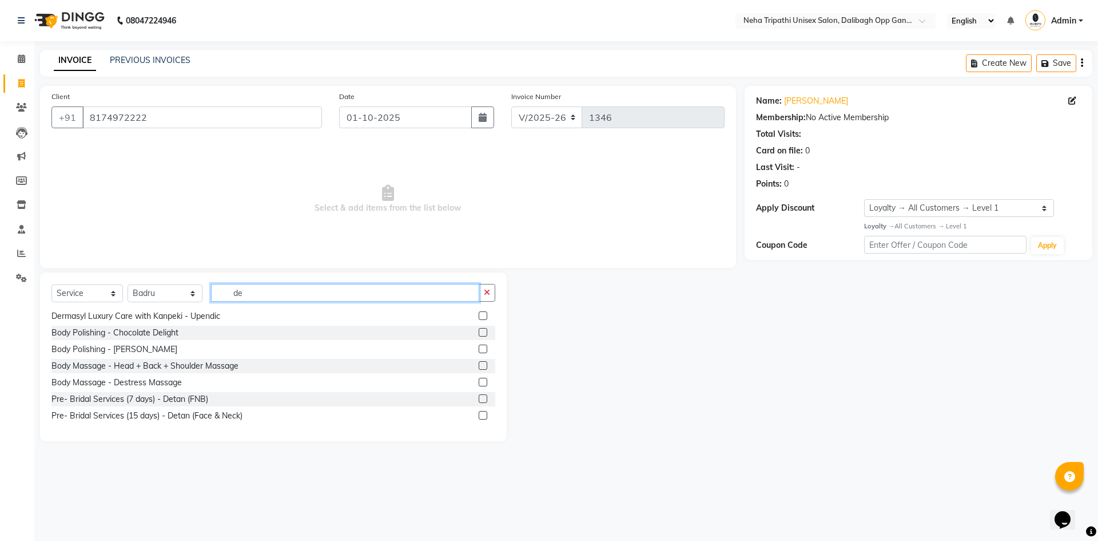
type input "d"
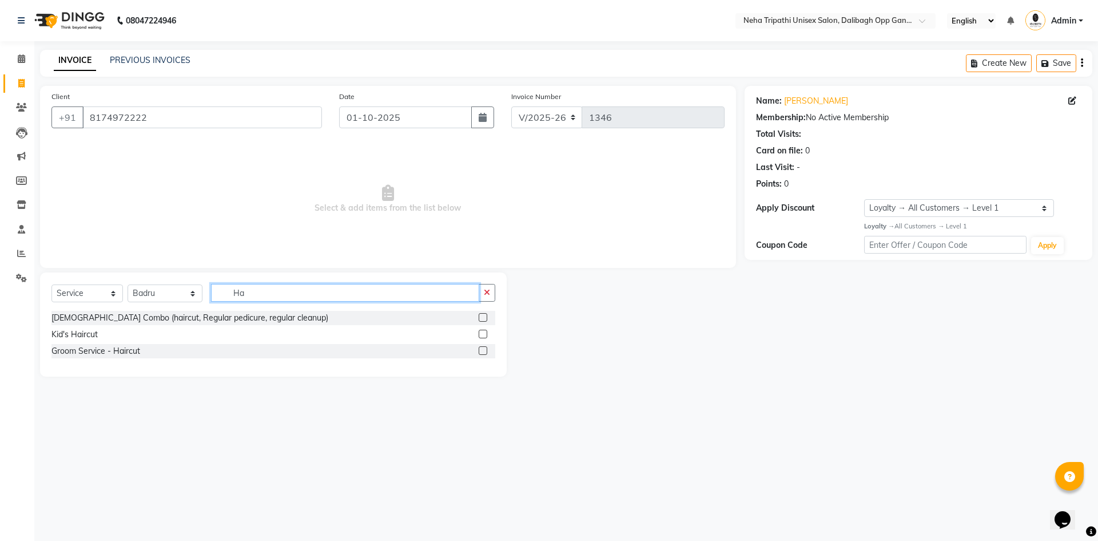
type input "H"
type input "detan"
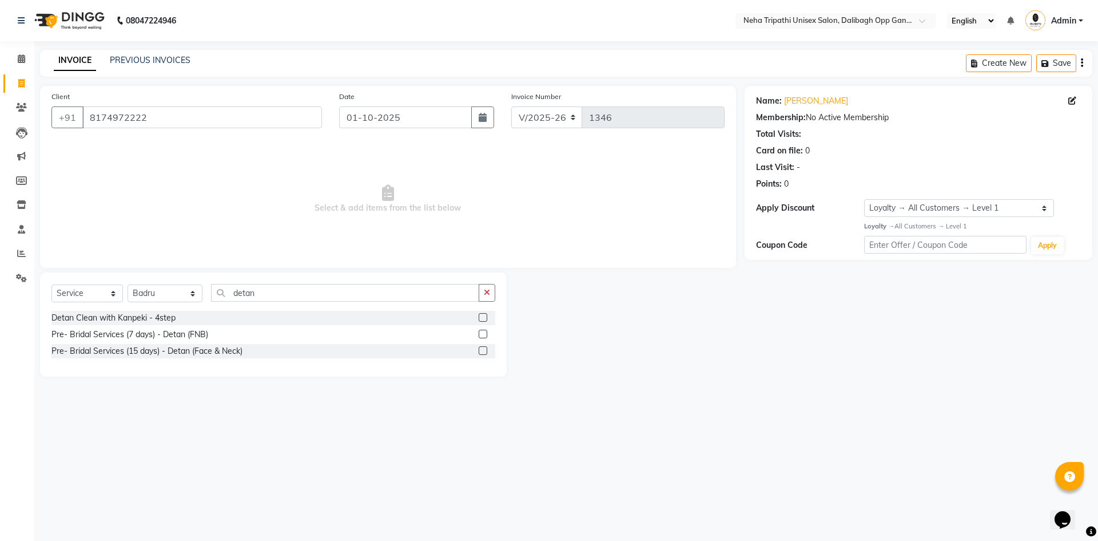
click at [487, 318] on label at bounding box center [483, 317] width 9 height 9
click at [486, 318] on input "checkbox" at bounding box center [482, 317] width 7 height 7
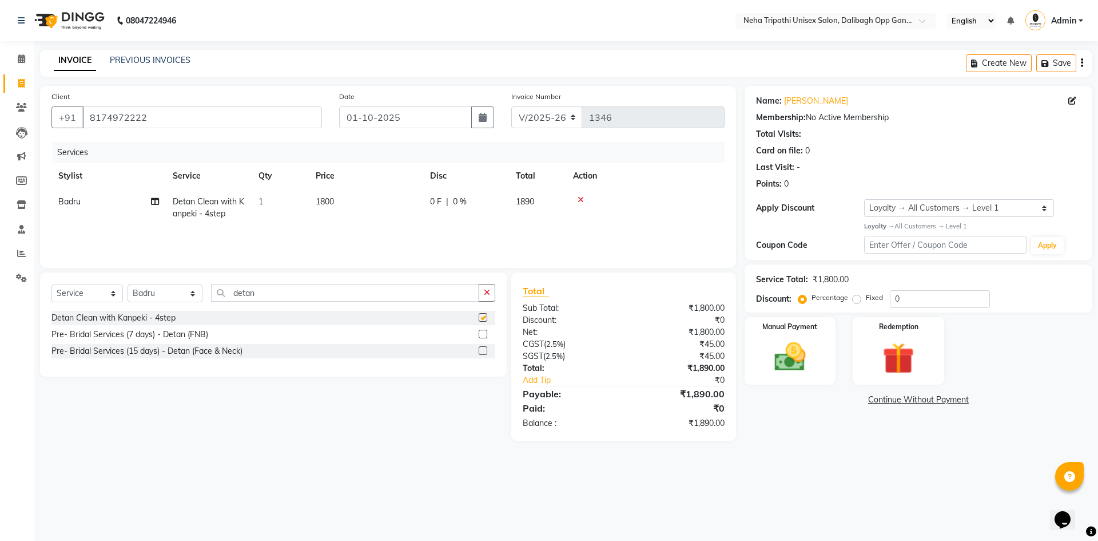
checkbox input "false"
click at [578, 201] on icon at bounding box center [581, 200] width 6 height 8
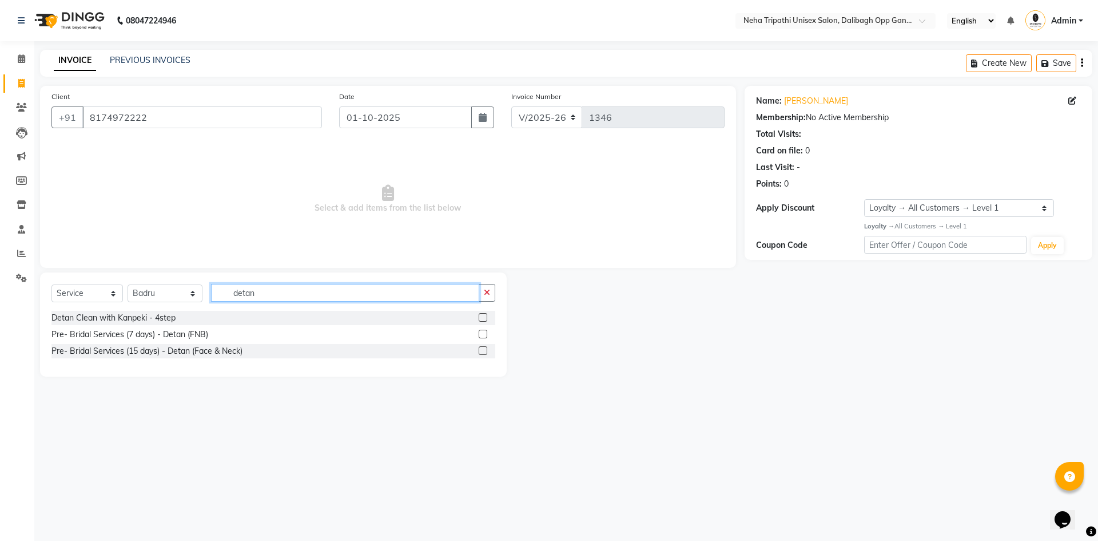
click at [434, 295] on input "detan" at bounding box center [345, 293] width 268 height 18
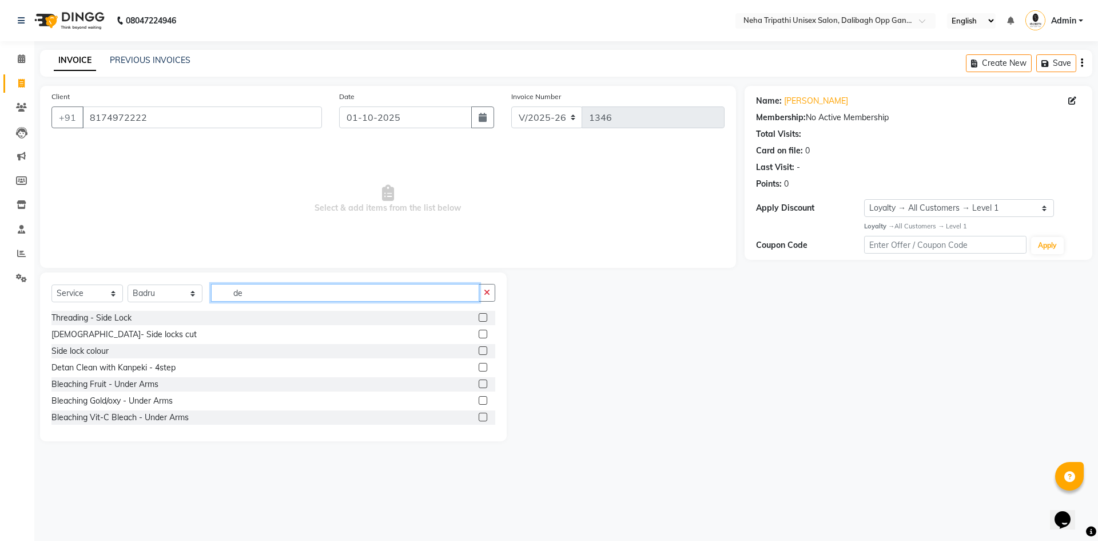
type input "d"
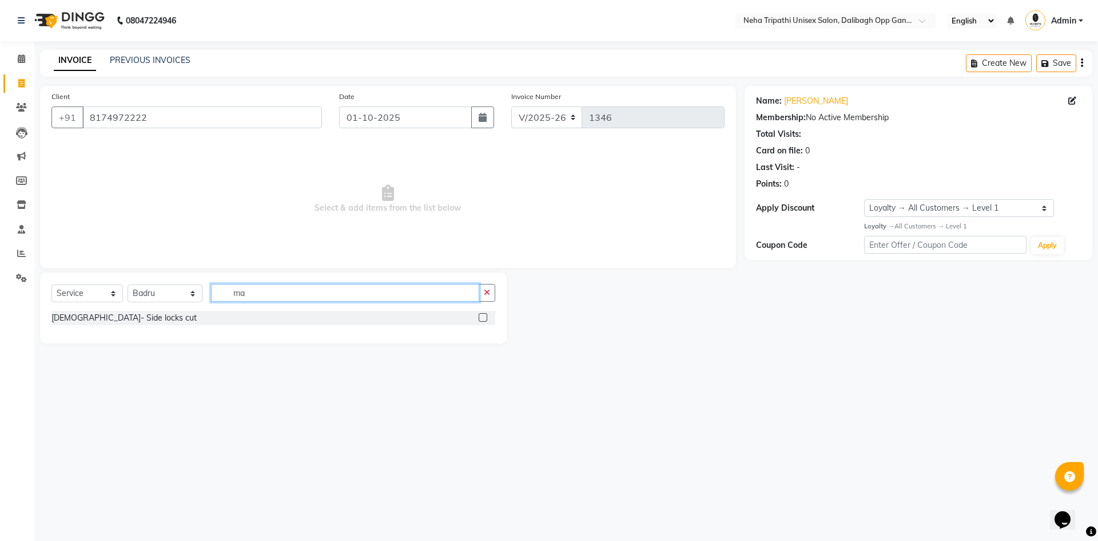
type input "m"
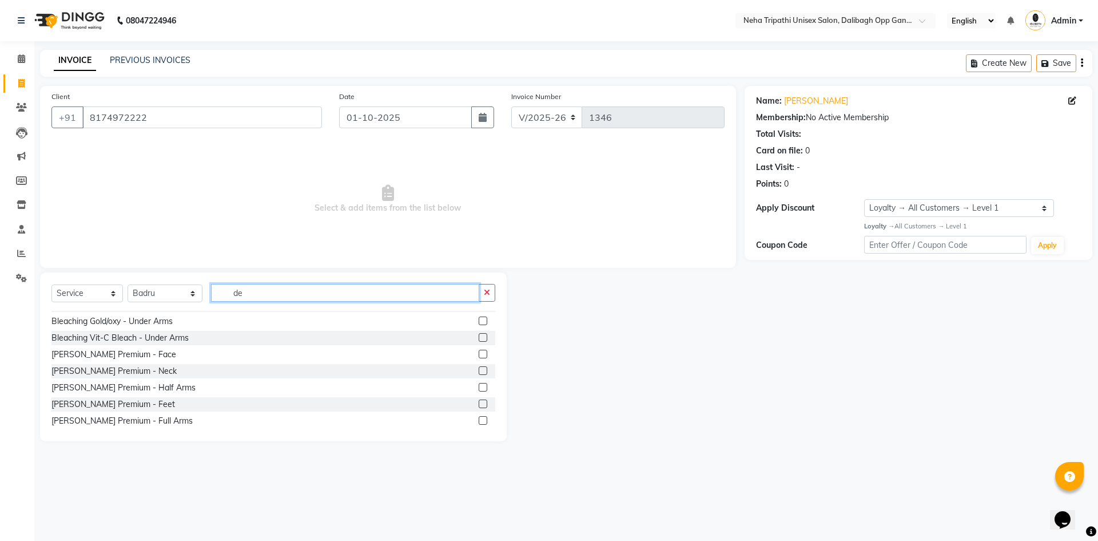
scroll to position [89, 0]
type input "de"
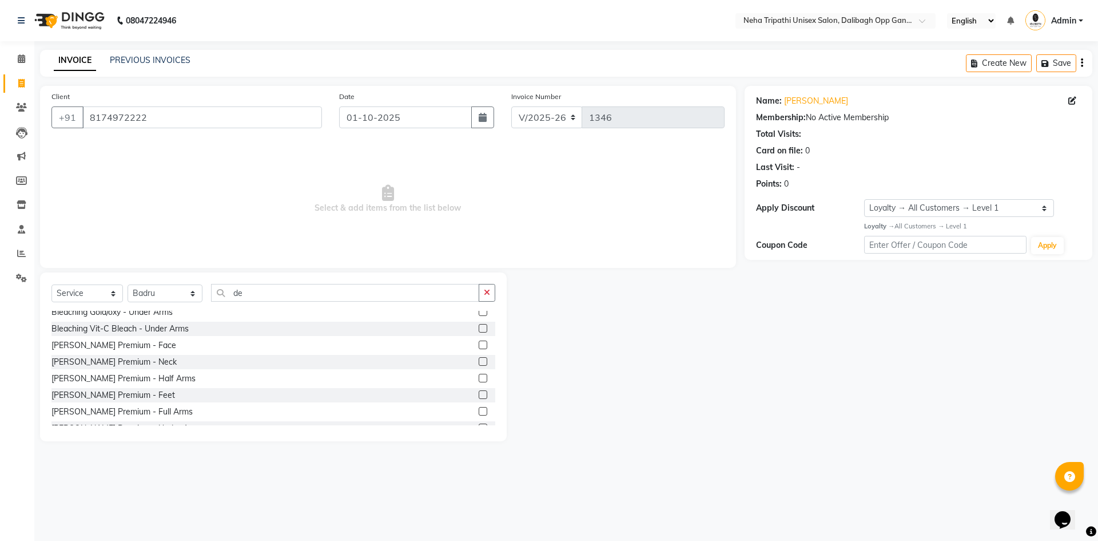
click at [479, 347] on label at bounding box center [483, 344] width 9 height 9
click at [479, 347] on input "checkbox" at bounding box center [482, 344] width 7 height 7
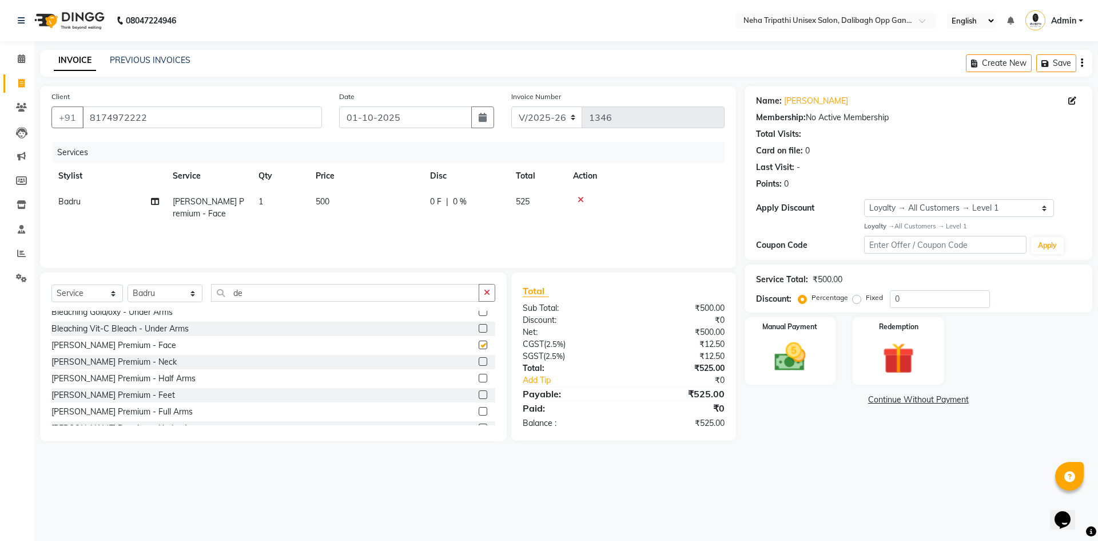
checkbox input "false"
click at [305, 293] on input "de" at bounding box center [345, 293] width 268 height 18
type input "d"
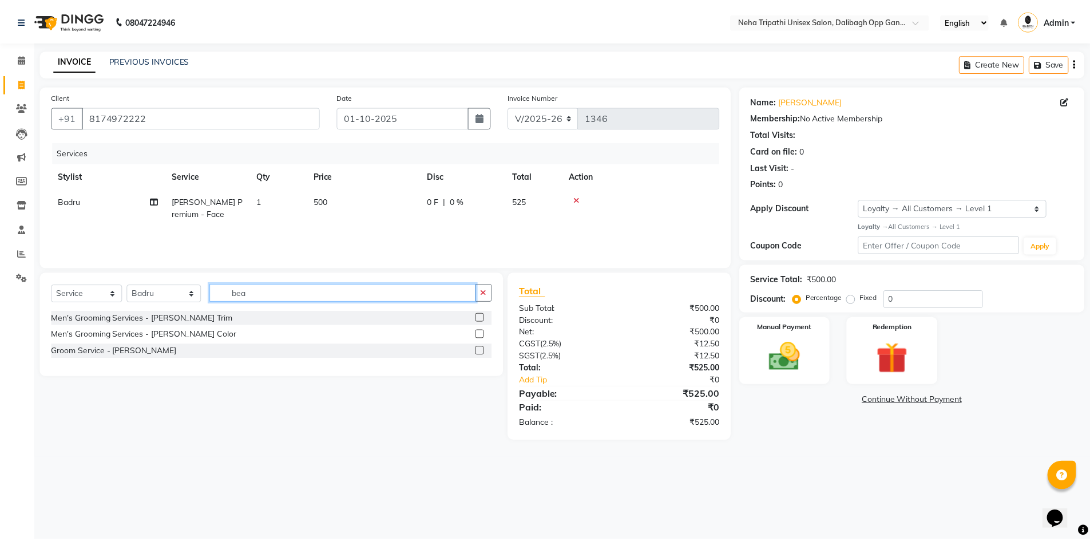
scroll to position [0, 0]
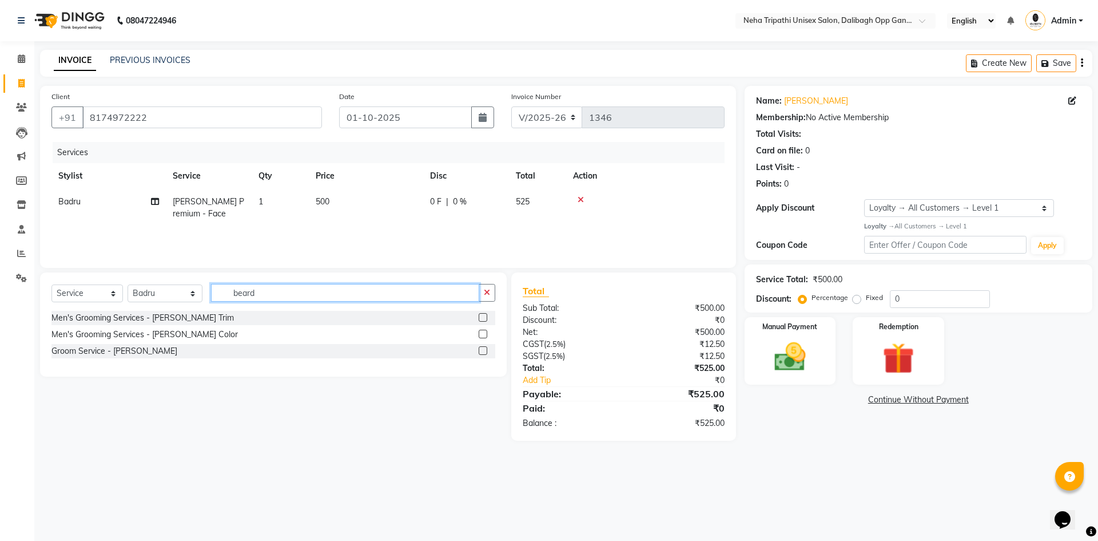
type input "beard"
click at [483, 353] on label at bounding box center [483, 350] width 9 height 9
click at [483, 353] on input "checkbox" at bounding box center [482, 350] width 7 height 7
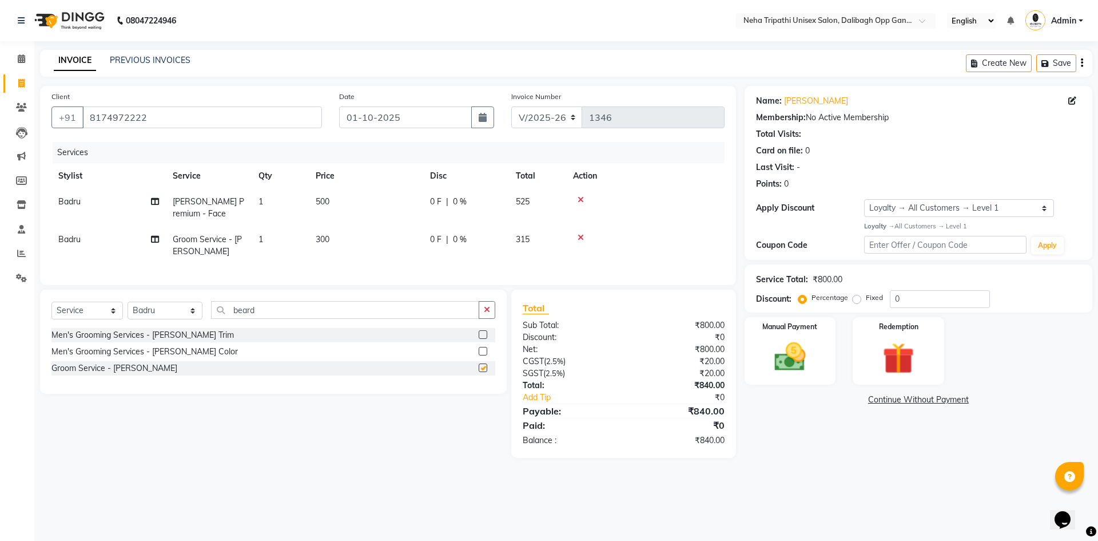
checkbox input "false"
click at [300, 319] on input "beard" at bounding box center [345, 310] width 268 height 18
type input "b"
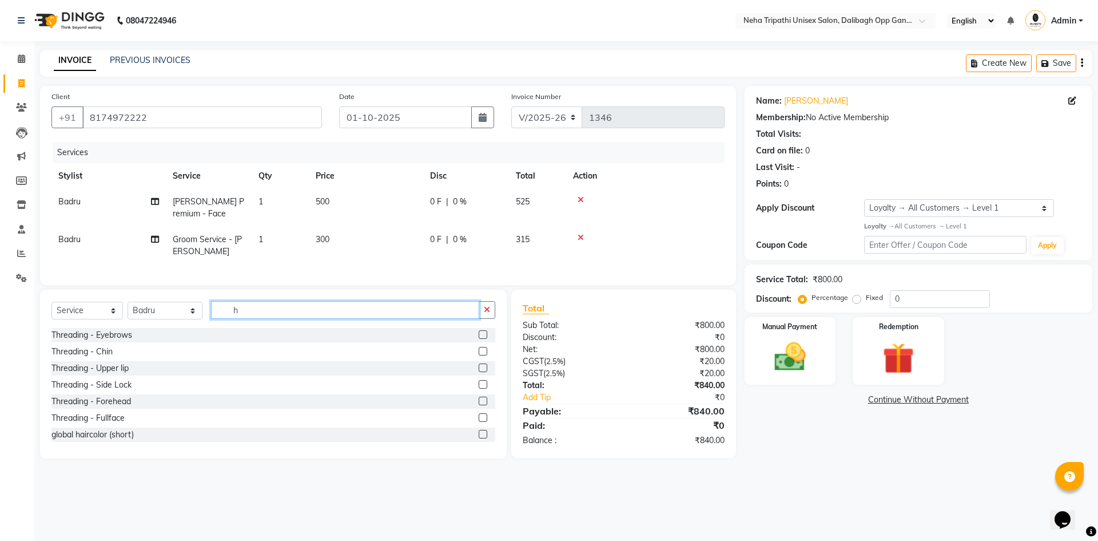
type input "h"
click at [878, 66] on div "INVOICE PREVIOUS INVOICES Create New Save" at bounding box center [566, 63] width 1052 height 27
click at [584, 200] on div at bounding box center [645, 200] width 145 height 8
click at [583, 200] on icon at bounding box center [581, 200] width 6 height 8
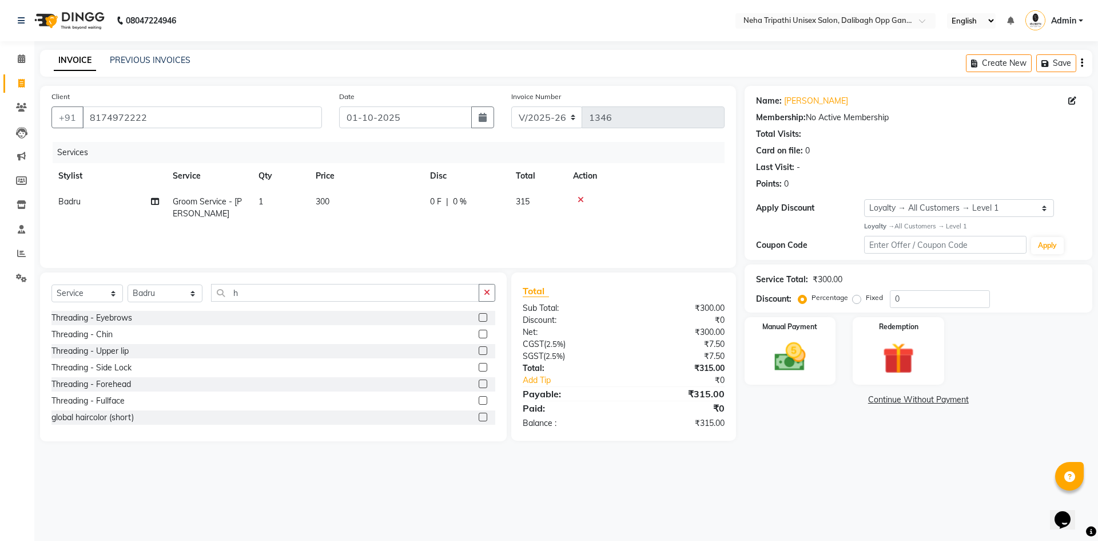
click at [581, 199] on icon at bounding box center [581, 200] width 6 height 8
